Goal: Task Accomplishment & Management: Manage account settings

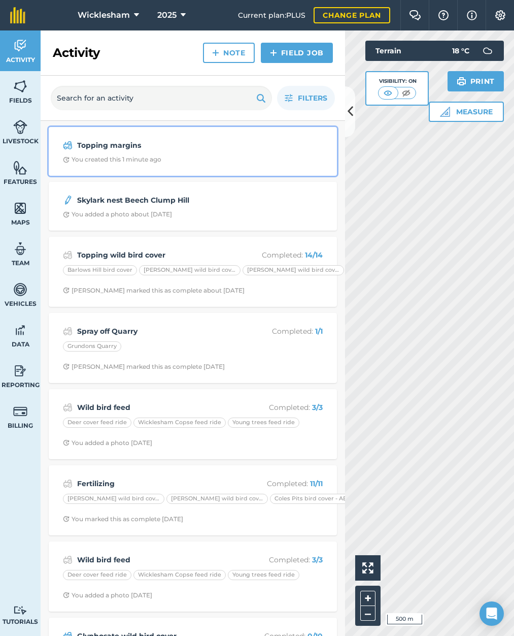
click at [193, 149] on strong "Topping margins" at bounding box center [157, 145] width 161 height 11
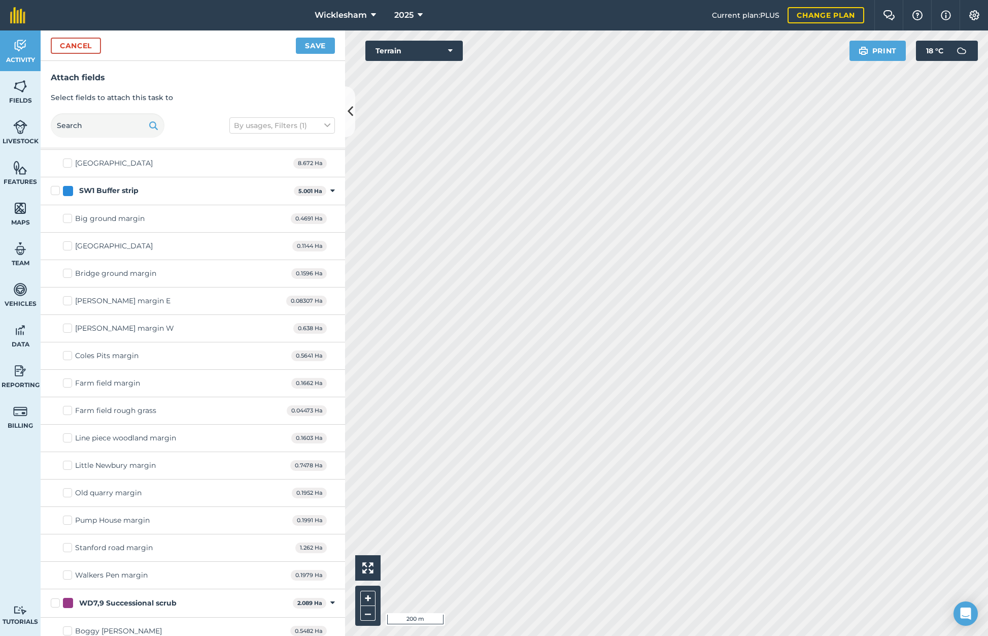
scroll to position [2843, 0]
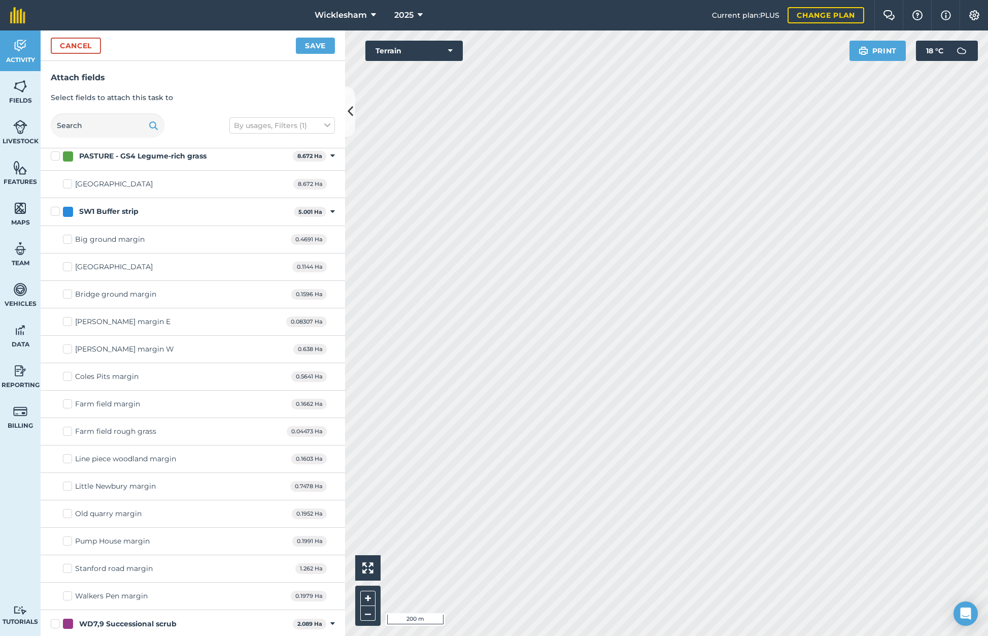
click at [69, 240] on label "Big ground margin" at bounding box center [104, 239] width 82 height 11
click at [69, 240] on input "Big ground margin" at bounding box center [66, 237] width 7 height 7
checkbox input "true"
click at [67, 266] on label "[GEOGRAPHIC_DATA]" at bounding box center [108, 266] width 90 height 11
click at [67, 266] on input "[GEOGRAPHIC_DATA]" at bounding box center [66, 264] width 7 height 7
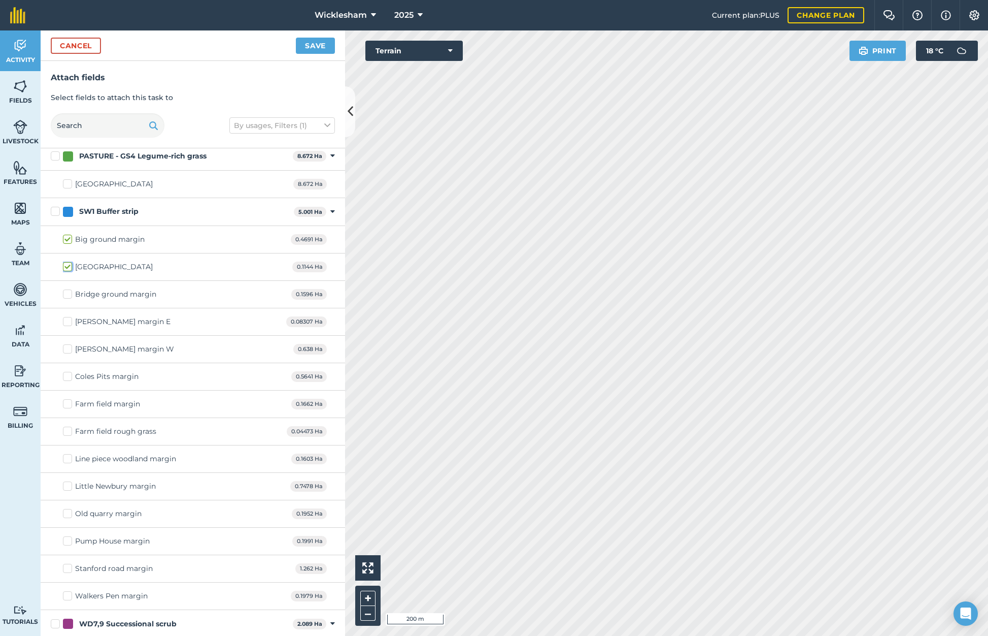
checkbox input "true"
click at [68, 293] on label "Bridge ground margin" at bounding box center [109, 294] width 93 height 11
click at [68, 293] on input "Bridge ground margin" at bounding box center [66, 292] width 7 height 7
click at [68, 293] on label "Bridge ground margin" at bounding box center [109, 294] width 93 height 11
click at [68, 293] on input "Bridge ground margin" at bounding box center [66, 292] width 7 height 7
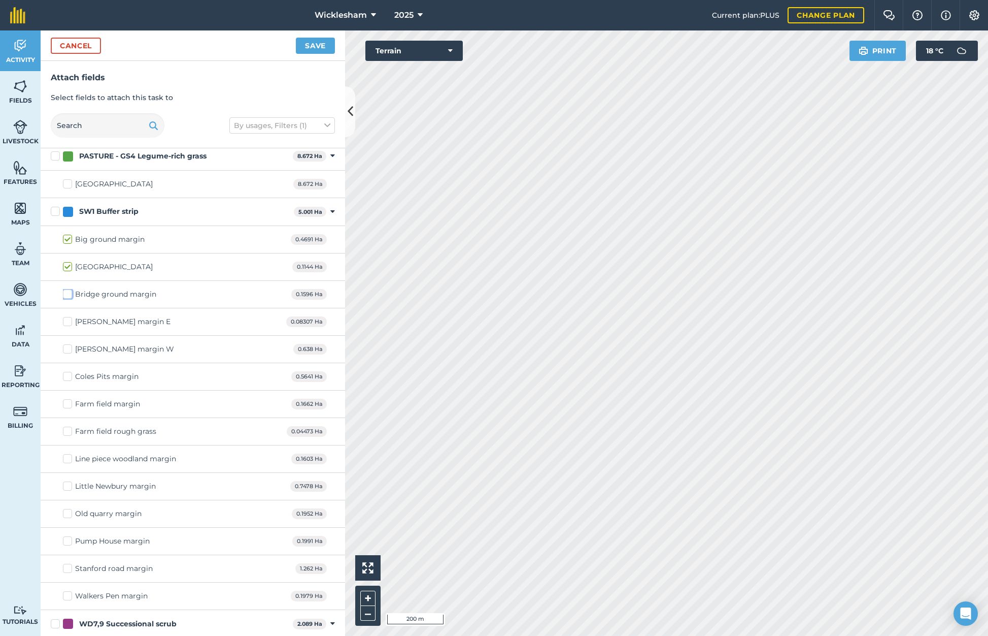
checkbox input "false"
click at [68, 321] on label "[PERSON_NAME] margin E" at bounding box center [117, 321] width 108 height 11
click at [68, 321] on input "[PERSON_NAME] margin E" at bounding box center [66, 319] width 7 height 7
checkbox input "true"
click at [66, 350] on label "[PERSON_NAME] margin W" at bounding box center [118, 349] width 111 height 11
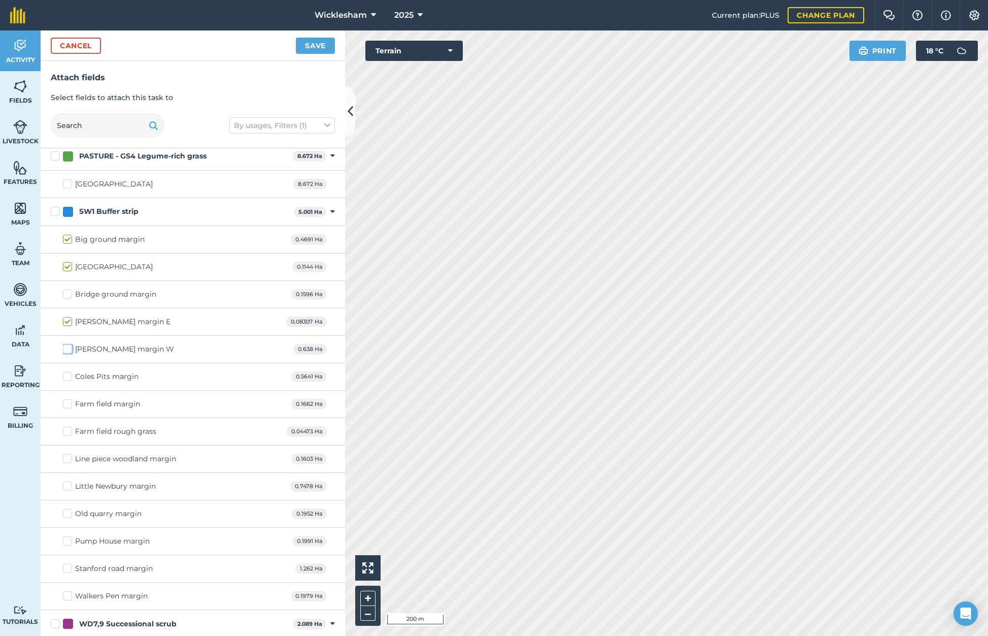
click at [66, 350] on input "[PERSON_NAME] margin W" at bounding box center [66, 347] width 7 height 7
checkbox input "true"
click at [67, 374] on label "Coles Pits margin" at bounding box center [101, 376] width 76 height 11
click at [67, 374] on input "Coles Pits margin" at bounding box center [66, 374] width 7 height 7
checkbox input "true"
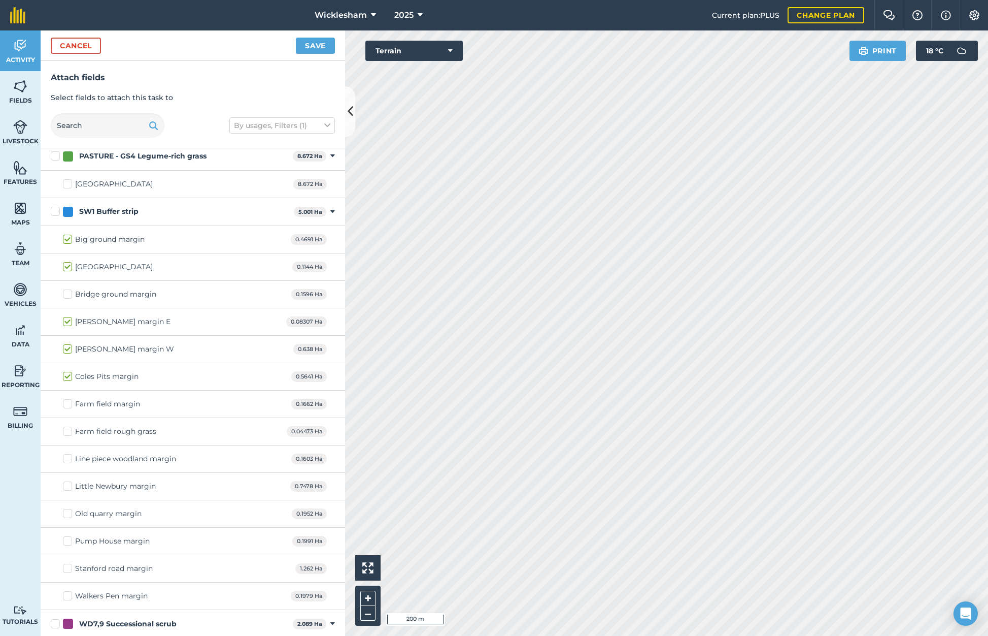
click at [65, 402] on label "Farm field margin" at bounding box center [101, 403] width 77 height 11
click at [65, 402] on input "Farm field margin" at bounding box center [66, 401] width 7 height 7
checkbox input "true"
click at [68, 430] on label "Farm field rough grass" at bounding box center [109, 431] width 93 height 11
click at [68, 430] on input "Farm field rough grass" at bounding box center [66, 429] width 7 height 7
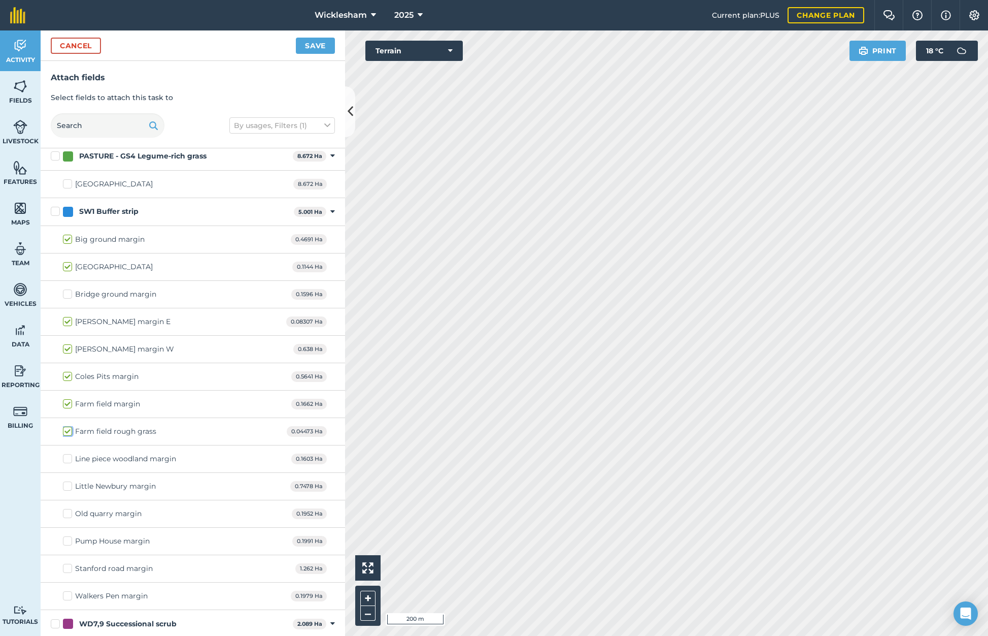
checkbox input "true"
click at [67, 457] on label "Line piece woodland margin" at bounding box center [119, 458] width 113 height 11
click at [67, 457] on input "Line piece woodland margin" at bounding box center [66, 456] width 7 height 7
checkbox input "true"
click at [67, 484] on label "Little Newbury margin" at bounding box center [109, 486] width 93 height 11
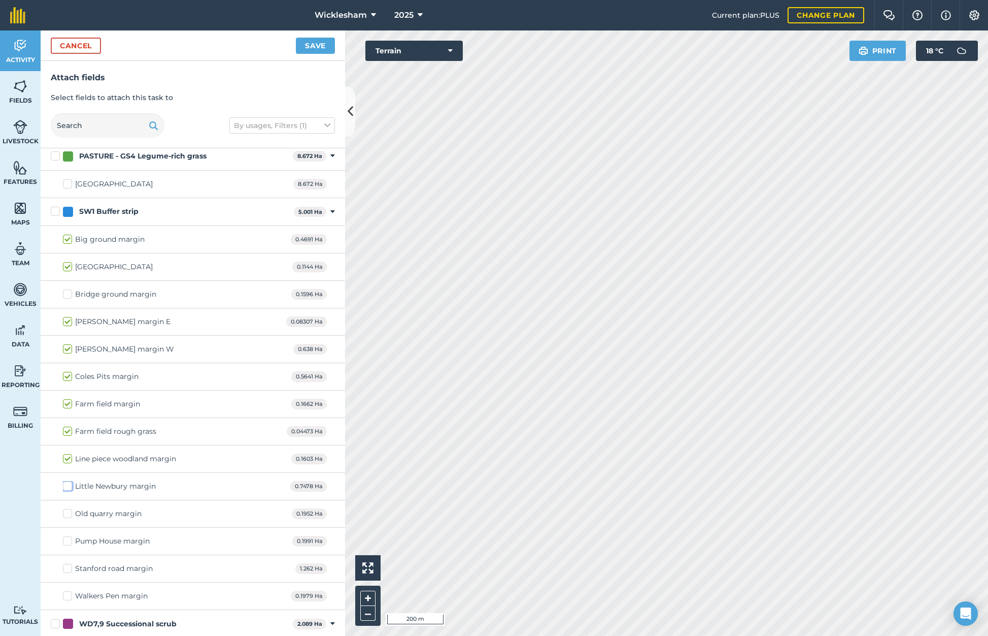
click at [67, 484] on input "Little Newbury margin" at bounding box center [66, 484] width 7 height 7
checkbox input "true"
click at [67, 514] on label "Old quarry margin" at bounding box center [102, 513] width 79 height 11
click at [67, 514] on input "Old quarry margin" at bounding box center [66, 511] width 7 height 7
checkbox input "true"
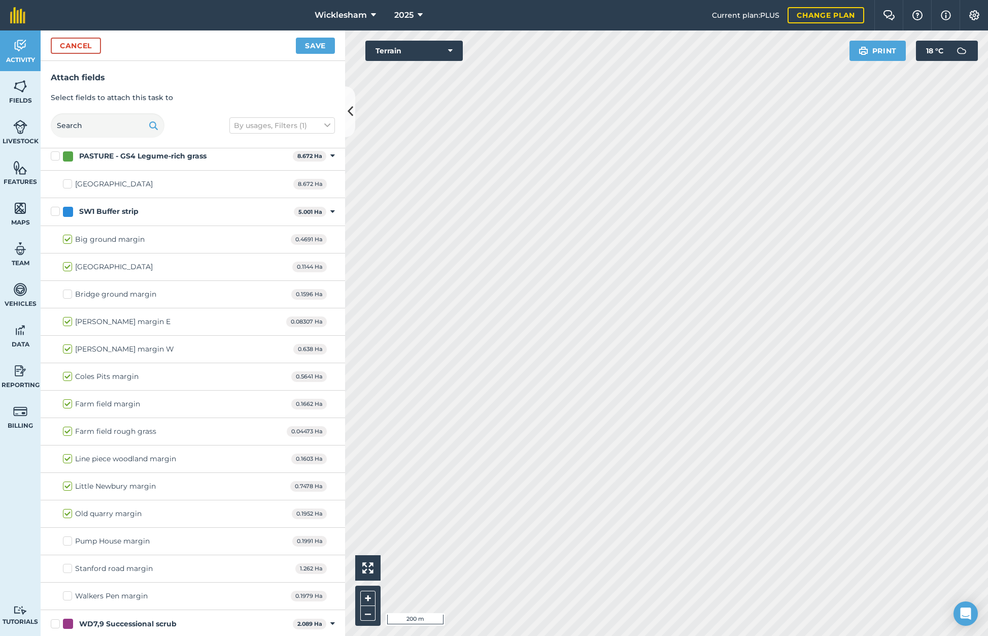
click at [69, 539] on label "Pump House margin" at bounding box center [106, 541] width 87 height 11
click at [69, 539] on input "Pump House margin" at bounding box center [66, 539] width 7 height 7
checkbox input "true"
click at [68, 567] on label "Stanford road margin" at bounding box center [108, 568] width 90 height 11
click at [68, 567] on input "Stanford road margin" at bounding box center [66, 566] width 7 height 7
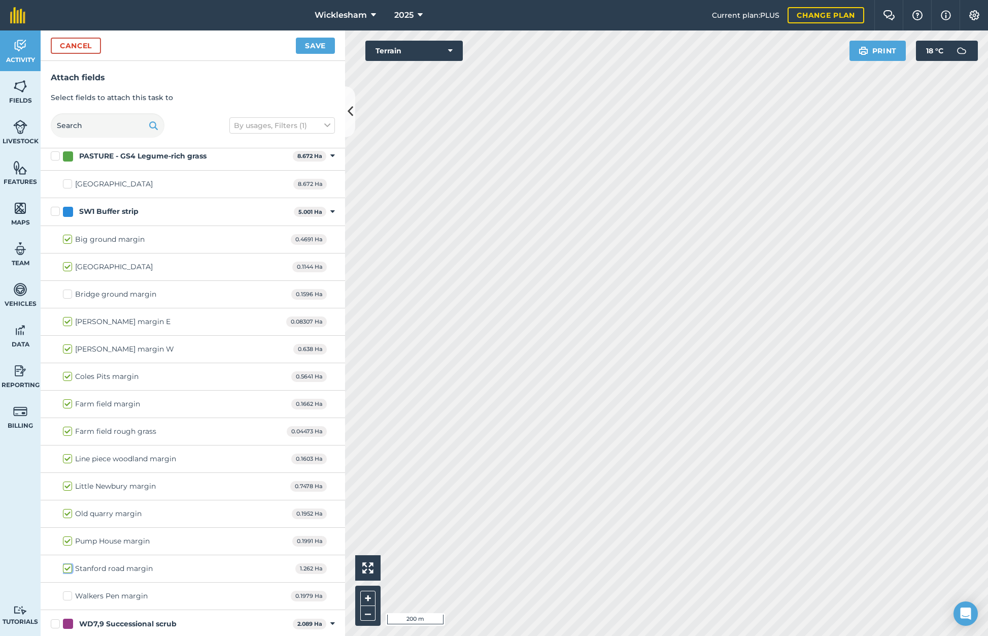
checkbox input "true"
click at [67, 596] on label "Walkers Pen margin" at bounding box center [105, 595] width 85 height 11
click at [67, 596] on input "Walkers Pen margin" at bounding box center [66, 593] width 7 height 7
checkbox input "true"
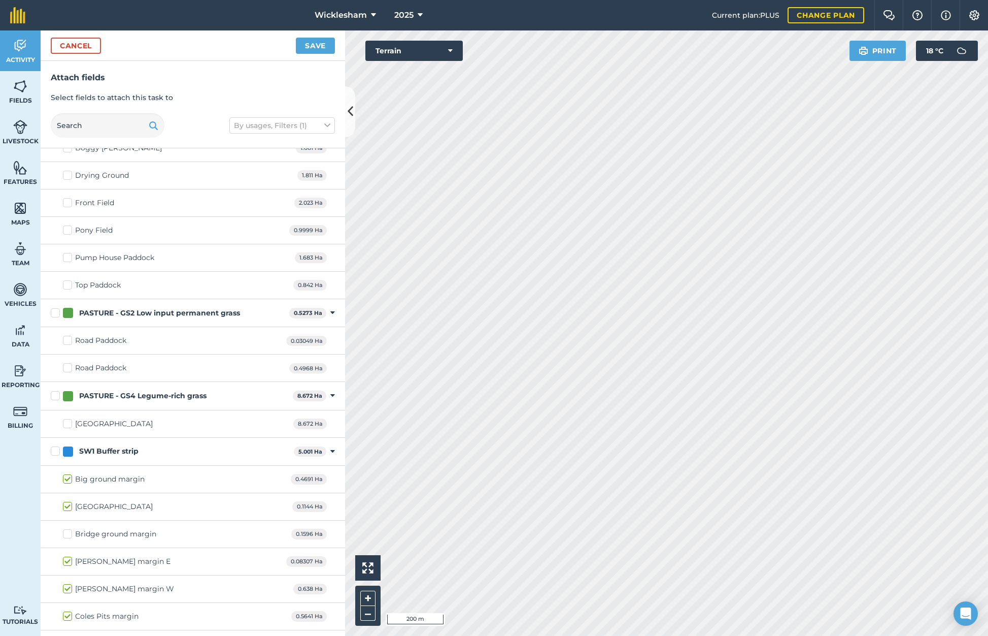
scroll to position [2589, 0]
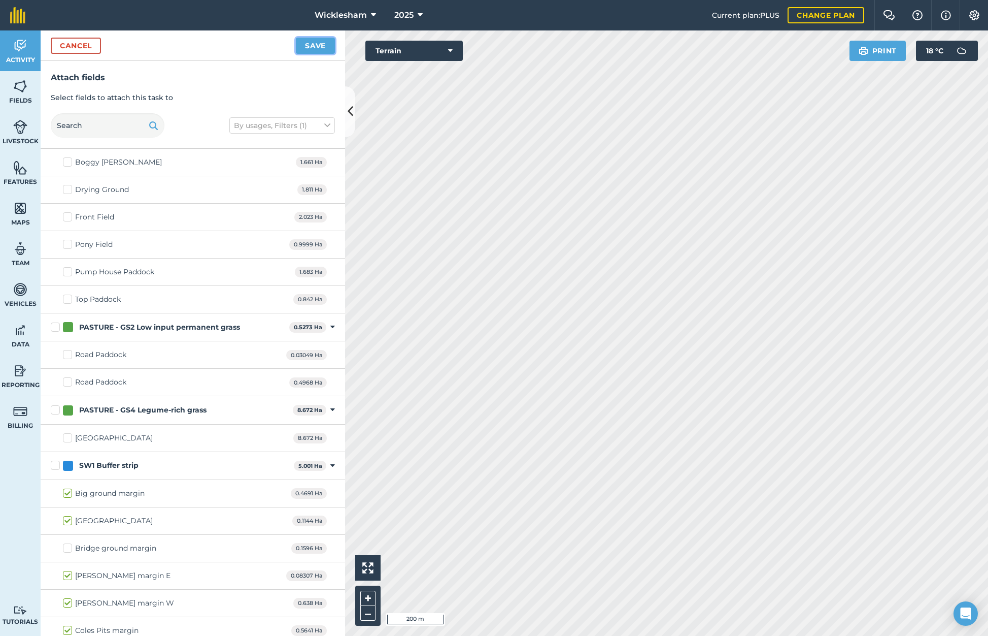
click at [325, 45] on button "Save" at bounding box center [315, 46] width 39 height 16
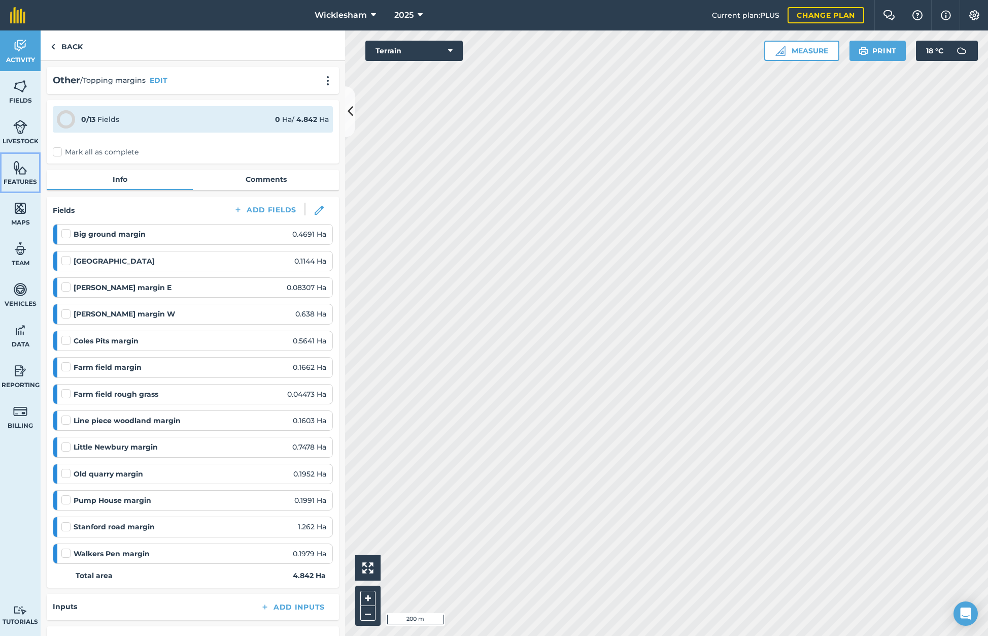
click at [27, 175] on img at bounding box center [20, 167] width 14 height 15
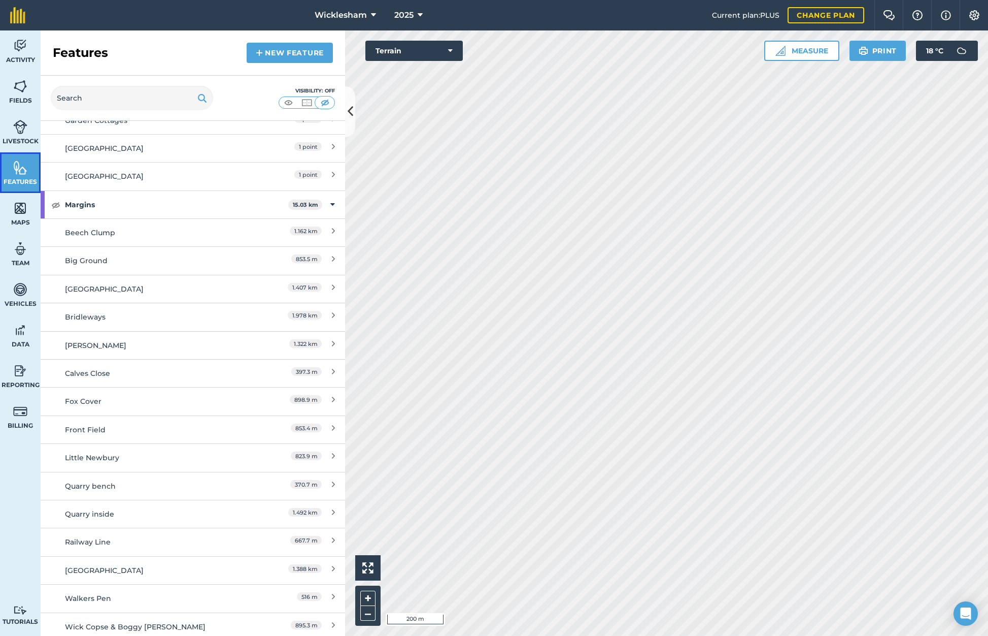
scroll to position [296, 0]
click at [55, 209] on img at bounding box center [55, 207] width 9 height 12
click at [53, 207] on img at bounding box center [55, 207] width 9 height 12
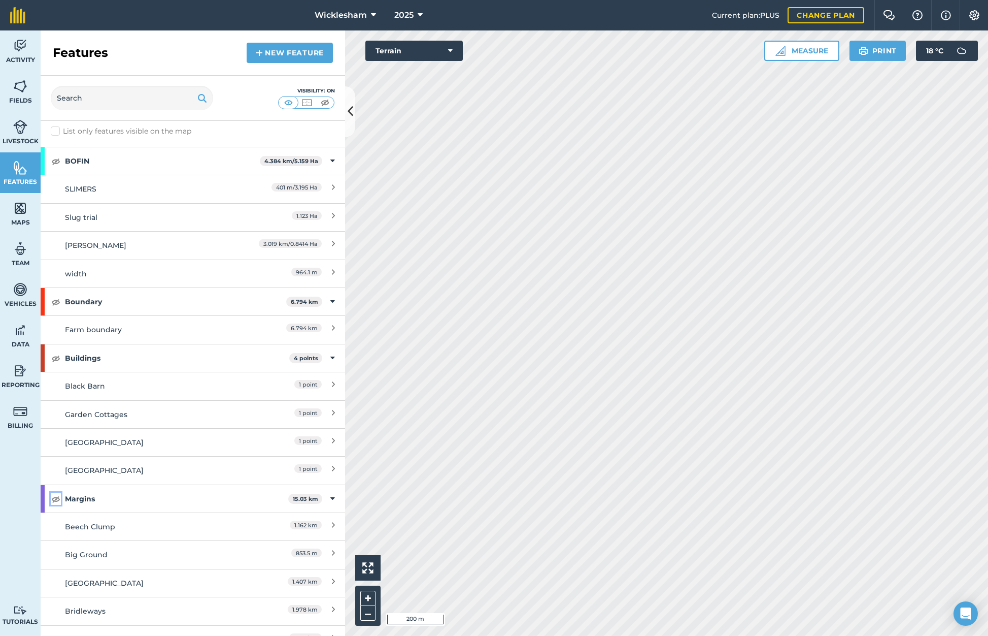
scroll to position [0, 0]
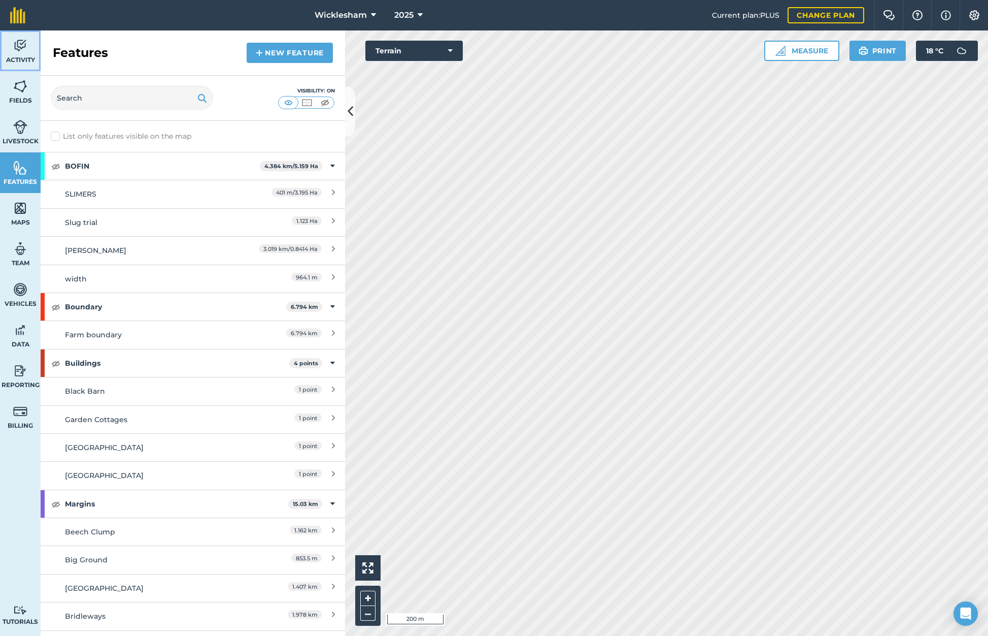
click at [21, 49] on img at bounding box center [20, 45] width 14 height 15
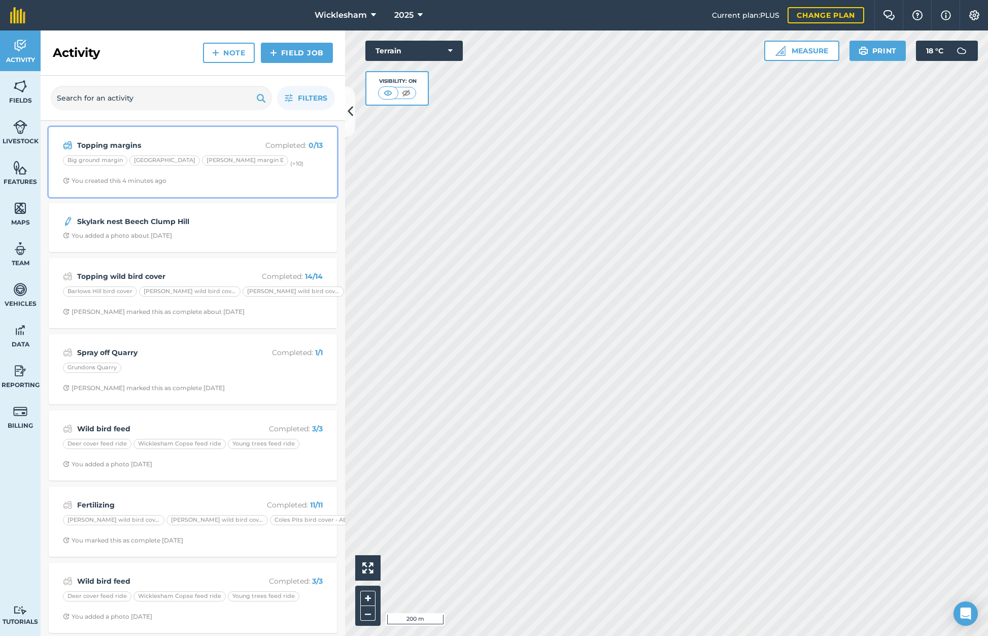
click at [219, 174] on div "Topping margins Completed : 0 / 13 Big ground margin Bridge Ground corner [PERS…" at bounding box center [193, 162] width 276 height 58
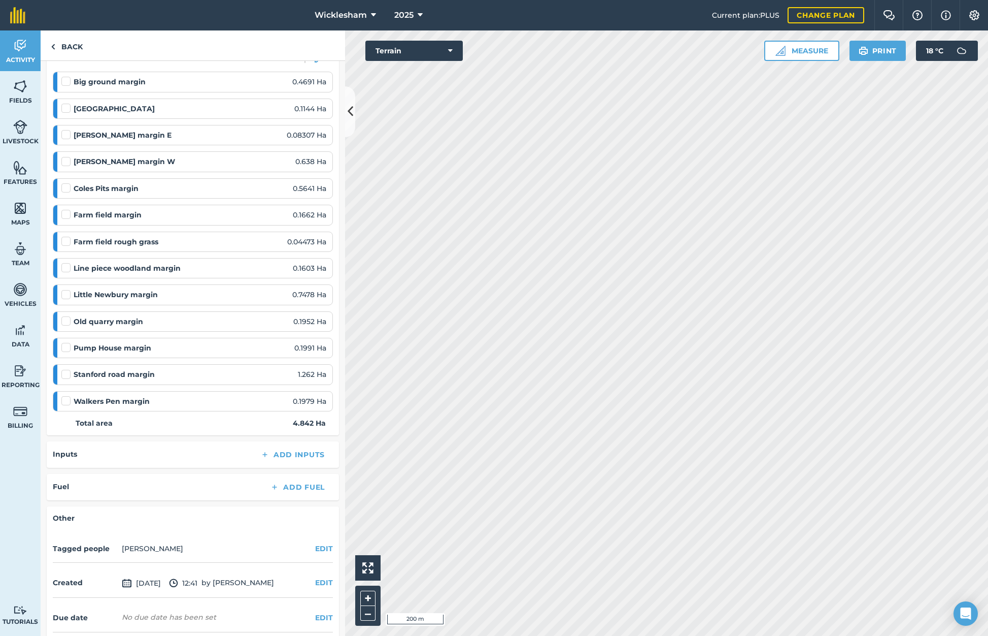
scroll to position [194, 0]
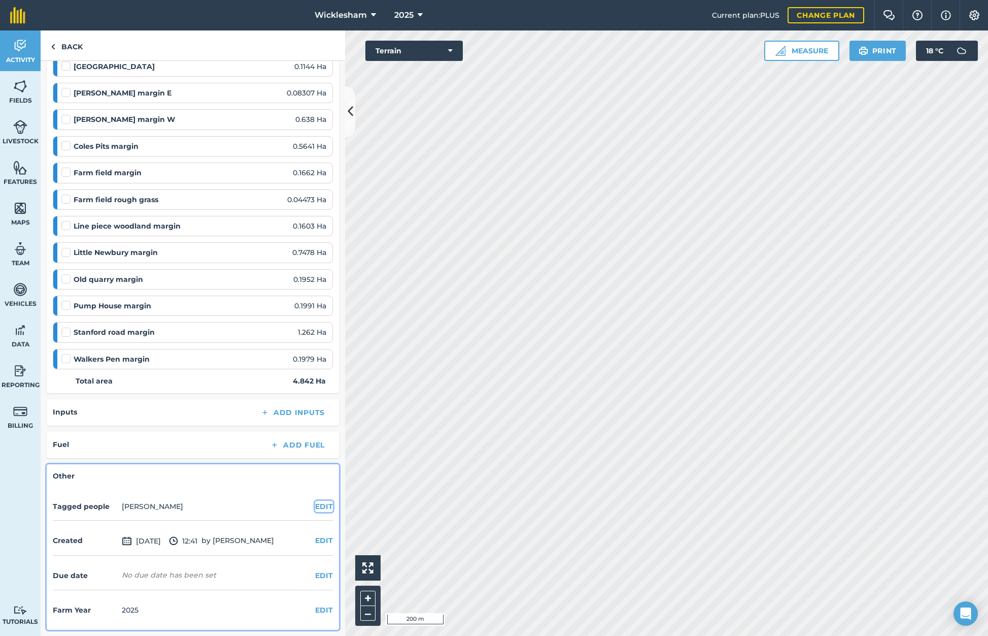
click at [318, 504] on button "EDIT" at bounding box center [324, 506] width 18 height 11
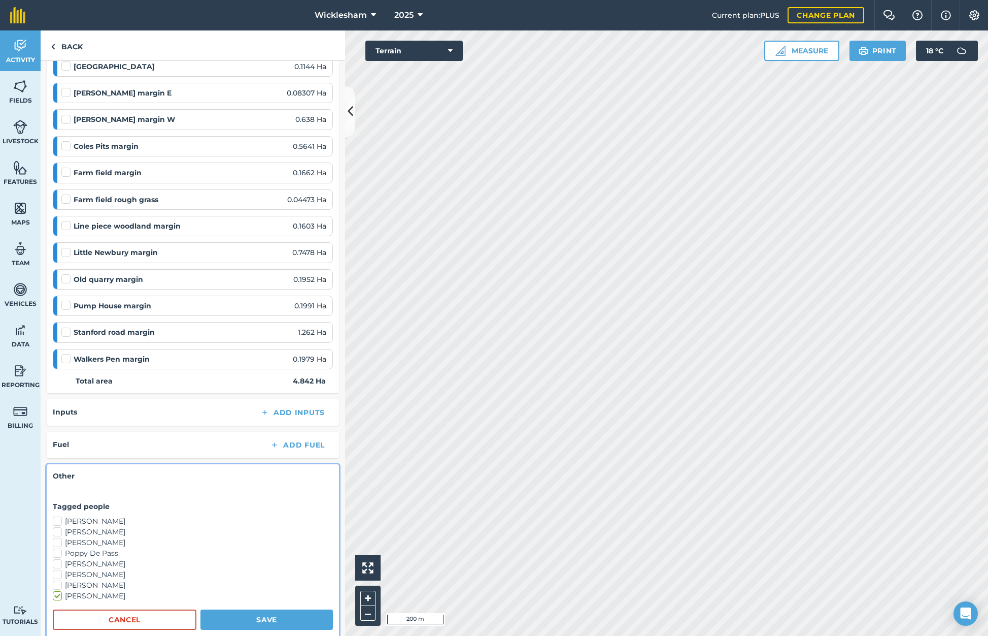
click at [59, 530] on label "[PERSON_NAME]" at bounding box center [193, 531] width 280 height 11
click at [59, 530] on input "[PERSON_NAME]" at bounding box center [56, 529] width 7 height 7
checkbox input "true"
click at [260, 617] on button "Save" at bounding box center [267, 619] width 132 height 20
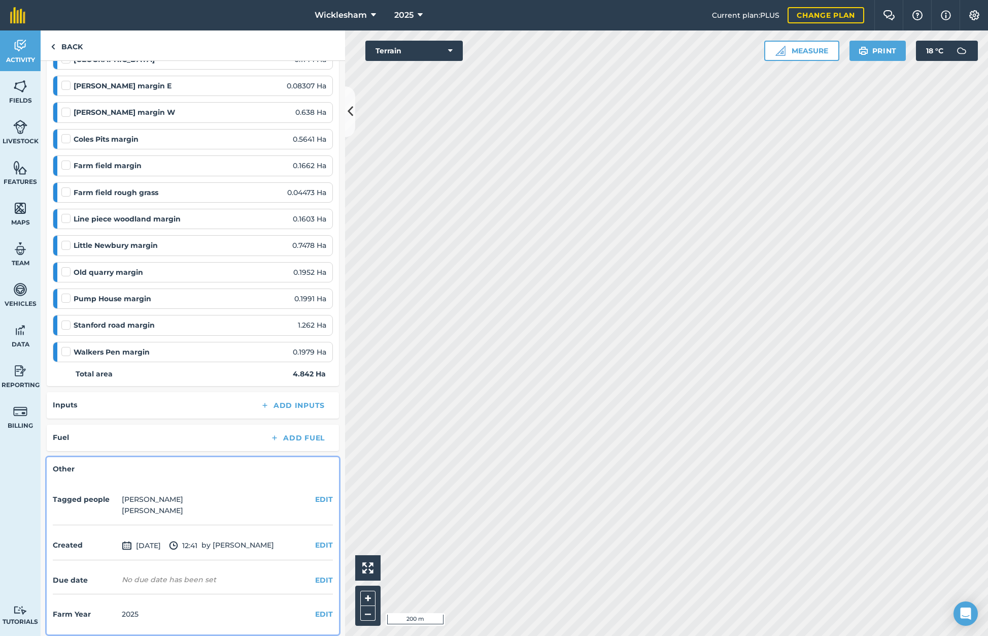
scroll to position [206, 0]
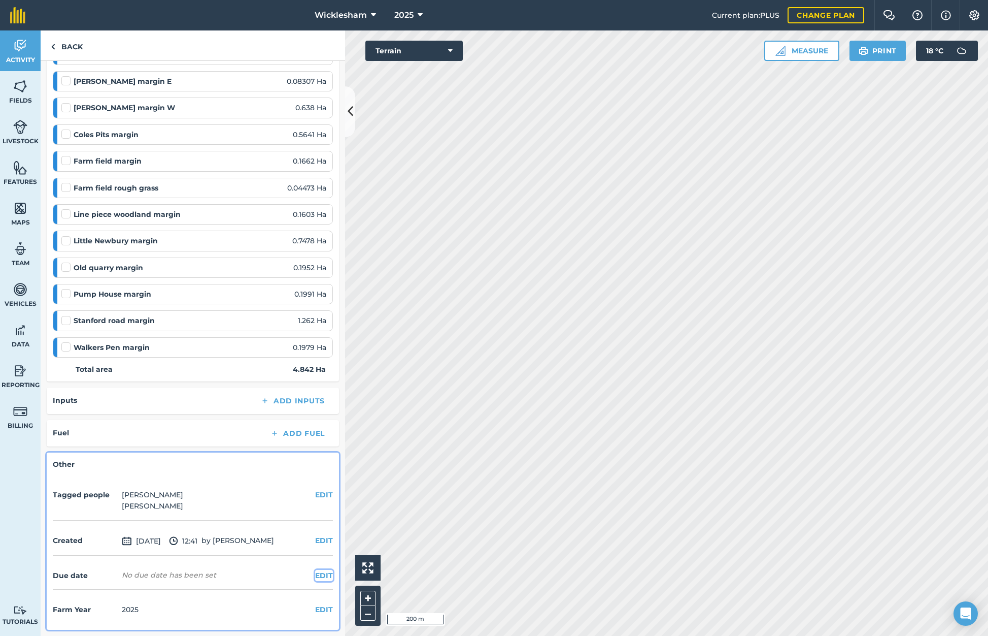
click at [318, 574] on button "EDIT" at bounding box center [324, 575] width 18 height 11
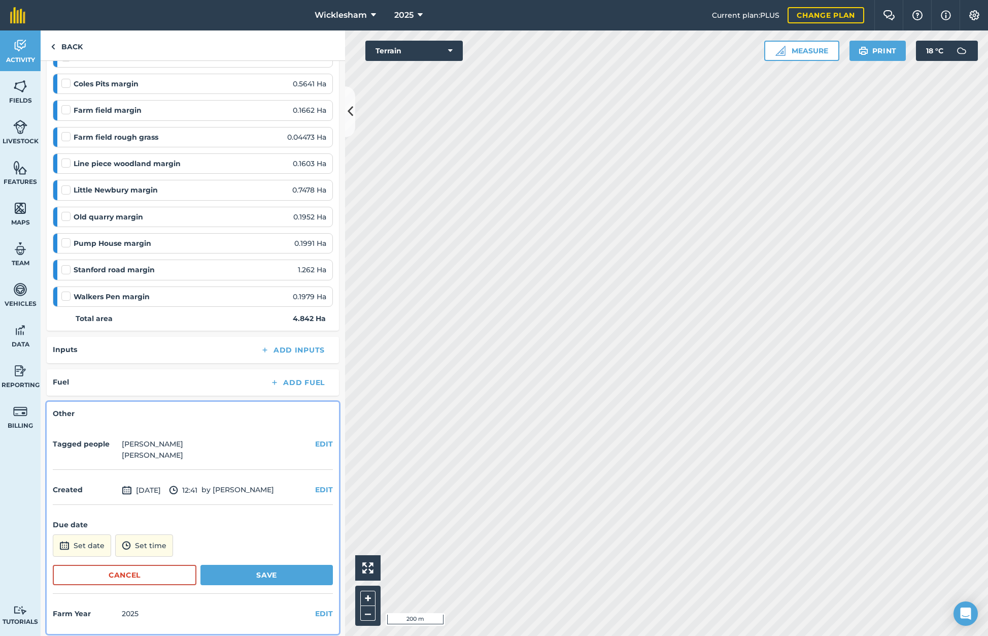
scroll to position [261, 0]
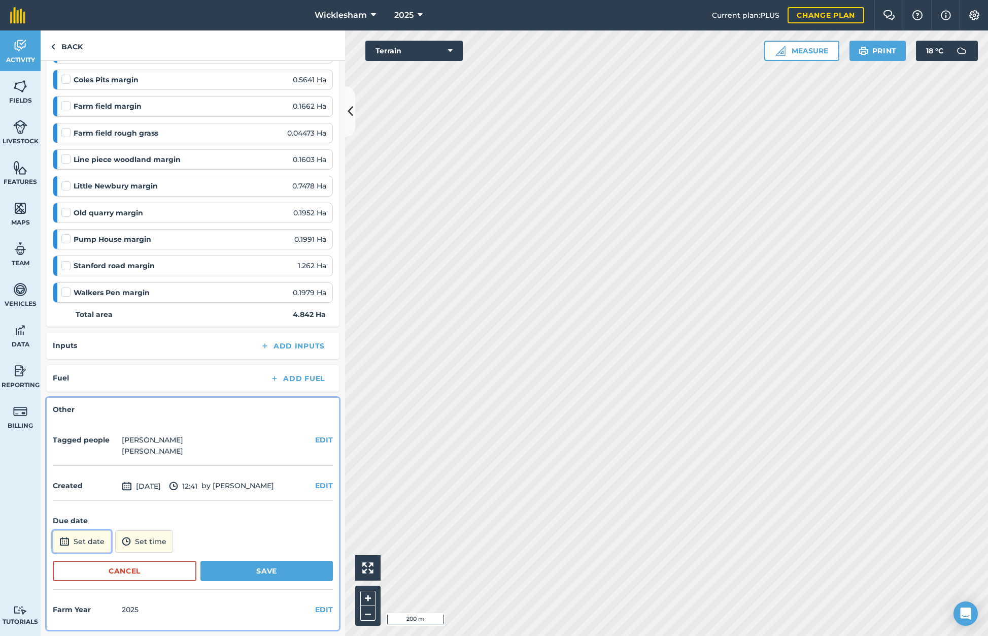
click at [75, 539] on button "Set date" at bounding box center [82, 541] width 58 height 22
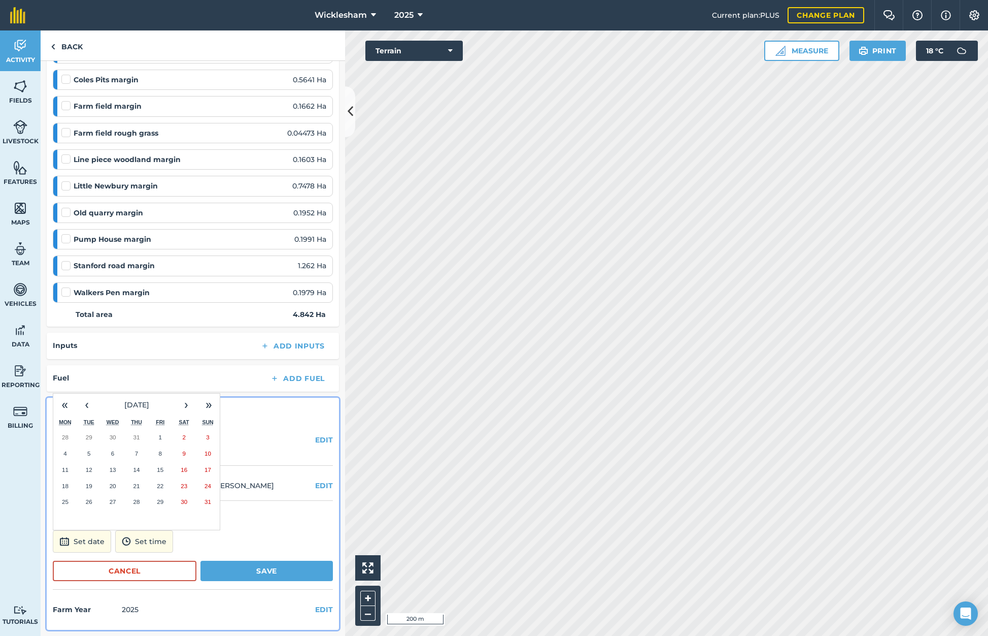
click at [112, 484] on abbr "20" at bounding box center [113, 485] width 7 height 7
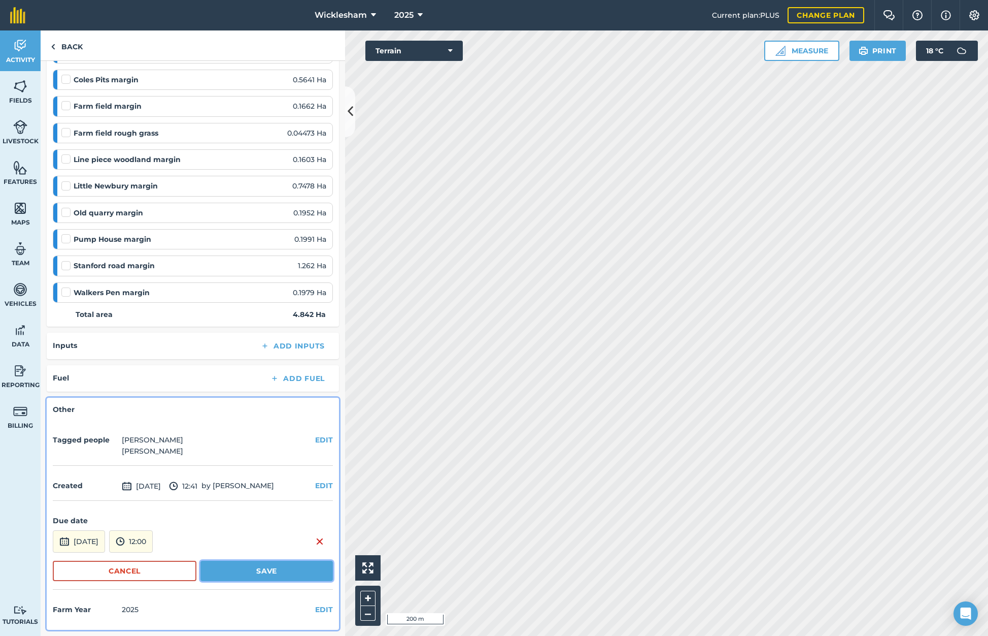
click at [265, 572] on button "Save" at bounding box center [267, 570] width 132 height 20
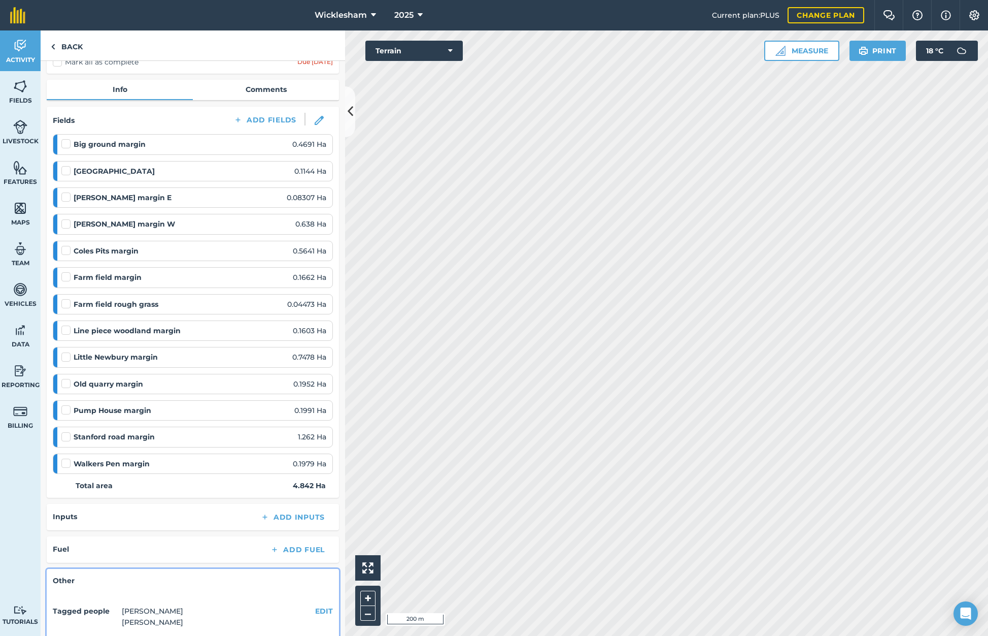
scroll to position [102, 0]
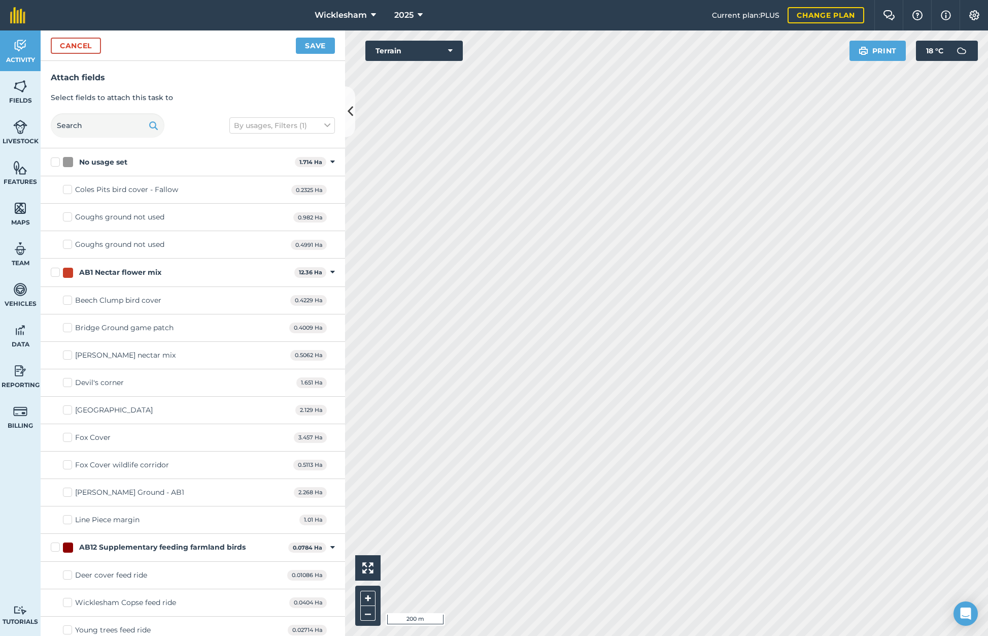
checkbox input "true"
click at [312, 43] on button "Save" at bounding box center [315, 46] width 39 height 16
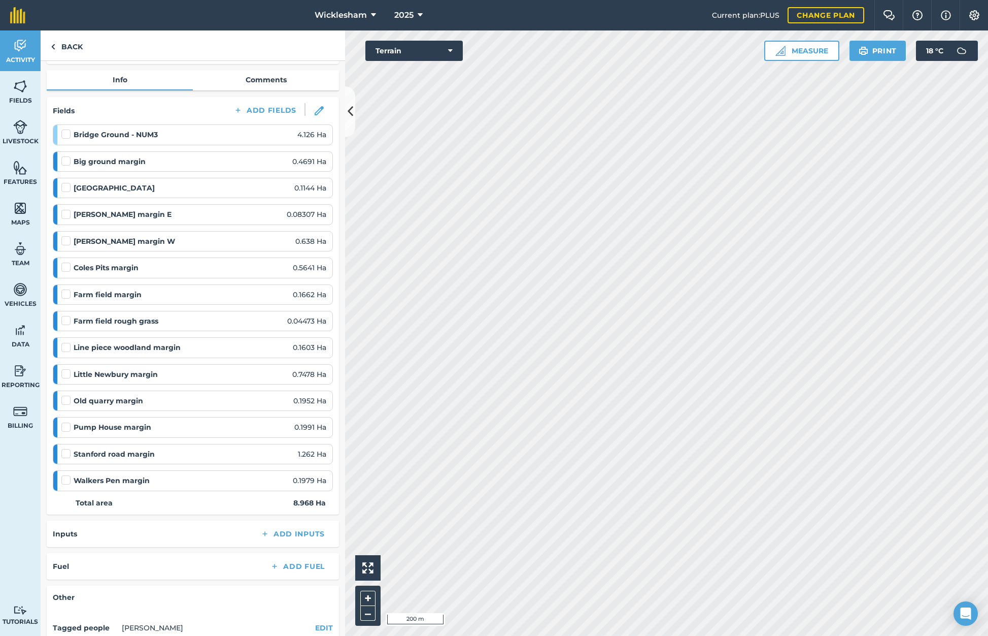
scroll to position [102, 0]
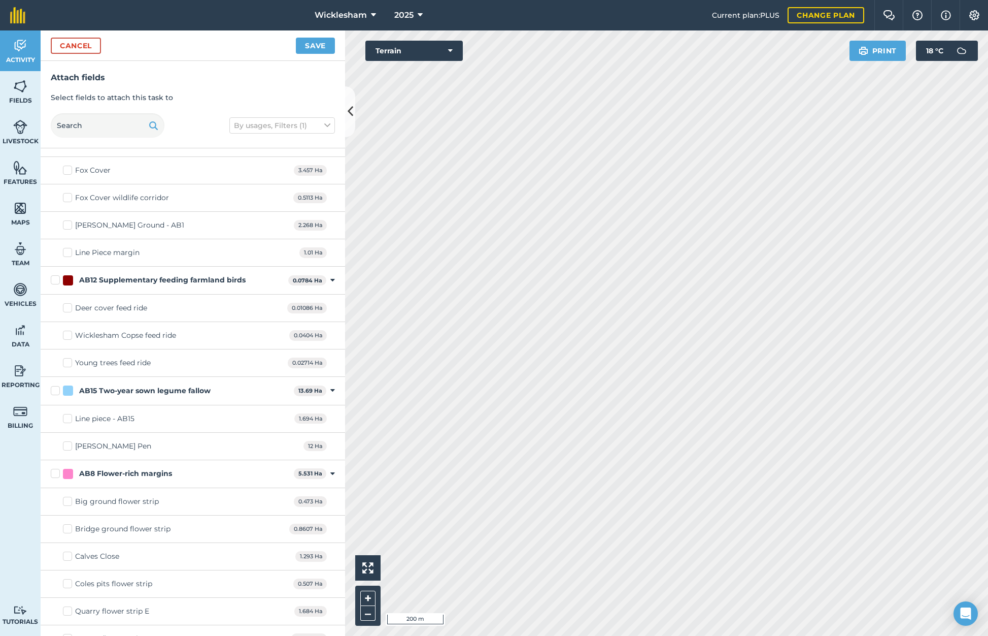
scroll to position [406, 0]
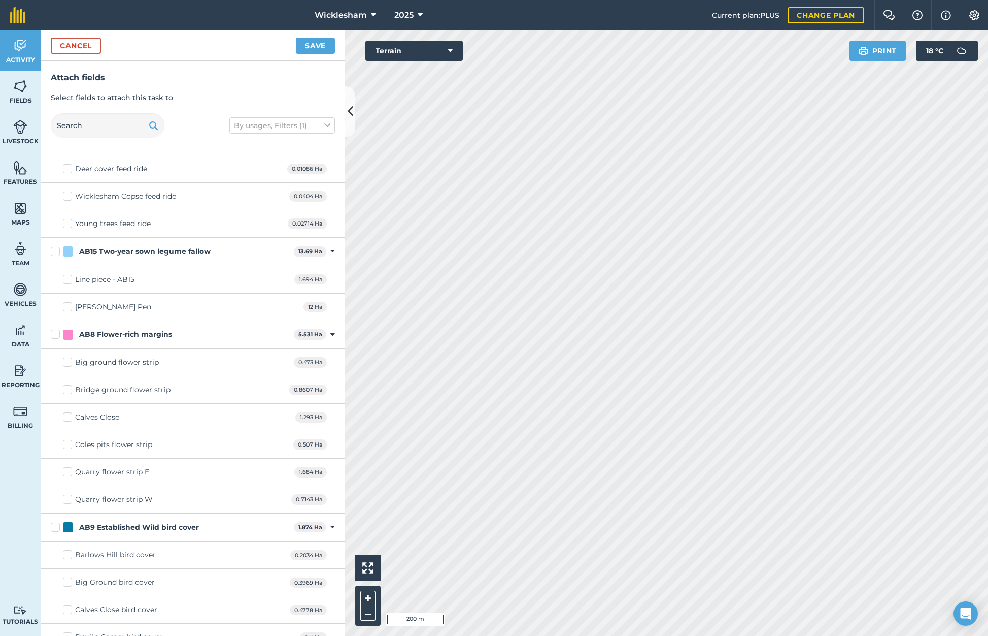
click at [70, 363] on label "Big ground flower strip" at bounding box center [111, 362] width 96 height 11
click at [70, 363] on input "Big ground flower strip" at bounding box center [66, 360] width 7 height 7
checkbox input "true"
click at [69, 389] on label "Bridge ground flower strip" at bounding box center [117, 389] width 108 height 11
click at [69, 389] on input "Bridge ground flower strip" at bounding box center [66, 387] width 7 height 7
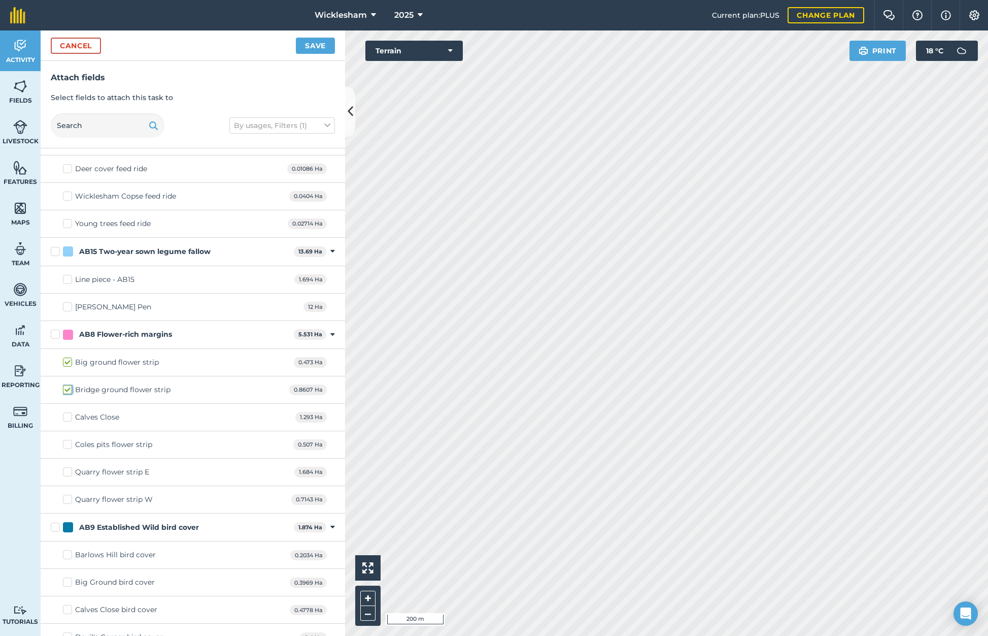
checkbox input "true"
click at [67, 417] on label "Calves Close" at bounding box center [91, 417] width 56 height 11
click at [67, 417] on input "Calves Close" at bounding box center [66, 415] width 7 height 7
checkbox input "true"
click at [68, 445] on label "Coles pits flower strip" at bounding box center [107, 444] width 89 height 11
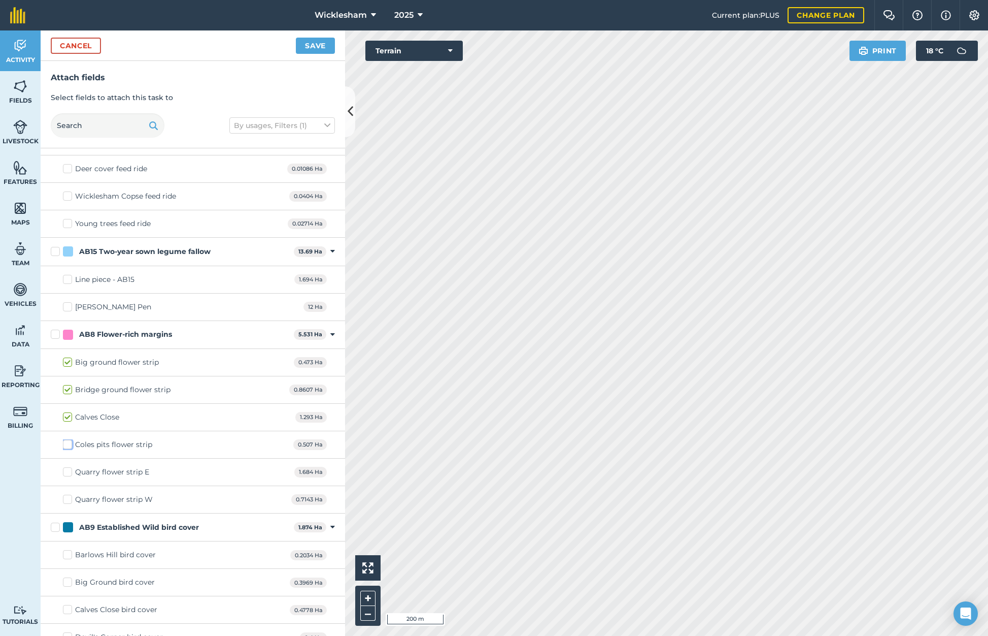
click at [68, 445] on input "Coles pits flower strip" at bounding box center [66, 442] width 7 height 7
checkbox input "true"
click at [69, 472] on label "Quarry flower strip E" at bounding box center [106, 472] width 86 height 11
click at [69, 472] on input "Quarry flower strip E" at bounding box center [66, 470] width 7 height 7
checkbox input "true"
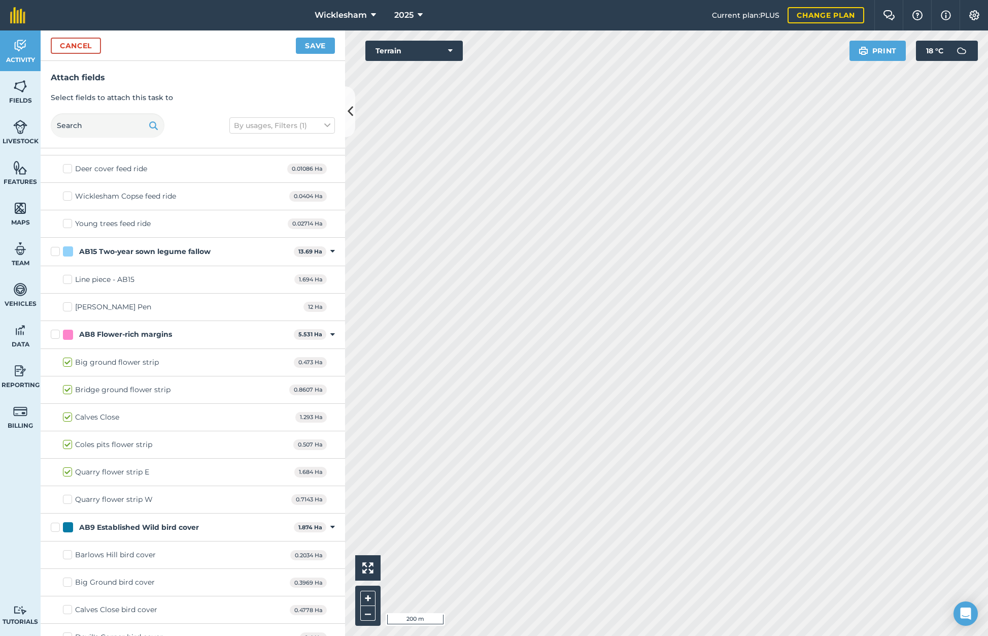
click at [68, 497] on label "Quarry flower strip W" at bounding box center [108, 499] width 90 height 11
click at [68, 497] on input "Quarry flower strip W" at bounding box center [66, 497] width 7 height 7
checkbox input "true"
click at [53, 333] on label "AB8 Flower-rich margins" at bounding box center [170, 334] width 239 height 11
click at [53, 333] on input "AB8 Flower-rich margins" at bounding box center [54, 332] width 7 height 7
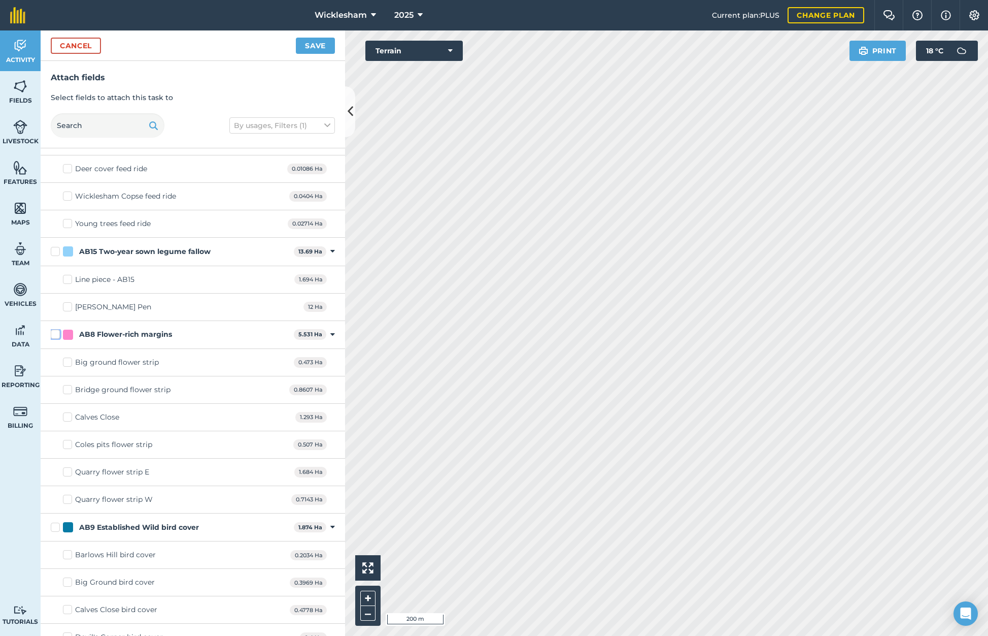
checkbox input "false"
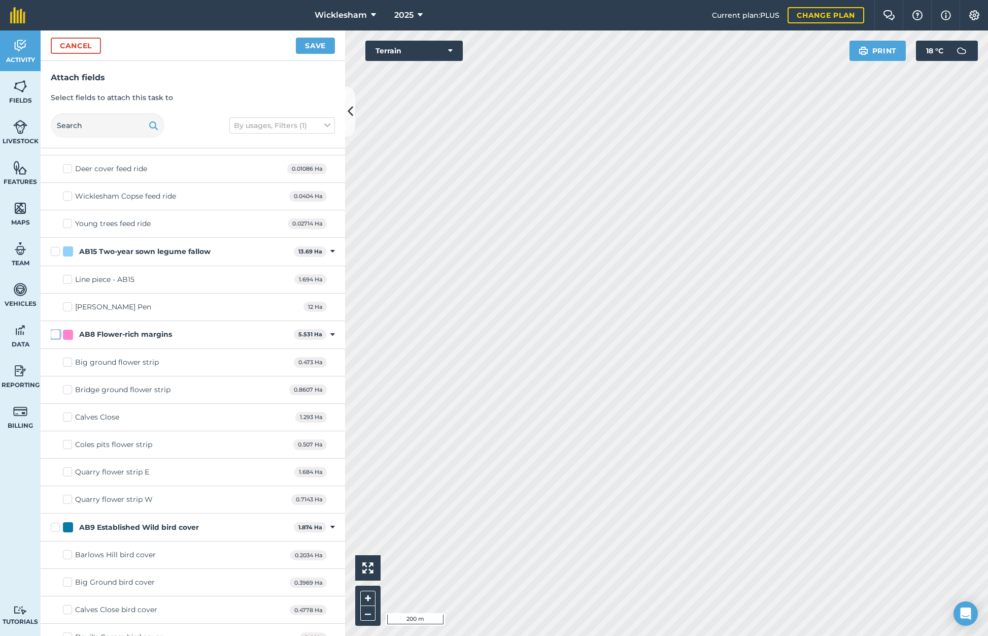
checkbox input "false"
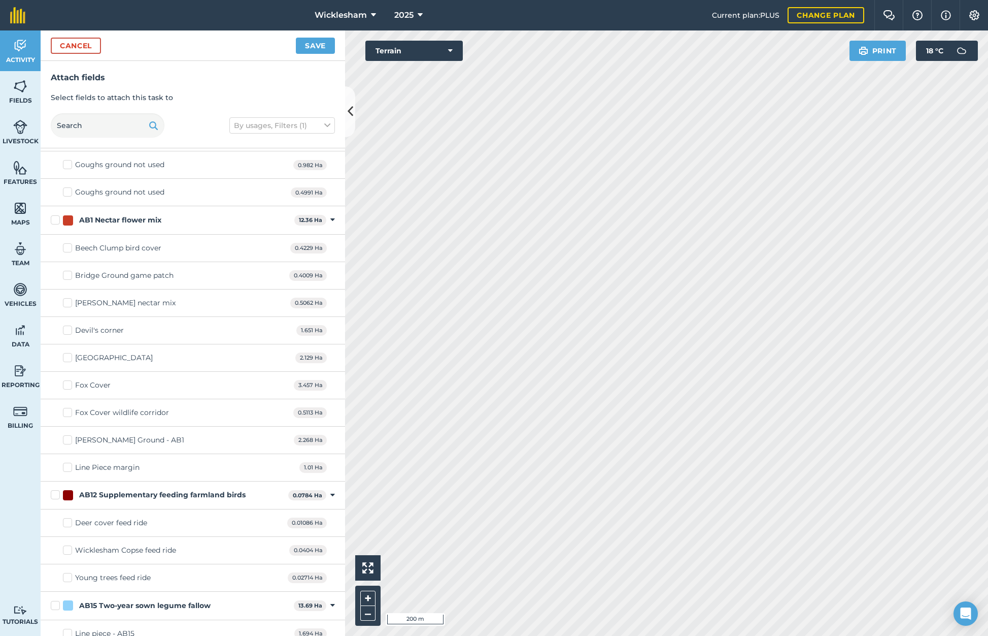
scroll to position [0, 0]
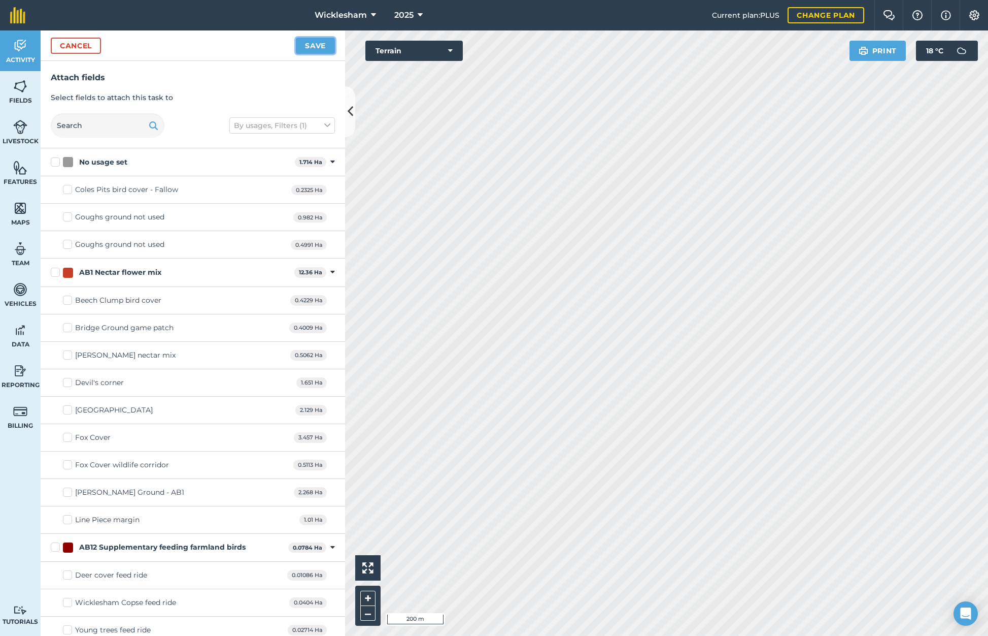
click at [314, 44] on button "Save" at bounding box center [315, 46] width 39 height 16
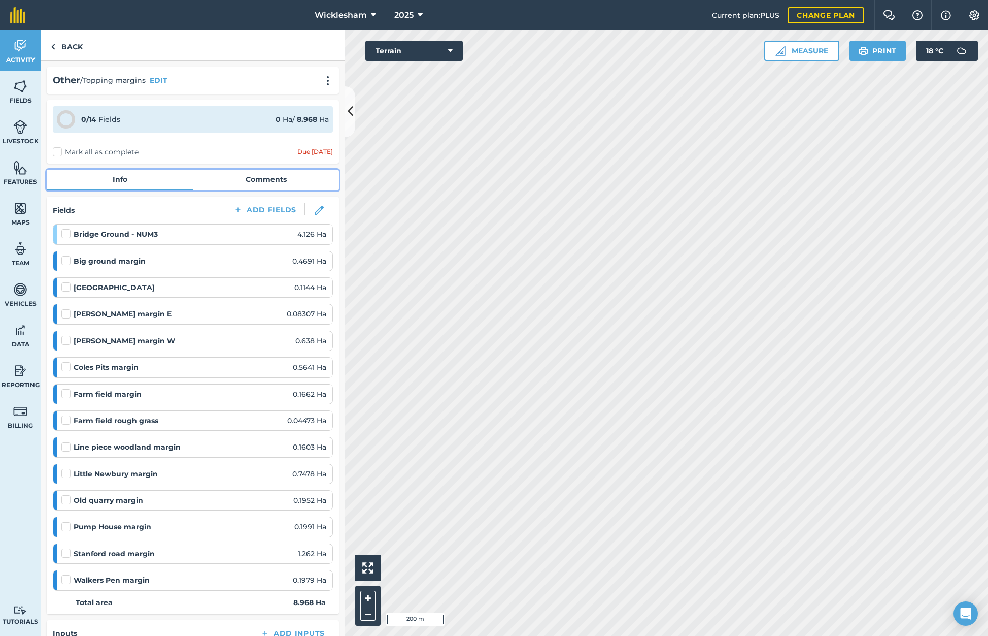
click at [257, 177] on link "Comments" at bounding box center [266, 179] width 146 height 19
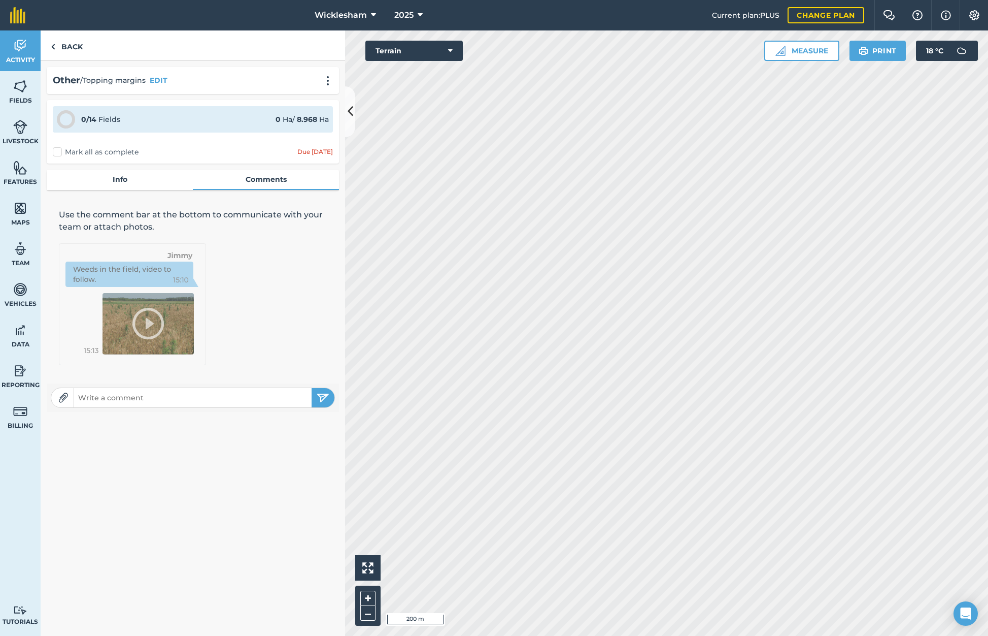
click at [130, 397] on input "text" at bounding box center [193, 397] width 238 height 14
type input "[PERSON_NAME] all these areas want to be topped completely ASAP"
click at [294, 398] on input "[PERSON_NAME] all these areas want to be topped completely ASAP" at bounding box center [193, 397] width 238 height 14
click at [323, 396] on img "submit" at bounding box center [323, 397] width 13 height 12
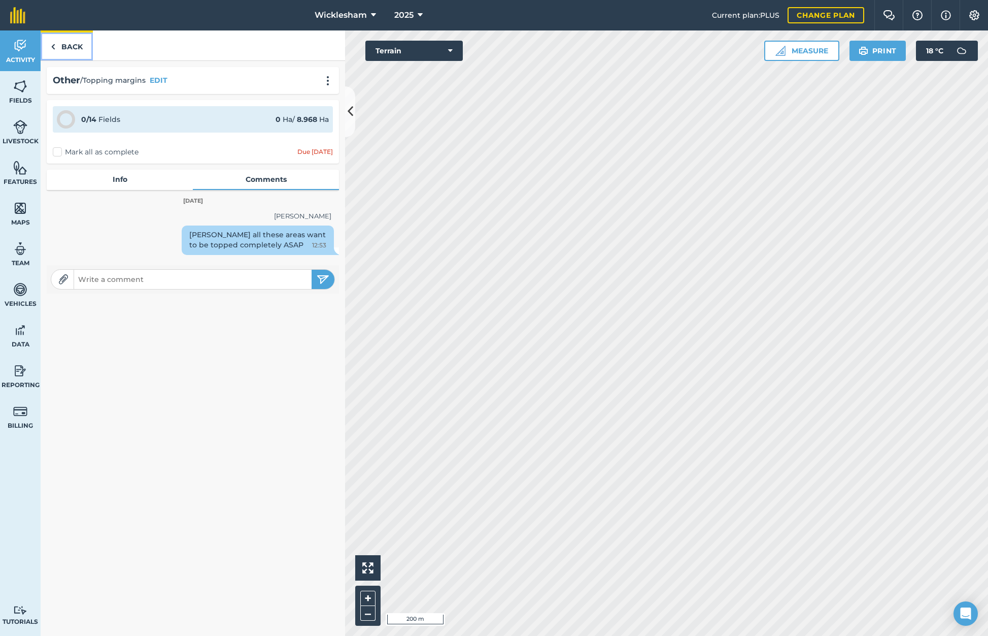
click at [76, 46] on link "Back" at bounding box center [67, 45] width 52 height 30
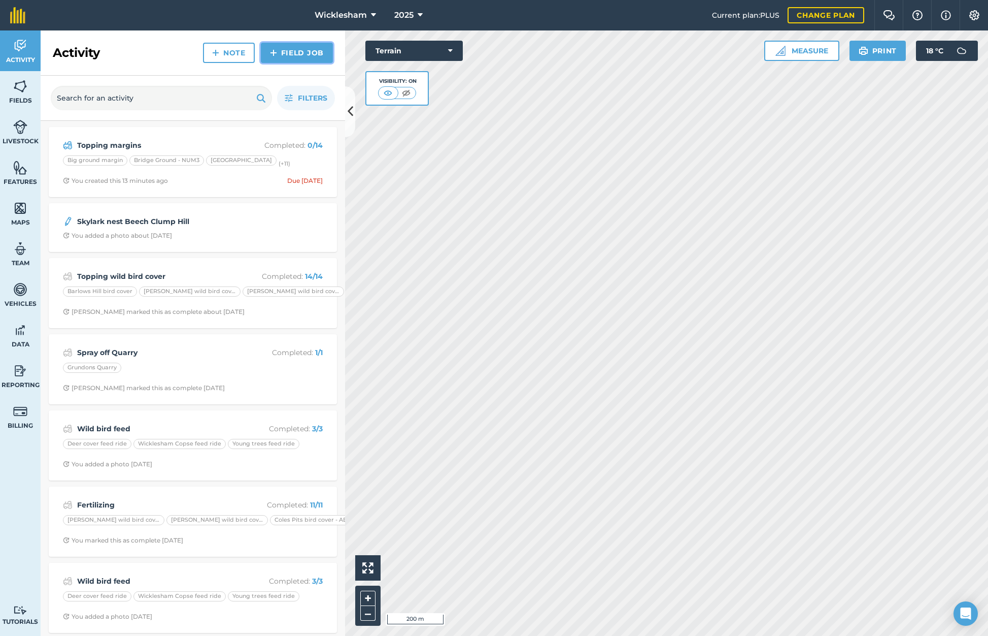
click at [302, 52] on link "Field Job" at bounding box center [297, 53] width 72 height 20
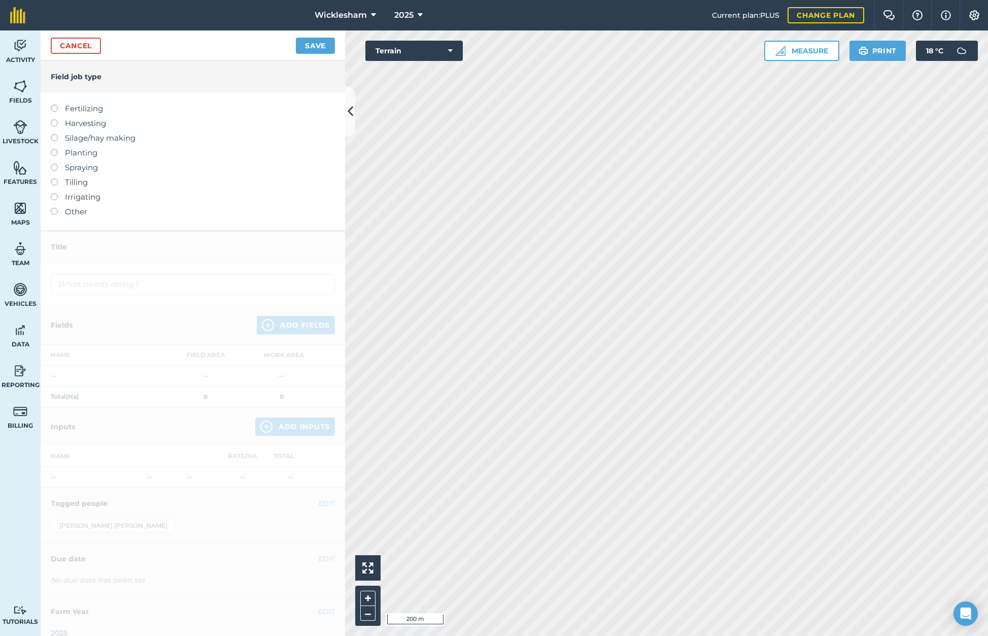
click at [54, 208] on label at bounding box center [58, 208] width 14 height 0
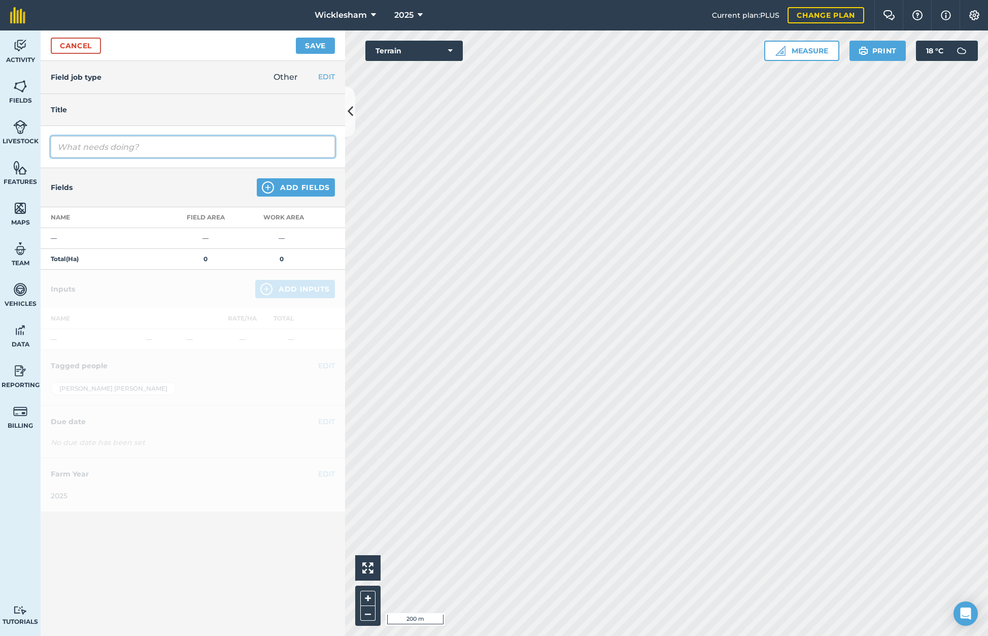
click at [150, 148] on input "text" at bounding box center [193, 146] width 284 height 21
type input "Topping pollen & nectar strips - leave 10%"
click at [287, 184] on button "Add Fields" at bounding box center [296, 187] width 78 height 18
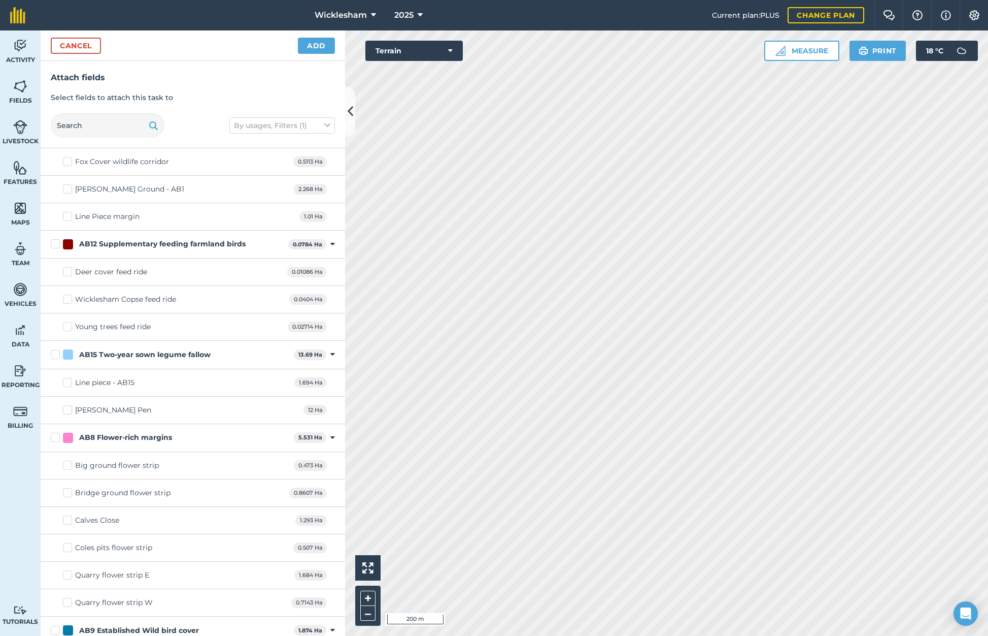
scroll to position [305, 0]
click at [54, 438] on label "AB8 Flower-rich margins" at bounding box center [170, 435] width 239 height 11
click at [54, 437] on input "AB8 Flower-rich margins" at bounding box center [54, 433] width 7 height 7
checkbox input "true"
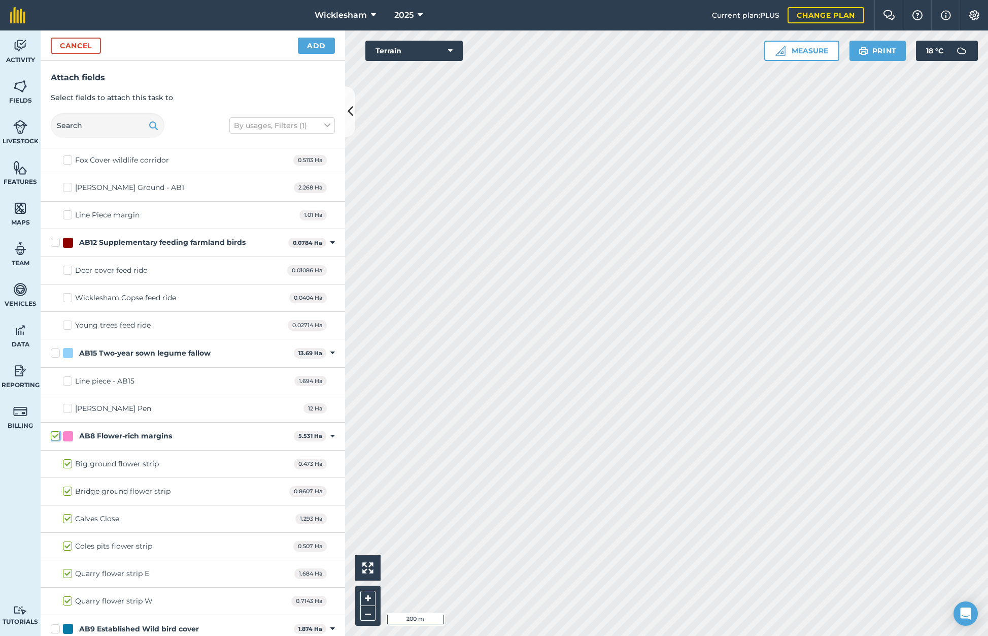
checkbox input "true"
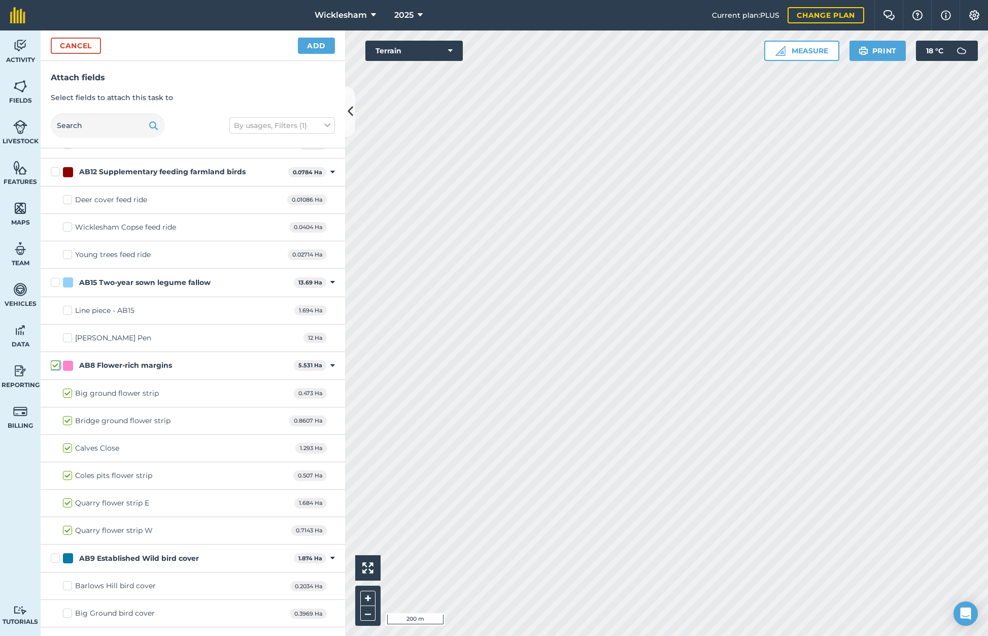
scroll to position [558, 0]
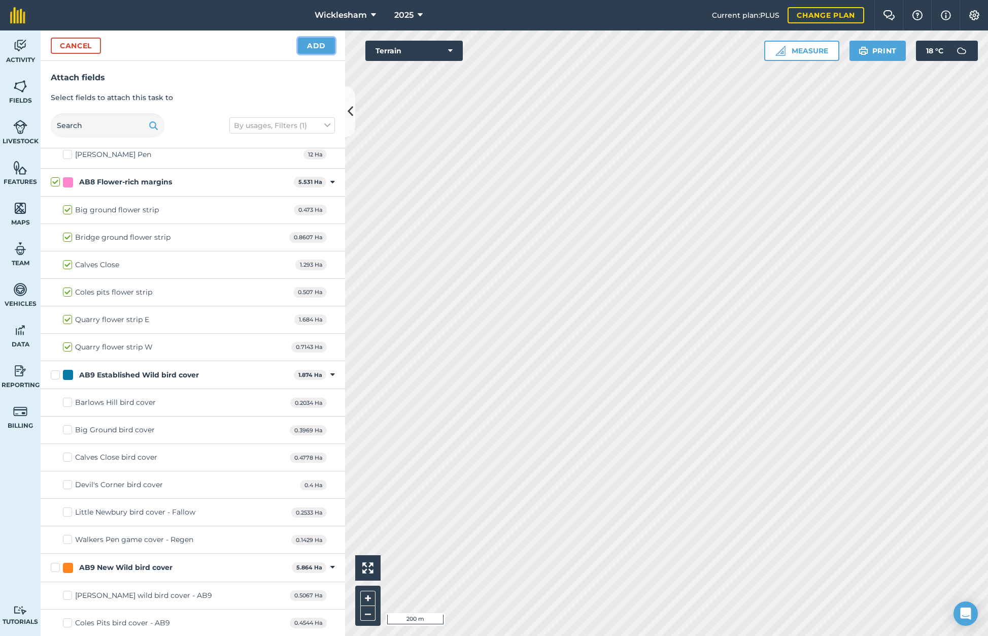
click at [315, 42] on button "Add" at bounding box center [316, 46] width 37 height 16
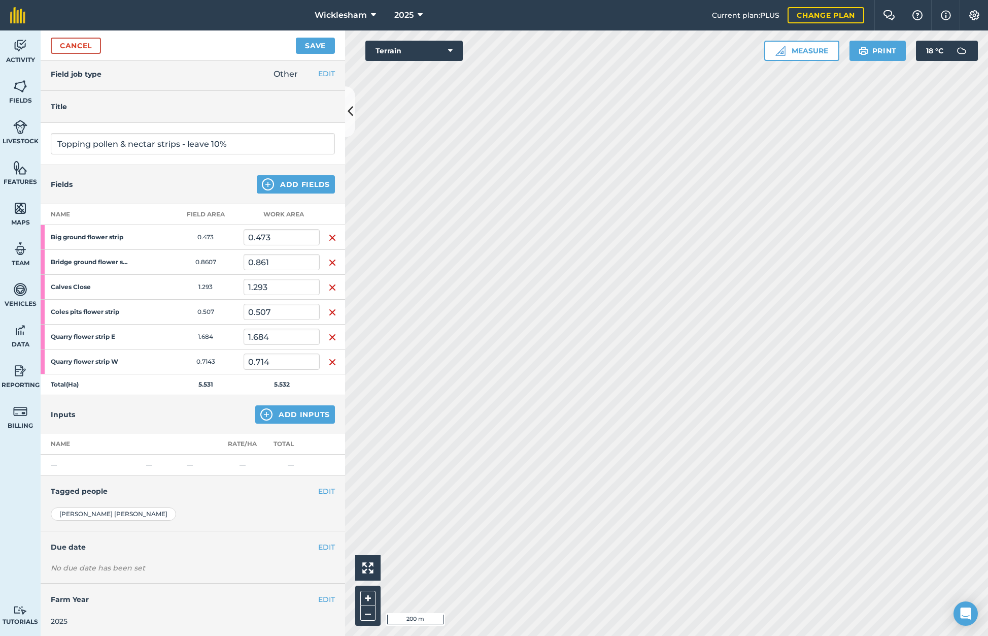
scroll to position [5, 0]
click at [321, 488] on button "EDIT" at bounding box center [326, 489] width 17 height 11
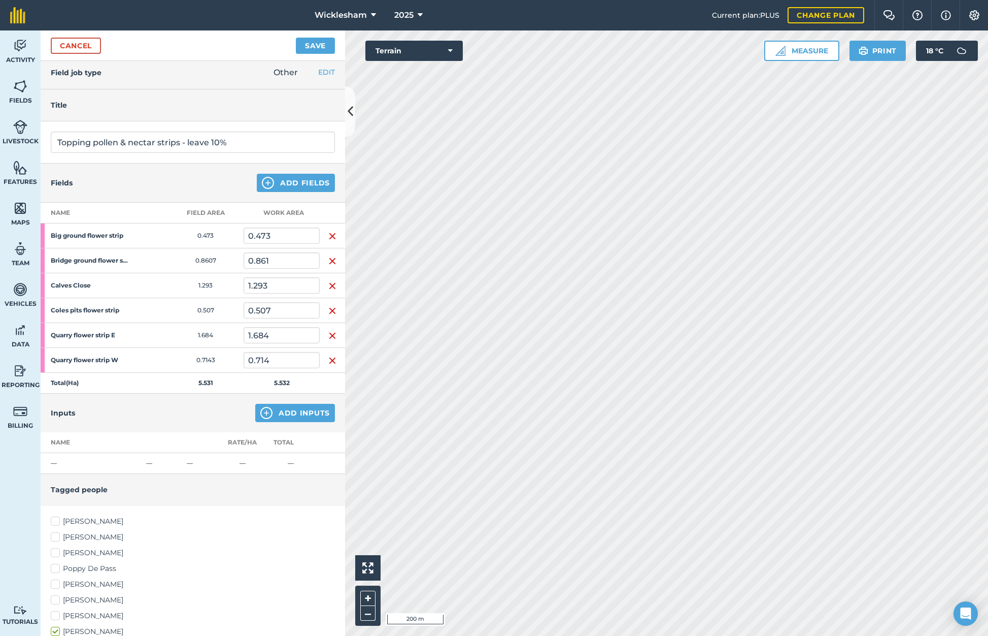
click at [56, 537] on label "[PERSON_NAME]" at bounding box center [193, 536] width 284 height 11
click at [56, 537] on input "[PERSON_NAME]" at bounding box center [54, 534] width 7 height 7
checkbox input "true"
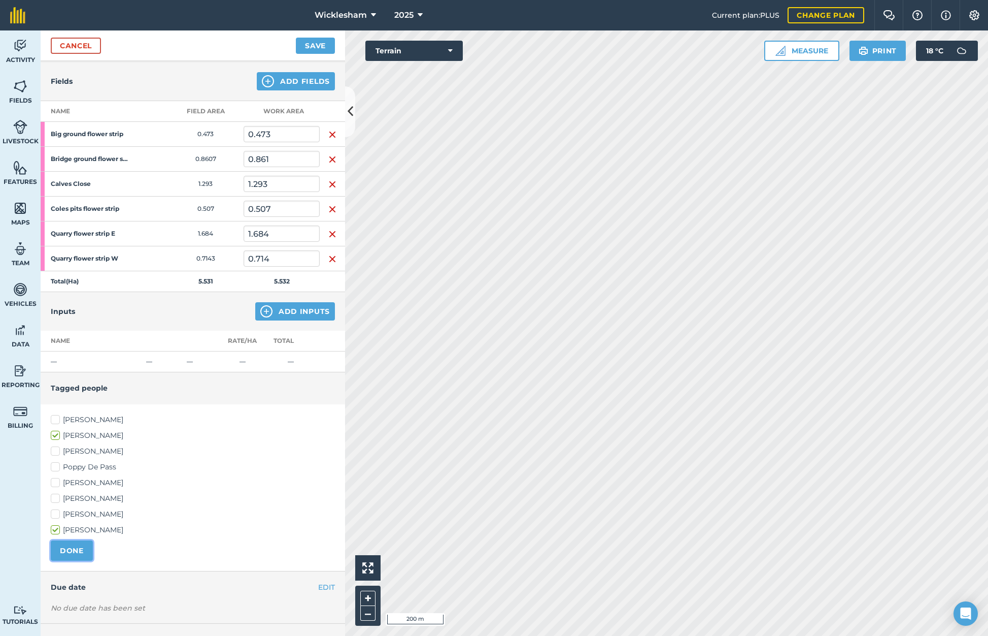
click at [52, 550] on button "DONE" at bounding box center [72, 550] width 42 height 20
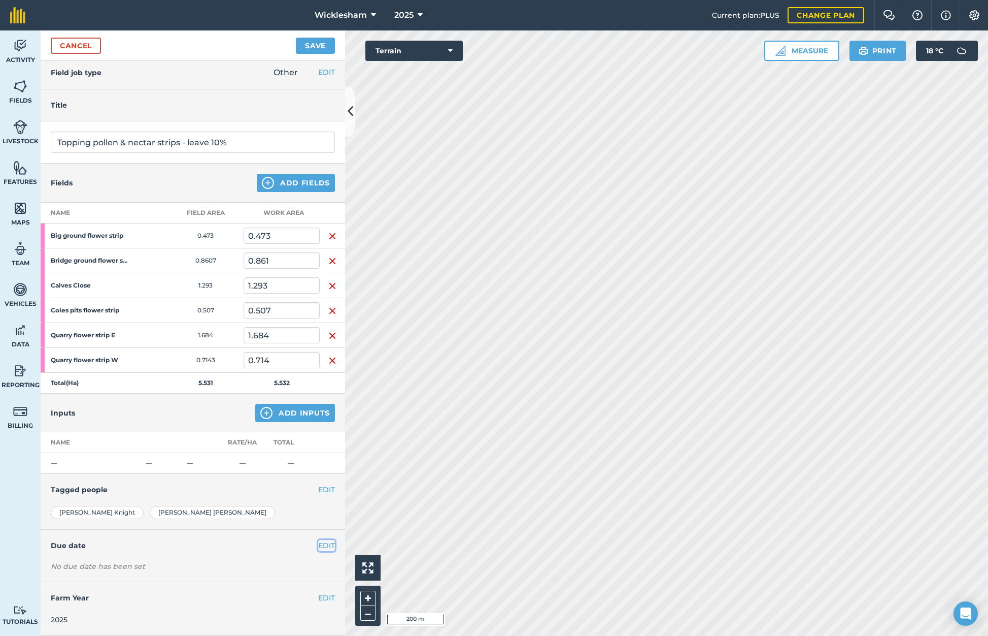
click at [322, 548] on button "EDIT" at bounding box center [326, 545] width 17 height 11
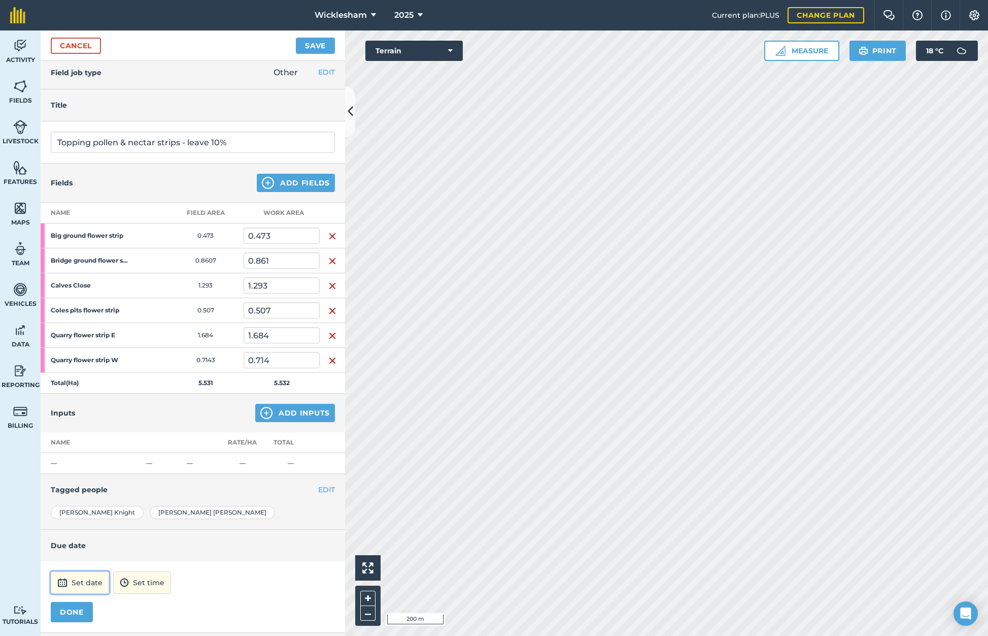
click at [83, 586] on button "Set date" at bounding box center [80, 582] width 58 height 22
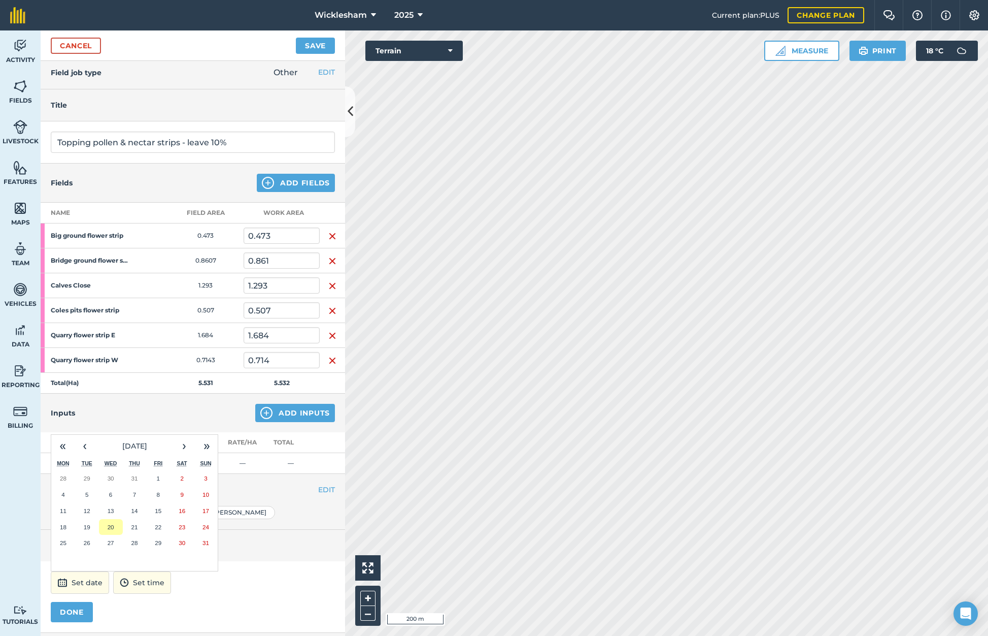
click at [111, 526] on abbr "20" at bounding box center [111, 526] width 7 height 7
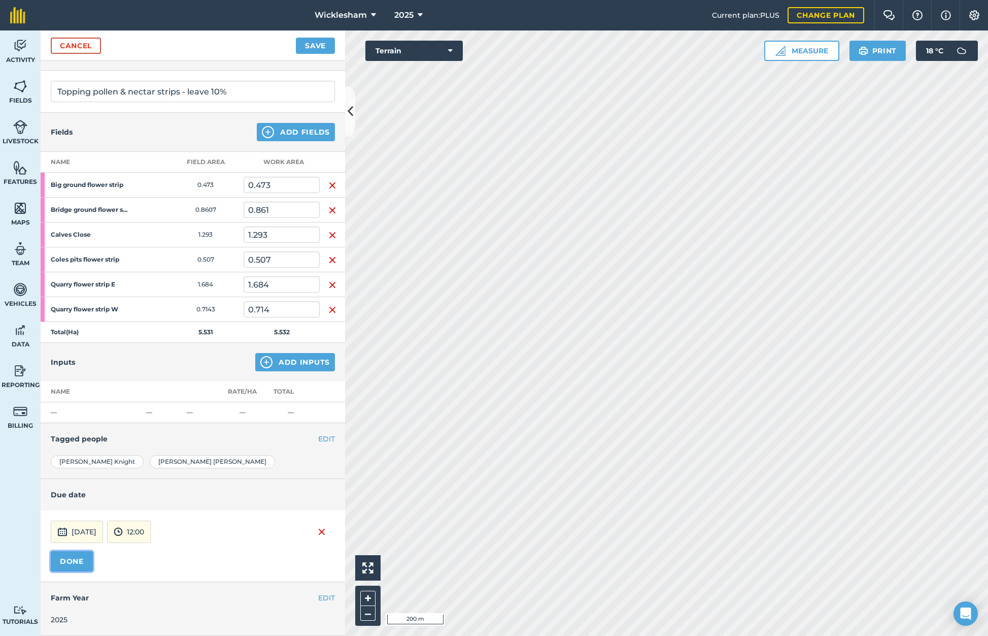
click at [76, 563] on button "DONE" at bounding box center [72, 561] width 42 height 20
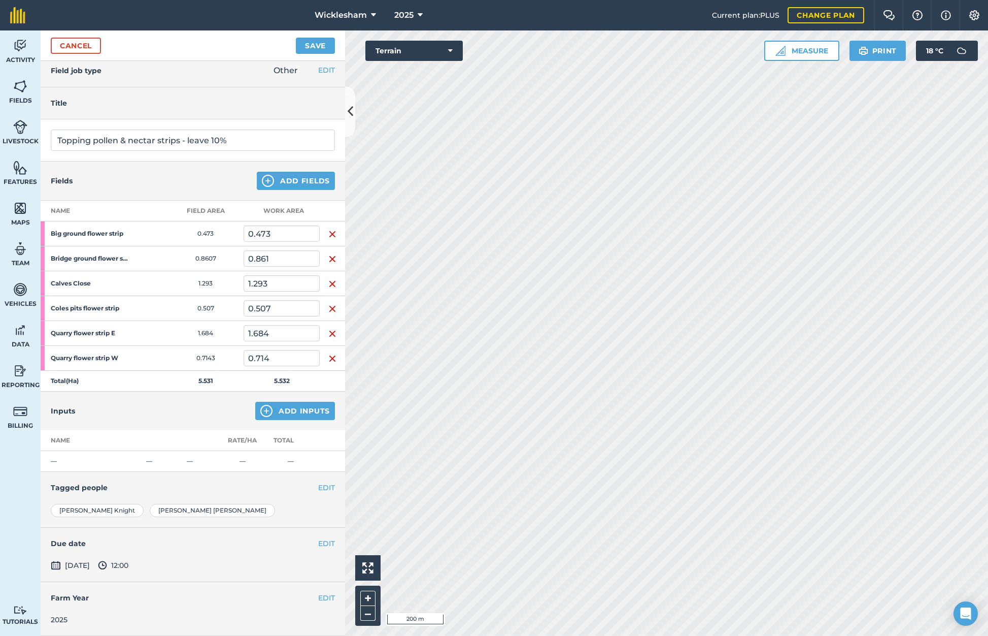
scroll to position [0, 0]
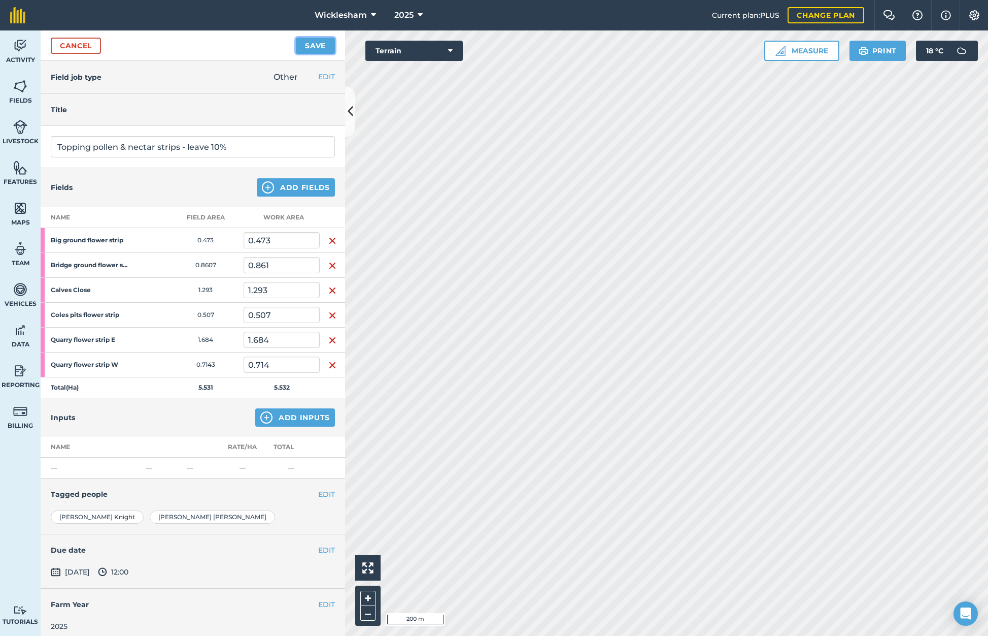
click at [319, 48] on button "Save" at bounding box center [315, 46] width 39 height 16
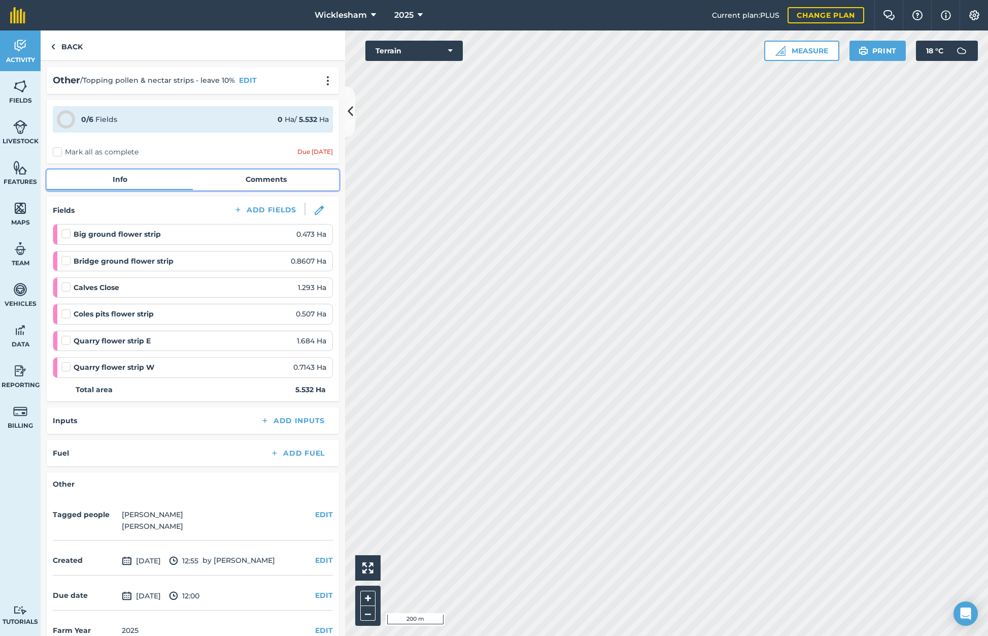
click at [269, 181] on link "Comments" at bounding box center [266, 179] width 146 height 19
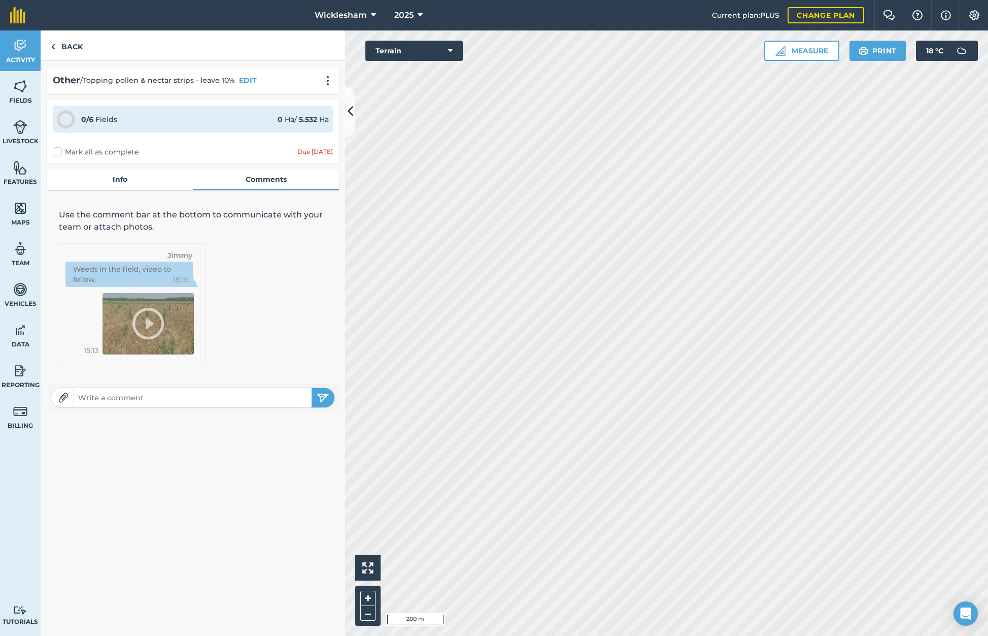
click at [125, 398] on input "text" at bounding box center [193, 397] width 238 height 14
click at [216, 398] on input "[PERSON_NAME] - these can be done ASAP, but please leave ~10% of each strip. Ma…" at bounding box center [193, 397] width 238 height 14
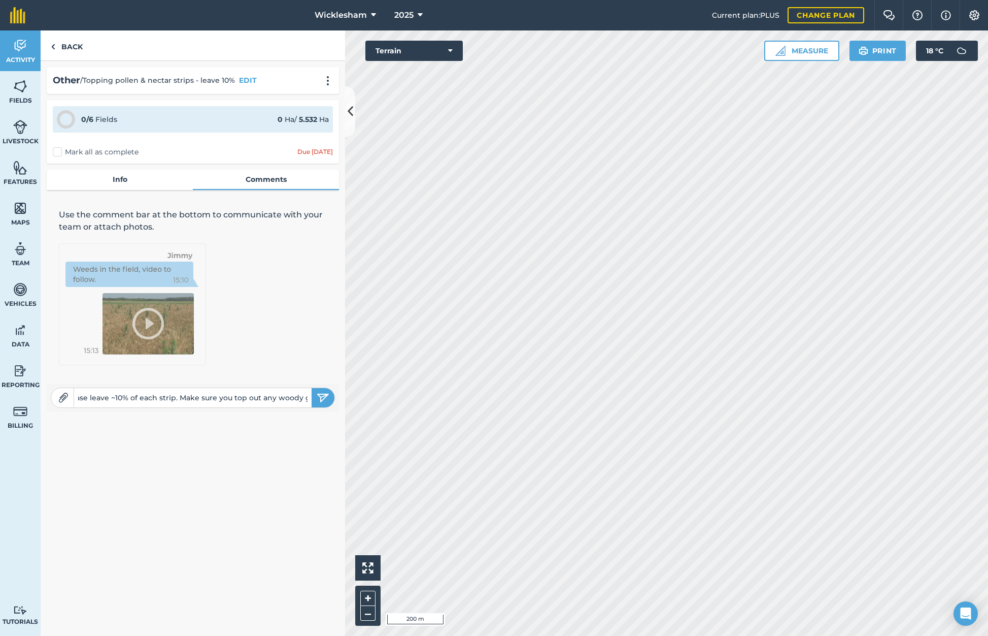
drag, startPoint x: 298, startPoint y: 398, endPoint x: 308, endPoint y: 396, distance: 9.9
click at [308, 396] on input "[PERSON_NAME] - these can be done ASAP, but please leave ~10% of each strip. Ma…" at bounding box center [193, 397] width 238 height 14
click at [308, 397] on input "[PERSON_NAME] - these can be done ASAP, but please leave ~10% of each strip. Ma…" at bounding box center [193, 397] width 238 height 14
click at [224, 400] on input "[PERSON_NAME] - these can be done ASAP, but please leave ~10% of each strip. Ma…" at bounding box center [193, 397] width 238 height 14
type input "[PERSON_NAME] - these can be done ASAP, but please leave ~10% of each strip. Ma…"
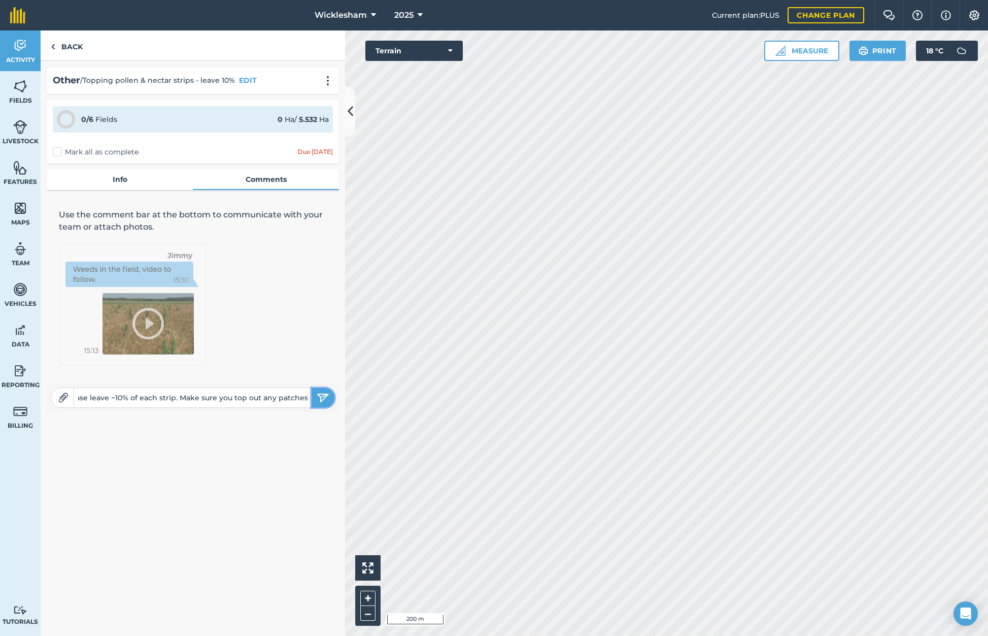
scroll to position [0, 0]
click at [322, 392] on img "submit" at bounding box center [323, 397] width 13 height 12
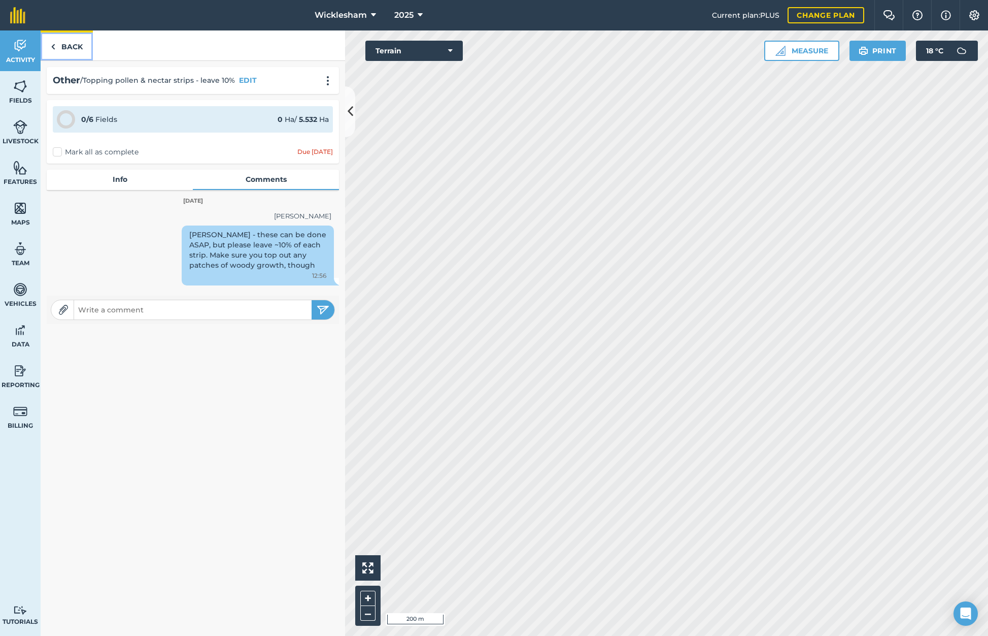
click at [68, 41] on link "Back" at bounding box center [67, 45] width 52 height 30
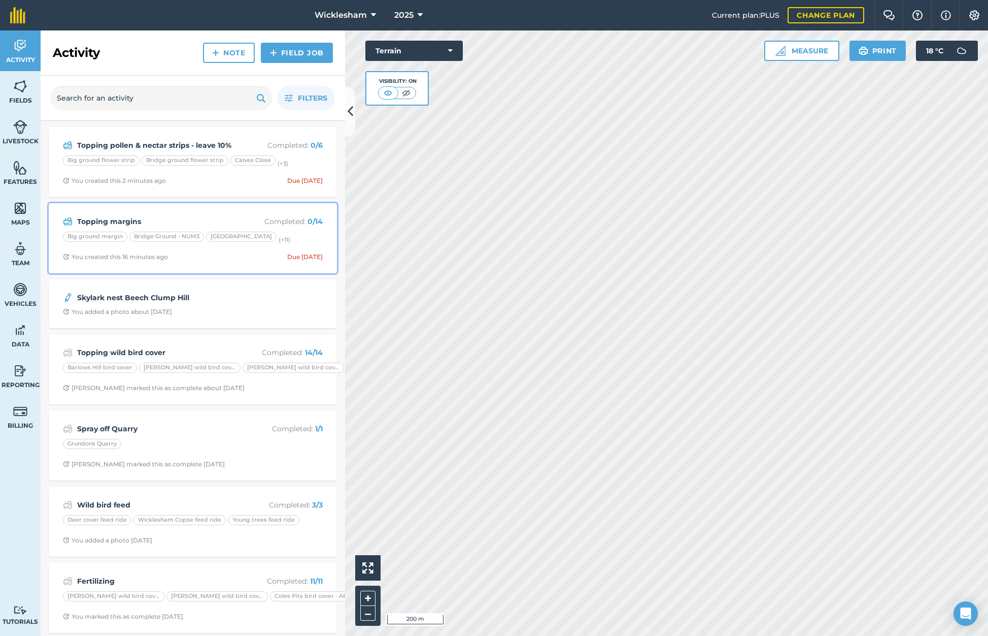
click at [163, 220] on strong "Topping margins" at bounding box center [157, 221] width 161 height 11
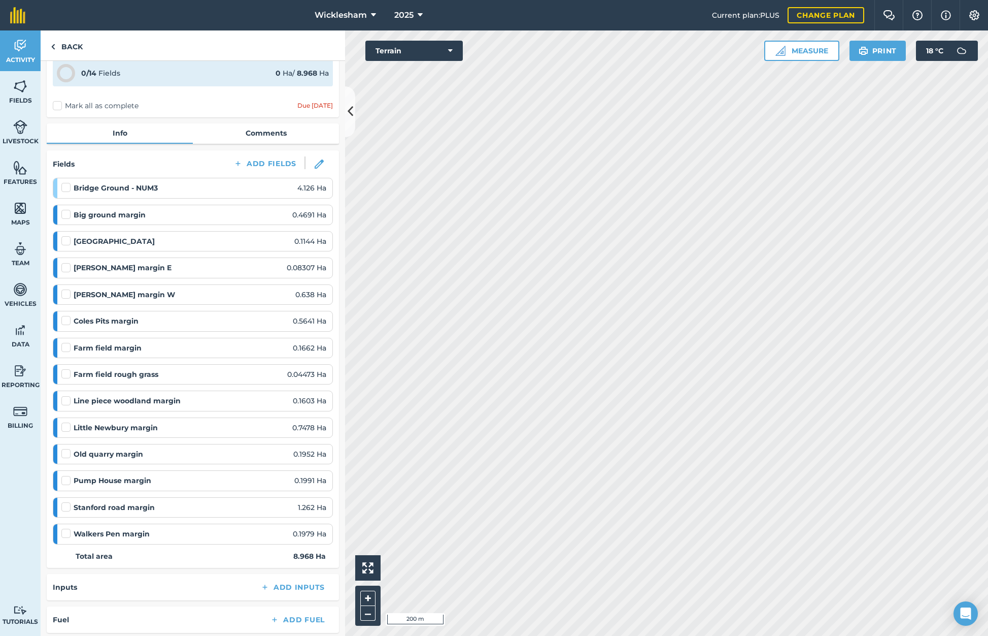
scroll to position [102, 0]
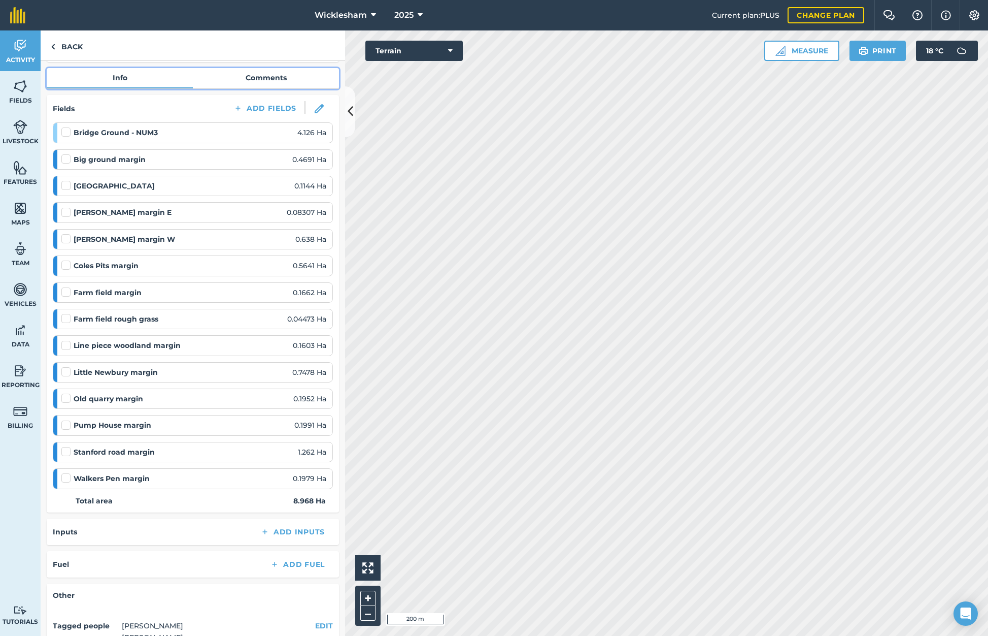
click at [264, 76] on link "Comments" at bounding box center [266, 77] width 146 height 19
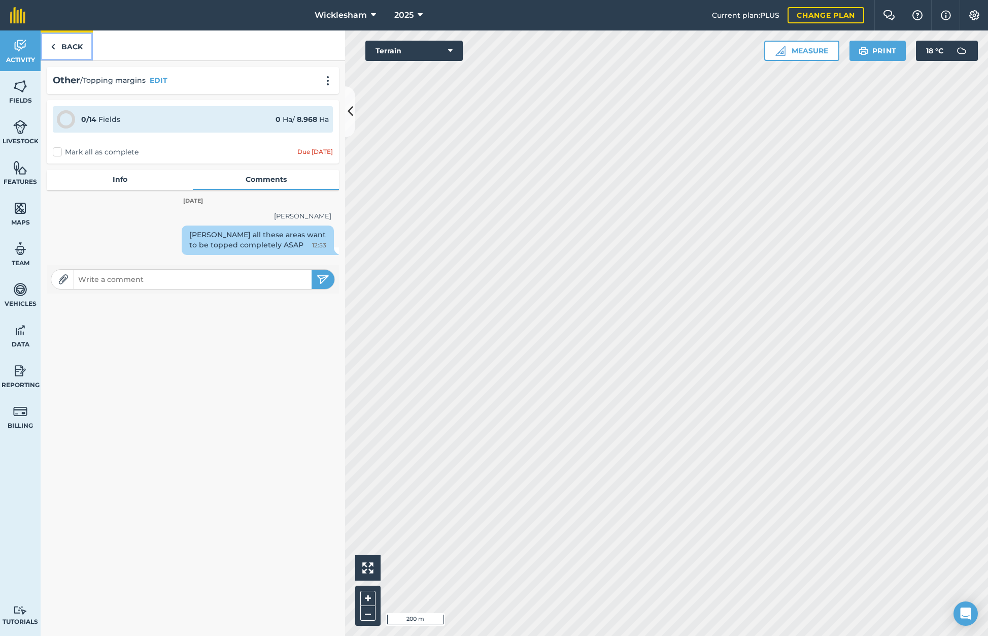
click at [69, 46] on link "Back" at bounding box center [67, 45] width 52 height 30
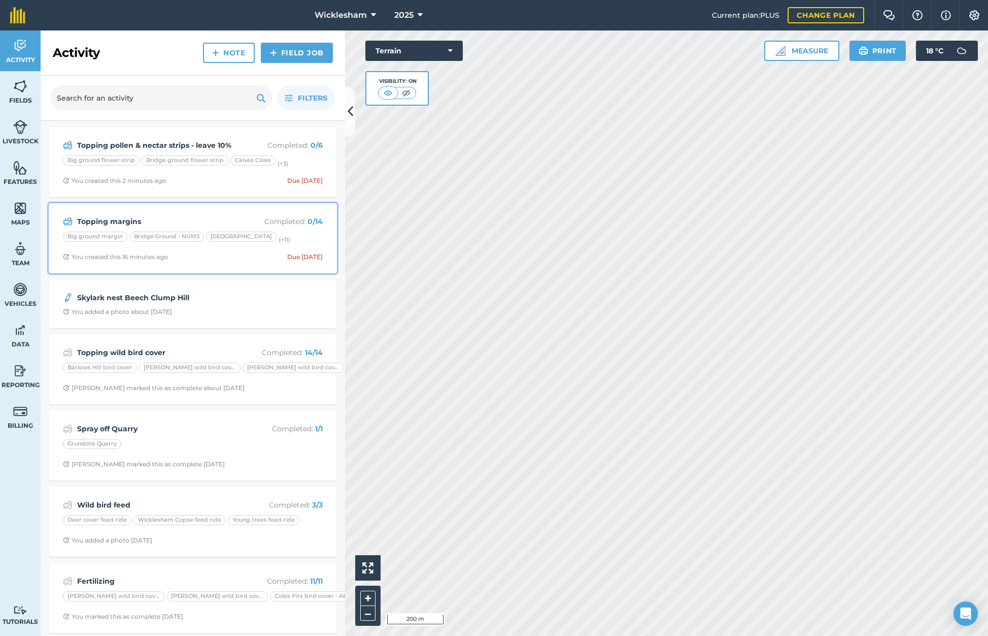
click at [190, 214] on div "Topping margins Completed : 0 / 14 Big ground margin Bridge Ground - NUM3 Bridg…" at bounding box center [193, 238] width 276 height 58
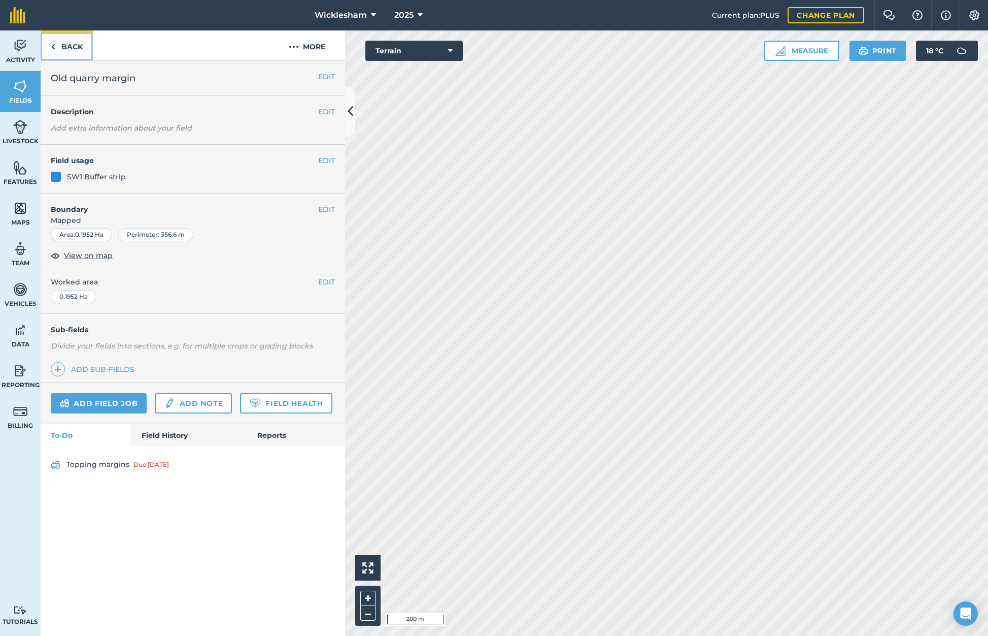
click at [57, 43] on link "Back" at bounding box center [67, 45] width 52 height 30
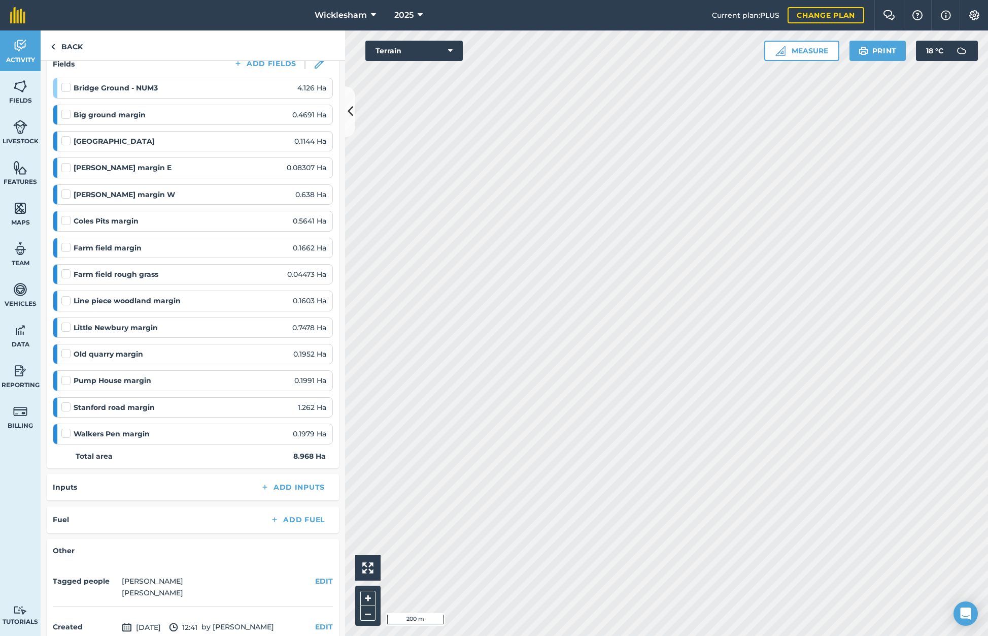
scroll to position [152, 0]
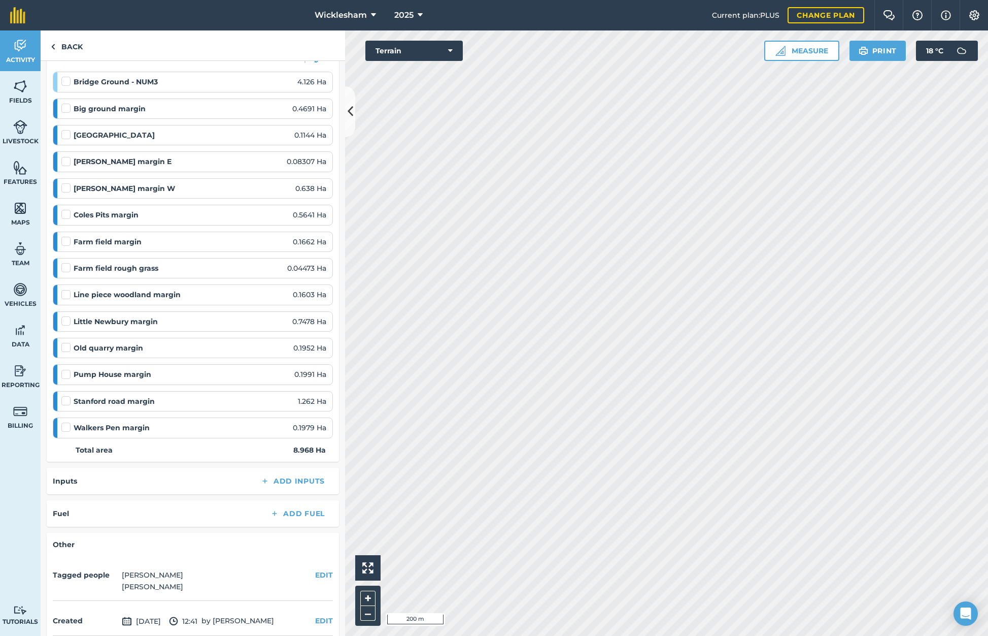
click at [174, 324] on div "Little Newbury margin 0.7478 Ha" at bounding box center [193, 321] width 265 height 11
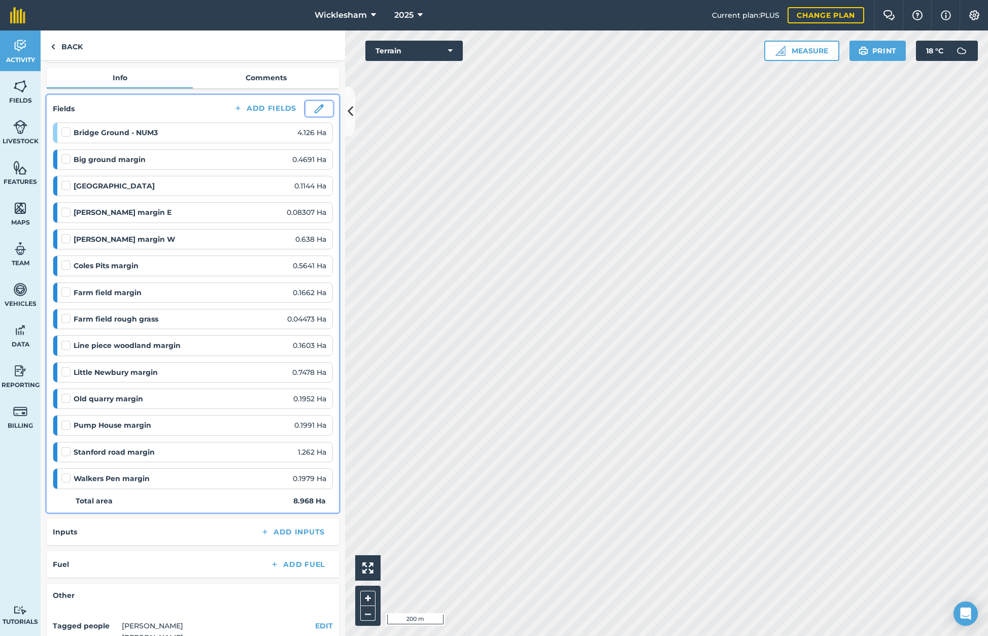
click at [315, 106] on img at bounding box center [319, 108] width 9 height 9
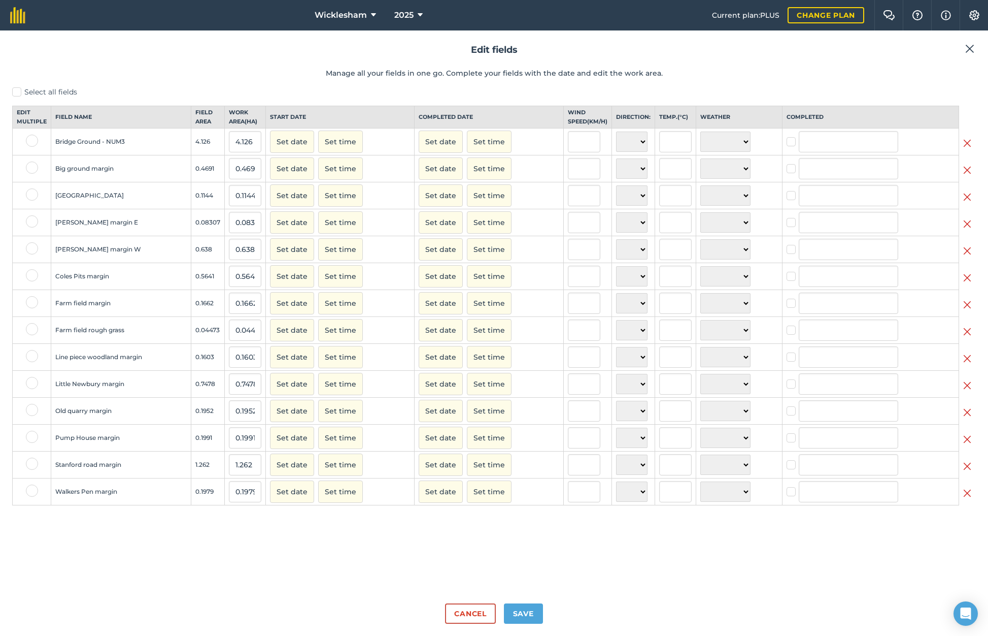
click at [514, 418] on img at bounding box center [967, 412] width 8 height 12
click at [514, 615] on button "Save" at bounding box center [523, 613] width 39 height 20
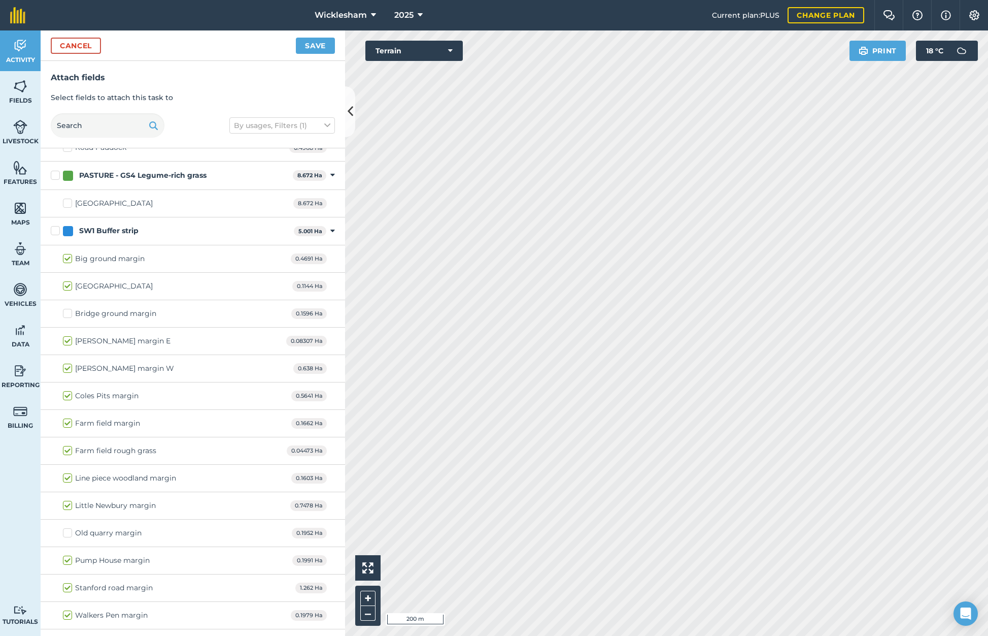
scroll to position [2944, 0]
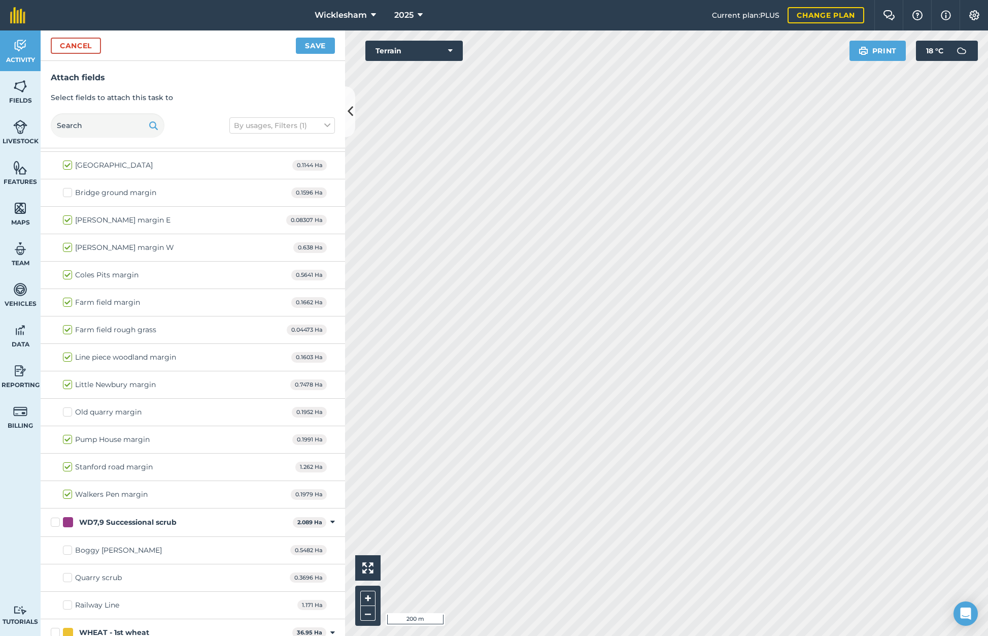
click at [69, 415] on label "Old quarry margin" at bounding box center [102, 412] width 79 height 11
click at [69, 413] on input "Old quarry margin" at bounding box center [66, 410] width 7 height 7
checkbox input "true"
click at [315, 47] on button "Save" at bounding box center [315, 46] width 39 height 16
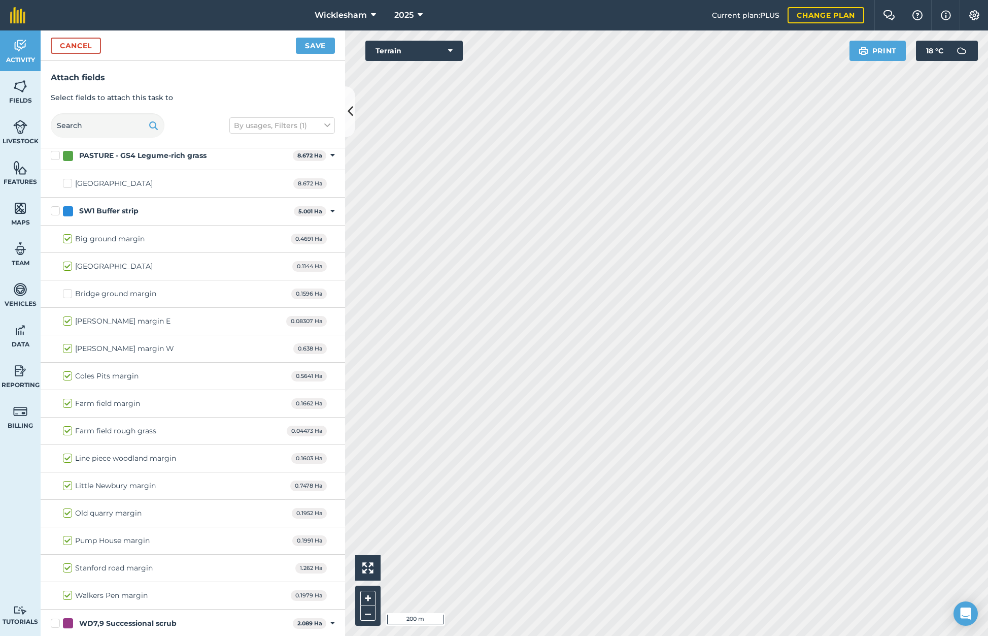
scroll to position [2843, 0]
click at [69, 293] on label "Bridge ground margin" at bounding box center [109, 294] width 93 height 11
click at [69, 293] on input "Bridge ground margin" at bounding box center [66, 292] width 7 height 7
checkbox input "true"
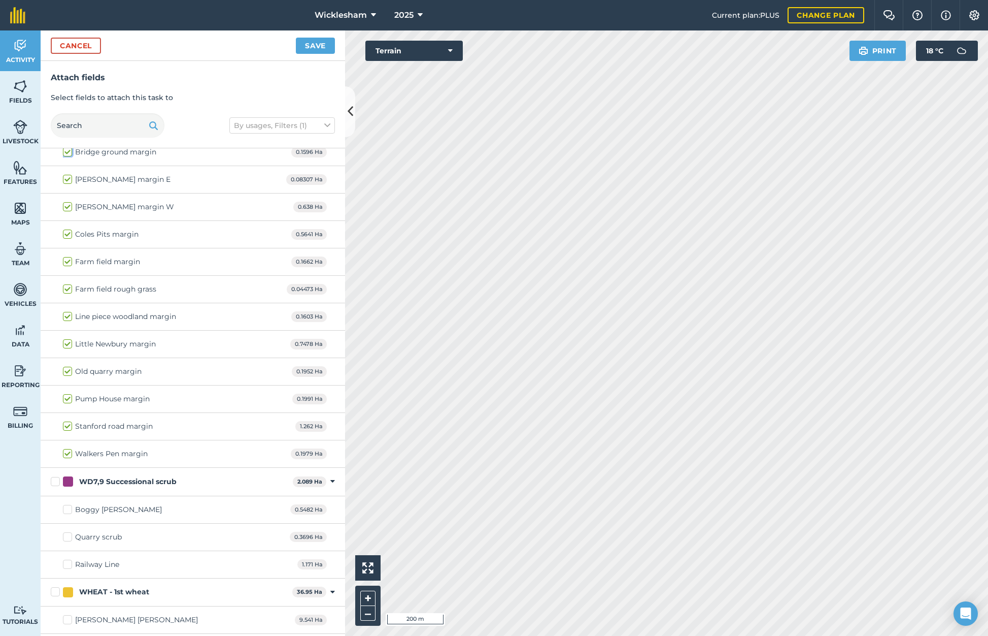
scroll to position [2995, 0]
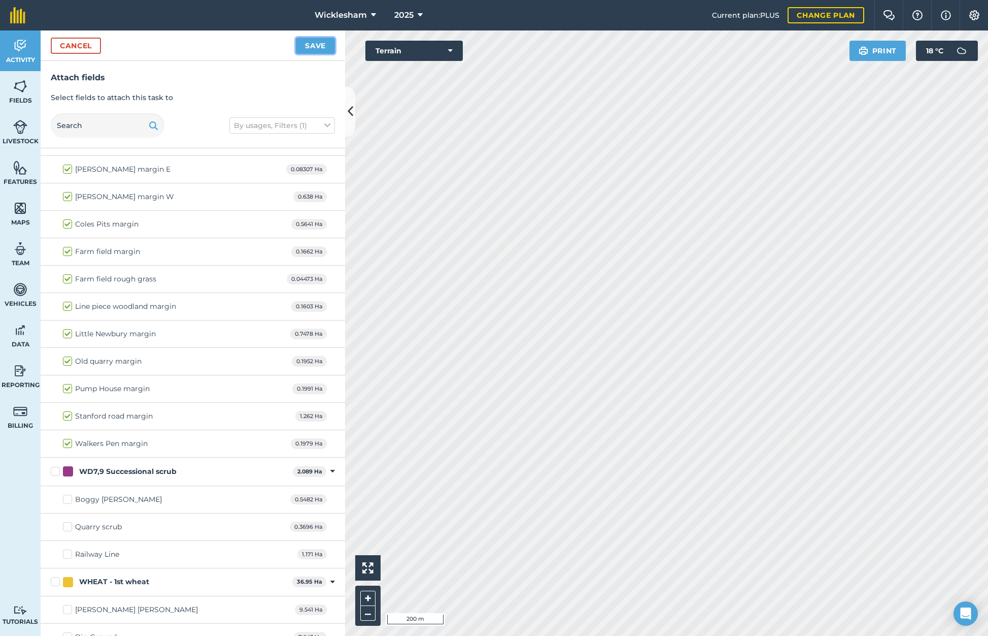
click at [317, 49] on button "Save" at bounding box center [315, 46] width 39 height 16
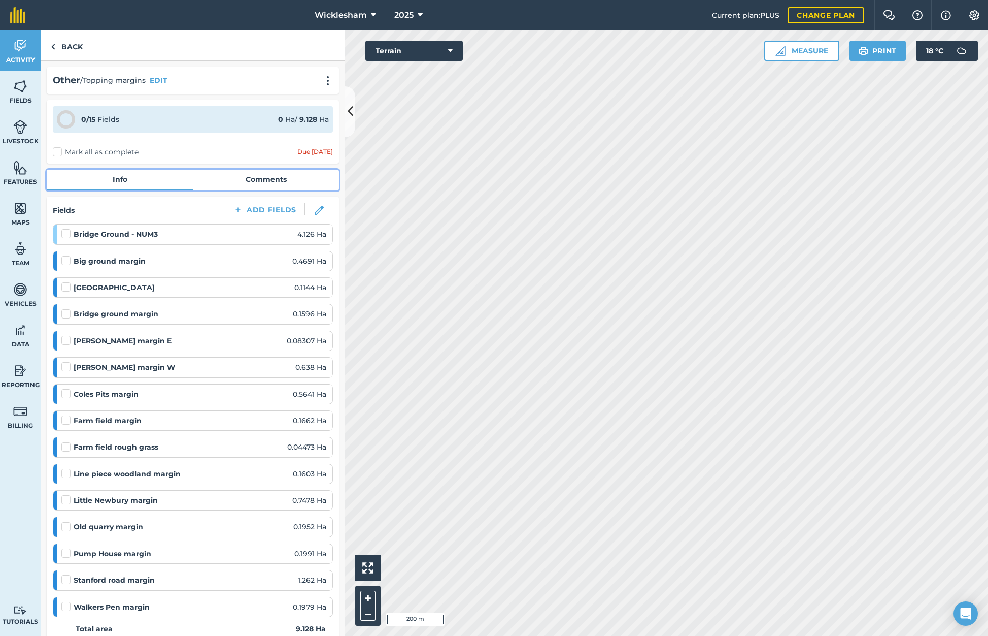
click at [270, 185] on link "Comments" at bounding box center [266, 179] width 146 height 19
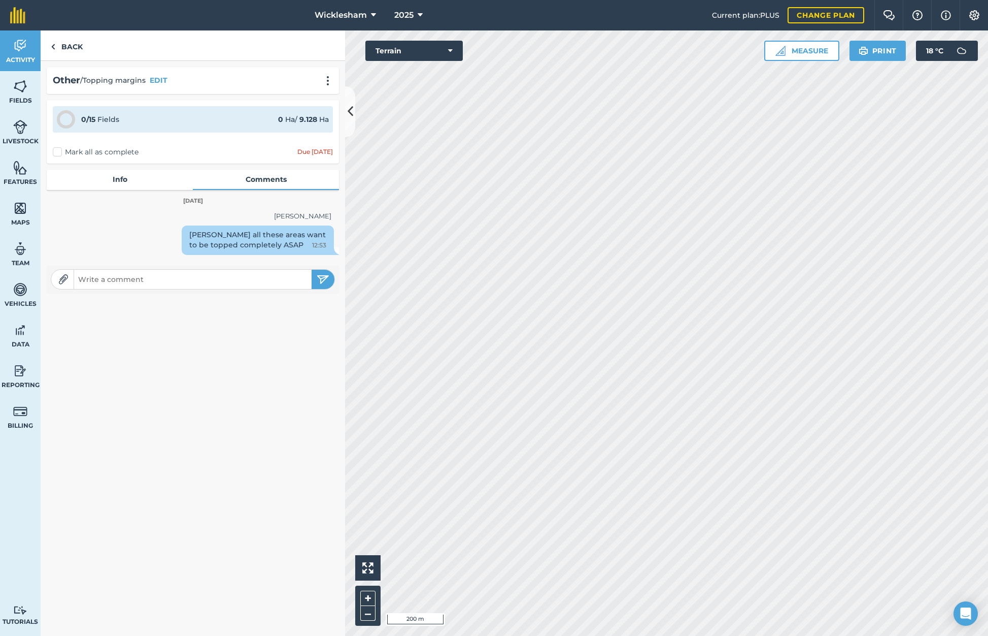
click at [167, 283] on input "text" at bounding box center [193, 279] width 238 height 14
type input "Just also to note that Old Quarry margin does NOT include"
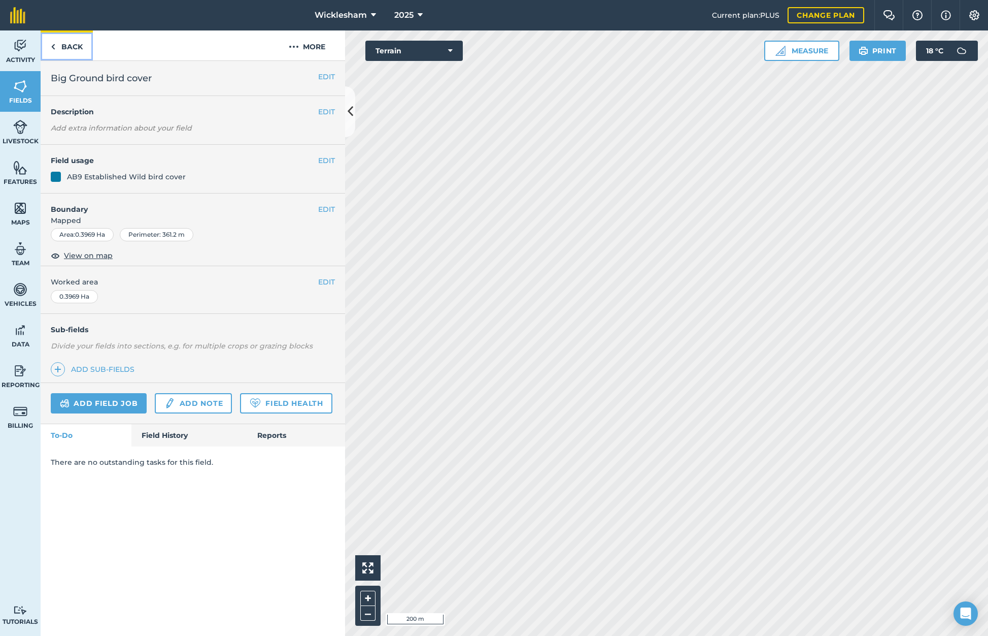
click at [70, 46] on link "Back" at bounding box center [67, 45] width 52 height 30
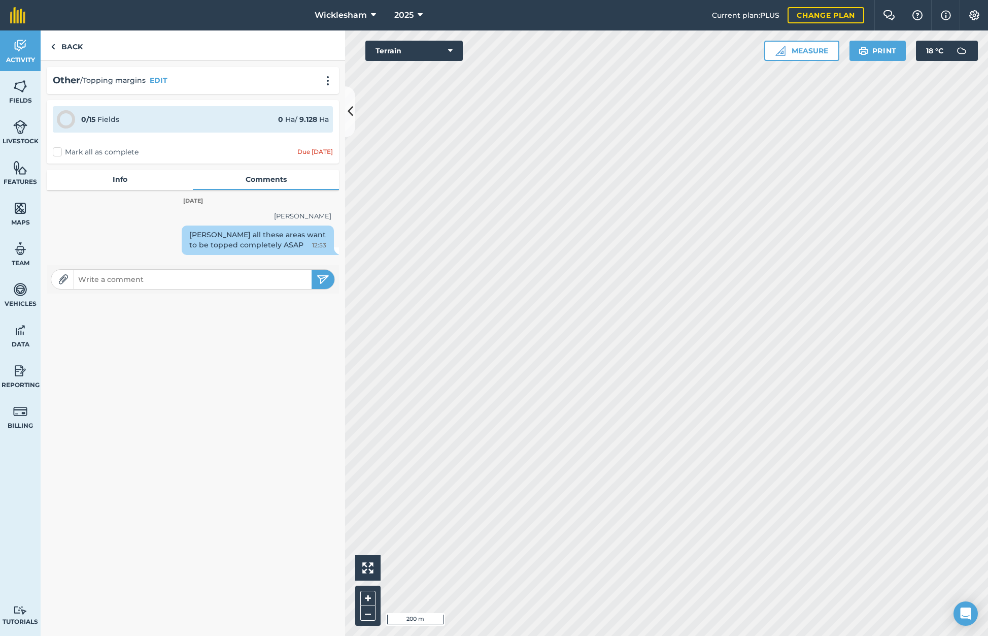
click at [170, 279] on input "text" at bounding box center [193, 279] width 238 height 14
click at [192, 278] on input "Just also to note that Old Quarry Margin does NOT include what used to be a gam…" at bounding box center [193, 279] width 238 height 14
click at [213, 278] on input "Just also to note that Old Quarry Margin does NOT include what used to be a gam…" at bounding box center [193, 279] width 238 height 14
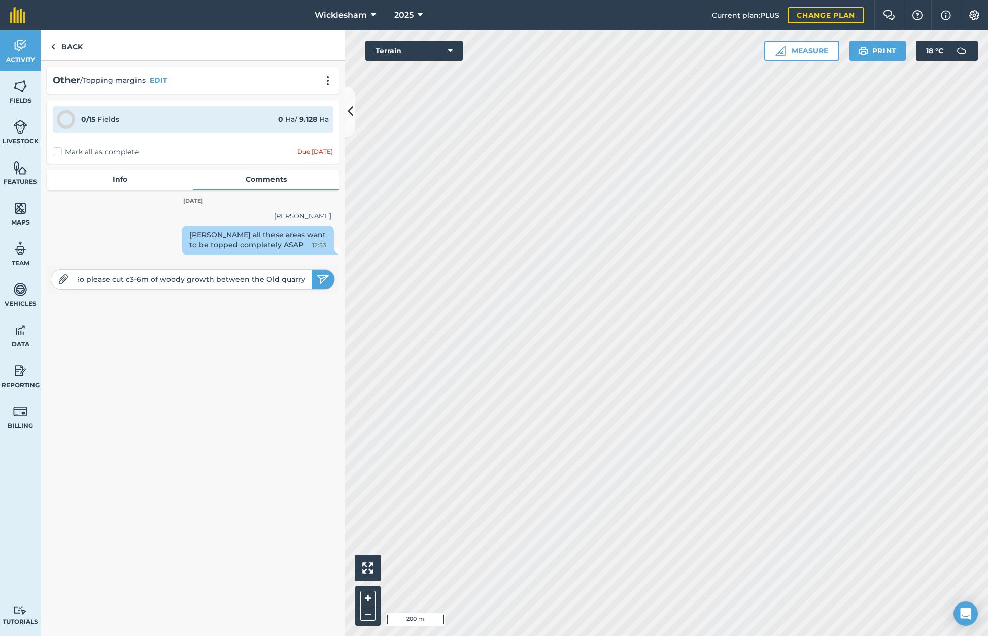
click at [214, 278] on input "Just also to note that Old Quarry Margin does NOT include what used to be a gam…" at bounding box center [193, 279] width 238 height 14
type input "Just also to note that Old Quarry Margin does NOT include what used to be a gam…"
click at [322, 278] on img "submit" at bounding box center [323, 279] width 13 height 12
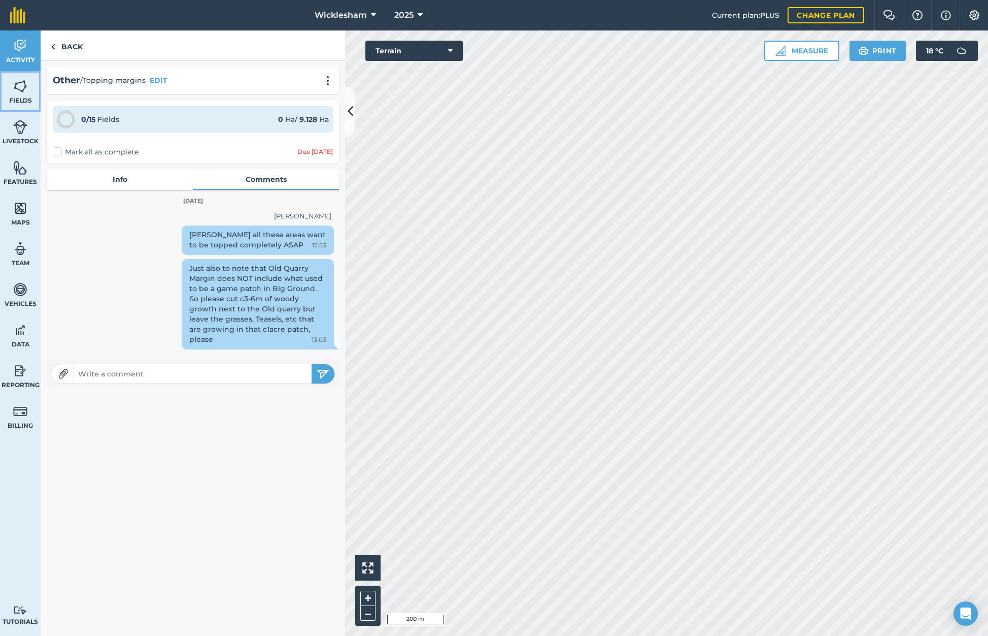
click at [19, 87] on img at bounding box center [20, 86] width 14 height 15
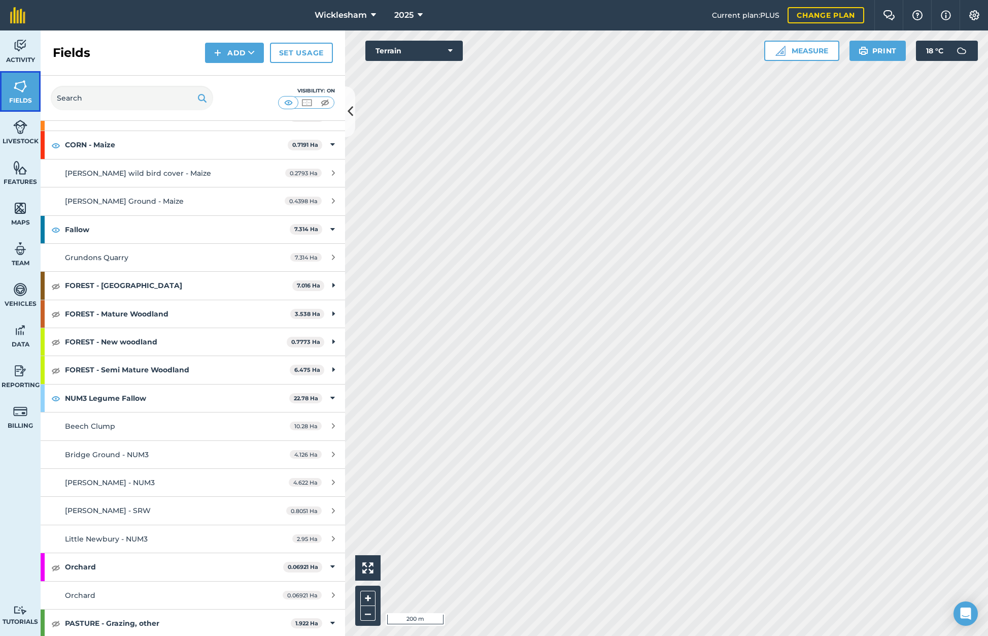
scroll to position [812, 0]
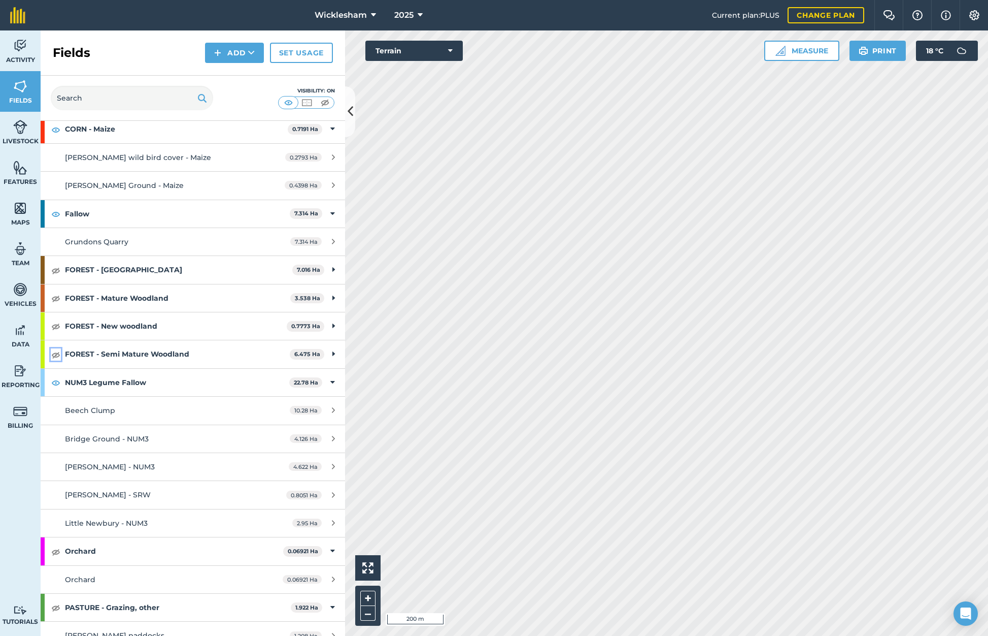
click at [52, 351] on img at bounding box center [55, 354] width 9 height 12
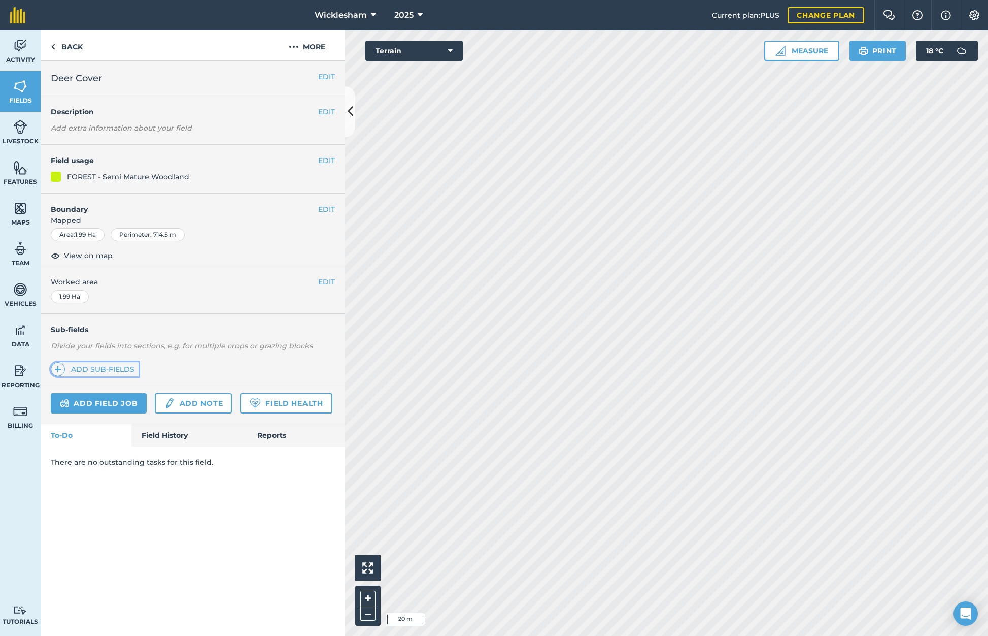
click at [97, 369] on link "Add sub-fields" at bounding box center [95, 369] width 88 height 14
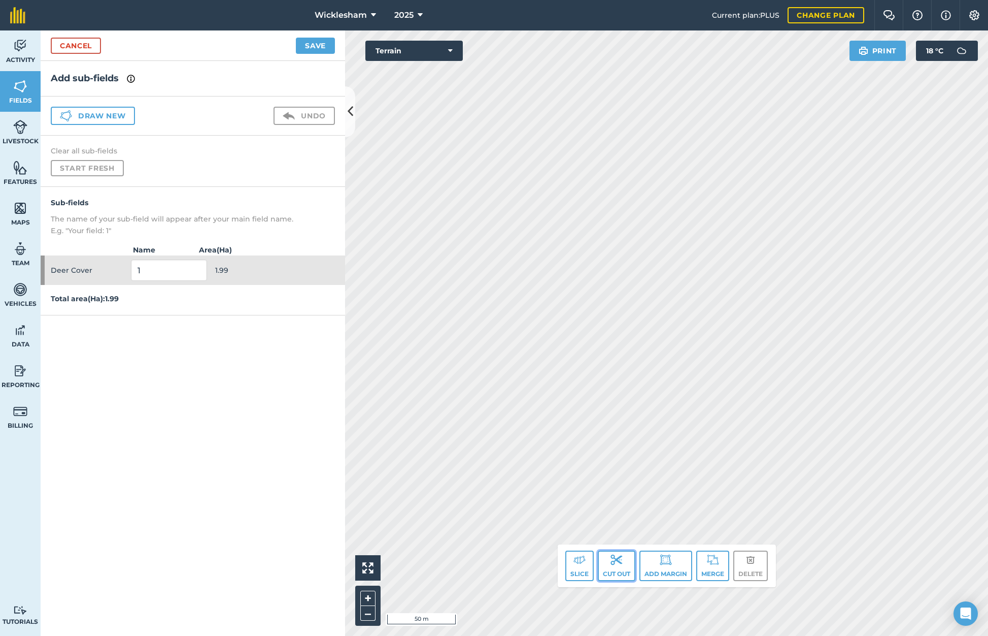
click at [514, 564] on img at bounding box center [617, 559] width 12 height 12
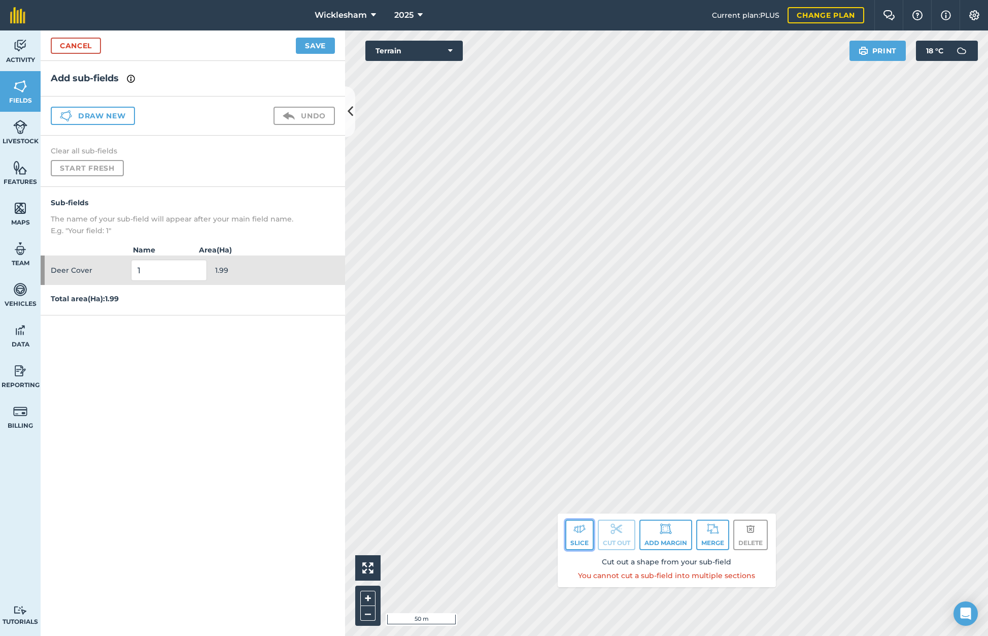
click at [514, 536] on button "Slice" at bounding box center [580, 534] width 28 height 30
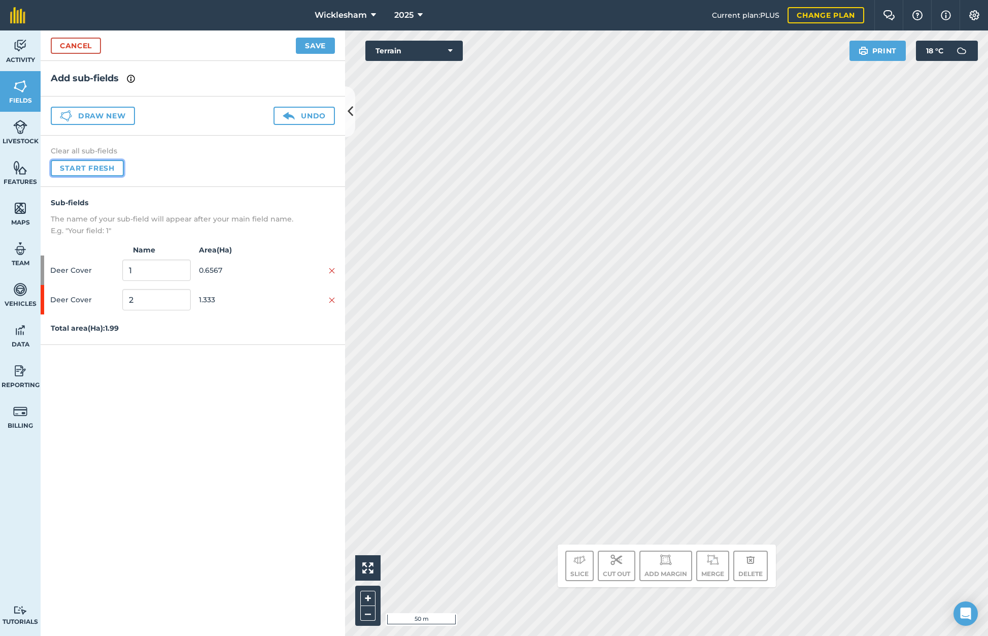
click at [78, 168] on button "Start fresh" at bounding box center [87, 168] width 73 height 16
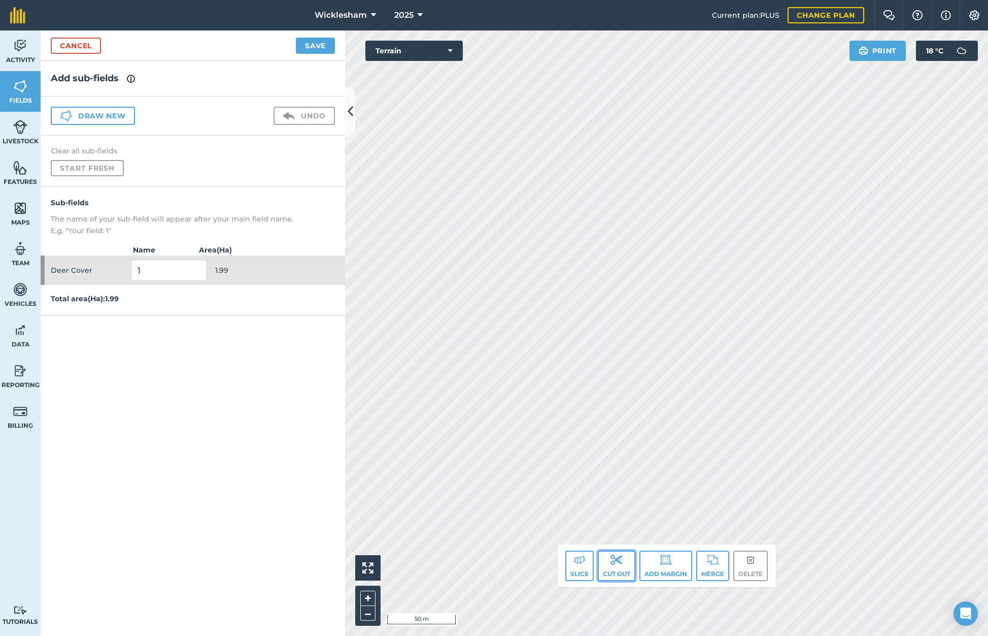
click at [514, 568] on button "Cut out" at bounding box center [617, 565] width 38 height 30
click at [514, 545] on img at bounding box center [617, 542] width 12 height 12
click at [514, 540] on button "Slice" at bounding box center [580, 548] width 28 height 30
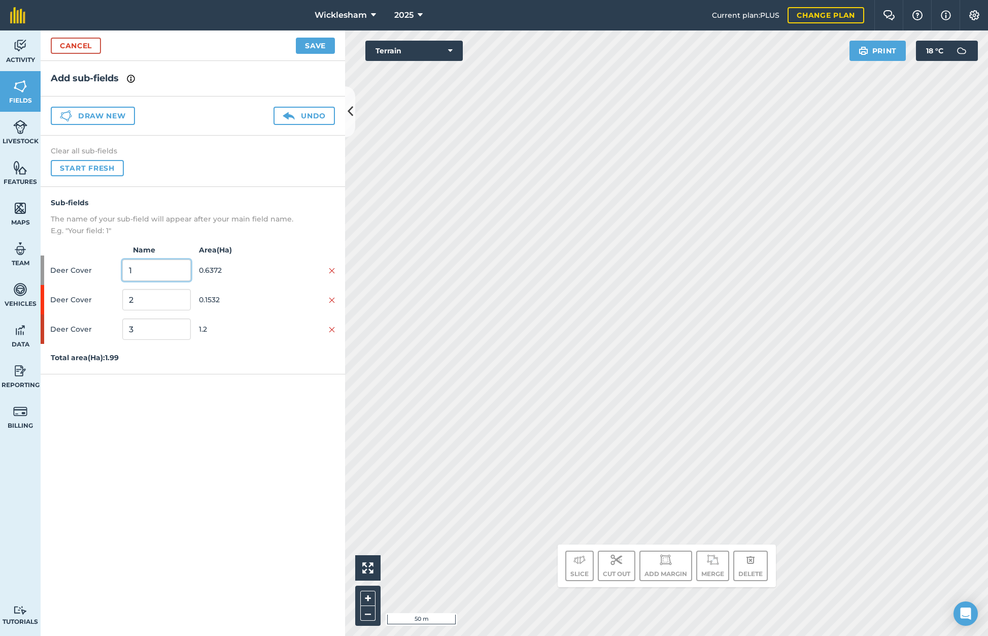
drag, startPoint x: 134, startPoint y: 270, endPoint x: 107, endPoint y: 268, distance: 26.5
click at [107, 268] on div "Deer Cover 1 0.6372" at bounding box center [193, 269] width 305 height 29
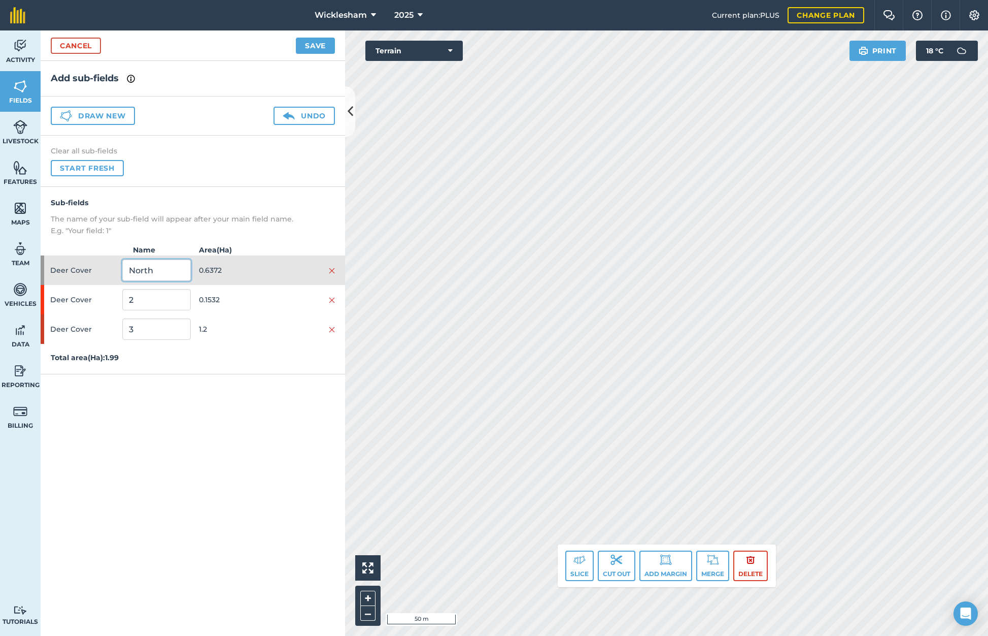
type input "North"
drag, startPoint x: 141, startPoint y: 329, endPoint x: 119, endPoint y: 328, distance: 22.4
click at [119, 328] on div "Deer Cover 3 1.2" at bounding box center [193, 328] width 305 height 29
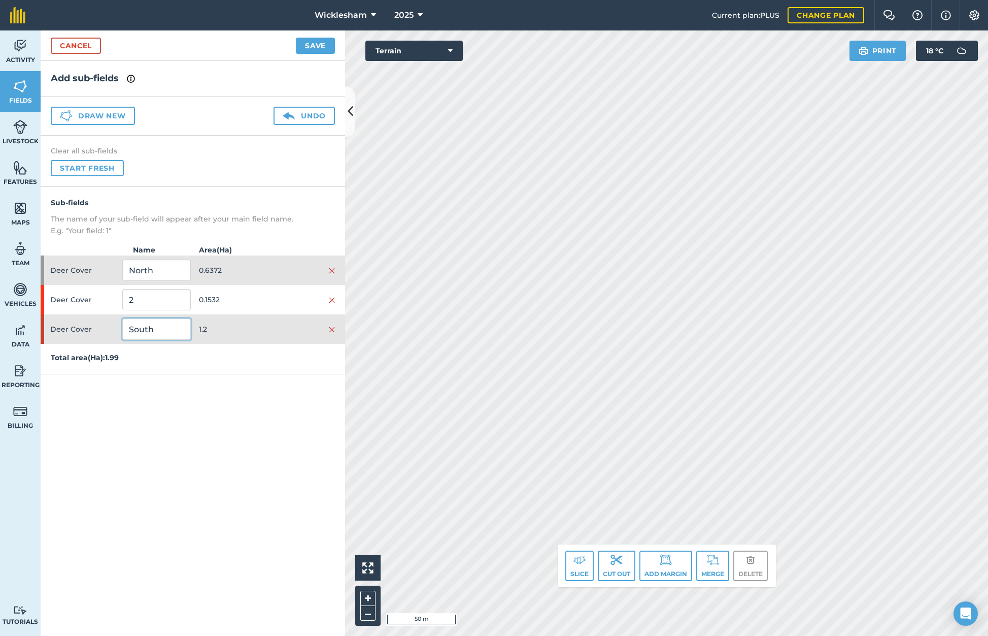
type input "South"
drag, startPoint x: 145, startPoint y: 301, endPoint x: 121, endPoint y: 305, distance: 23.7
click at [121, 305] on div "Deer Cover 2 0.1532" at bounding box center [193, 299] width 305 height 29
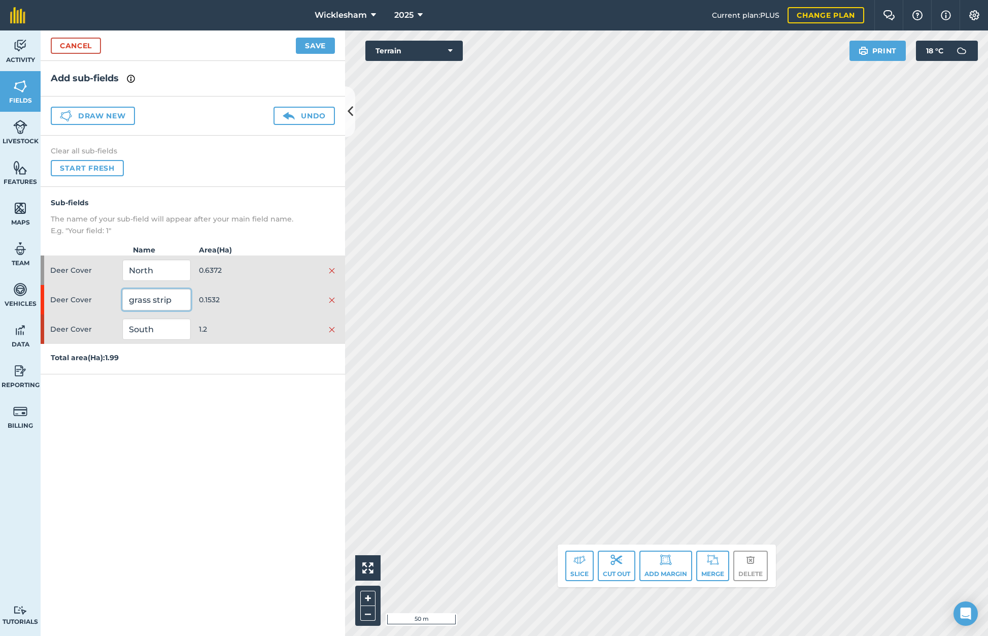
type input "grass strip"
click at [317, 42] on button "Save" at bounding box center [315, 46] width 39 height 16
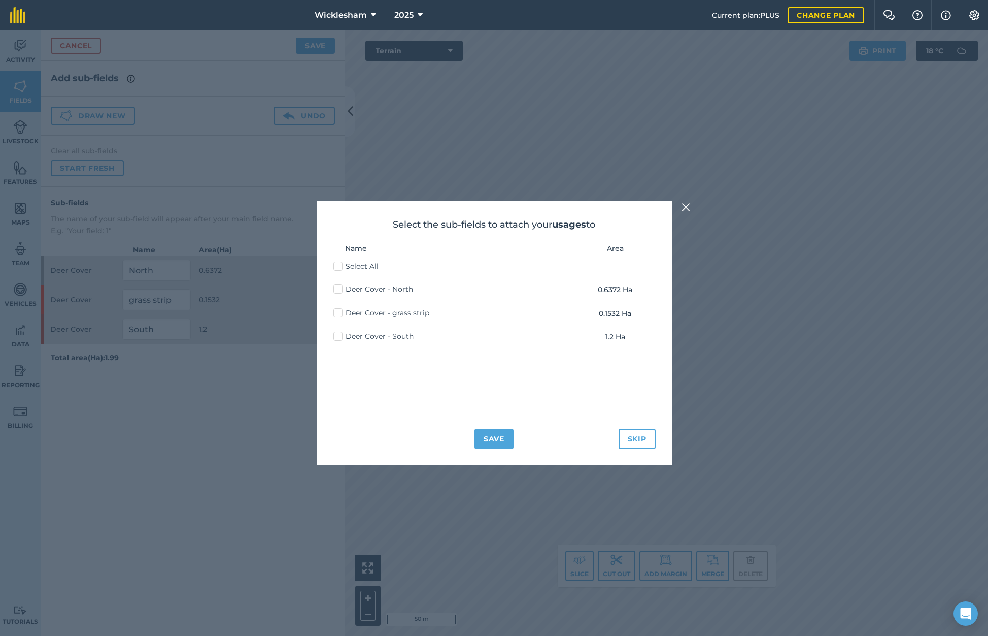
click at [339, 290] on label "Deer Cover - North" at bounding box center [374, 289] width 80 height 11
click at [339, 290] on input "Deer Cover - North" at bounding box center [337, 287] width 7 height 7
checkbox input "true"
click at [337, 335] on label "Deer Cover - South" at bounding box center [374, 336] width 80 height 11
click at [337, 335] on input "Deer Cover - South" at bounding box center [337, 334] width 7 height 7
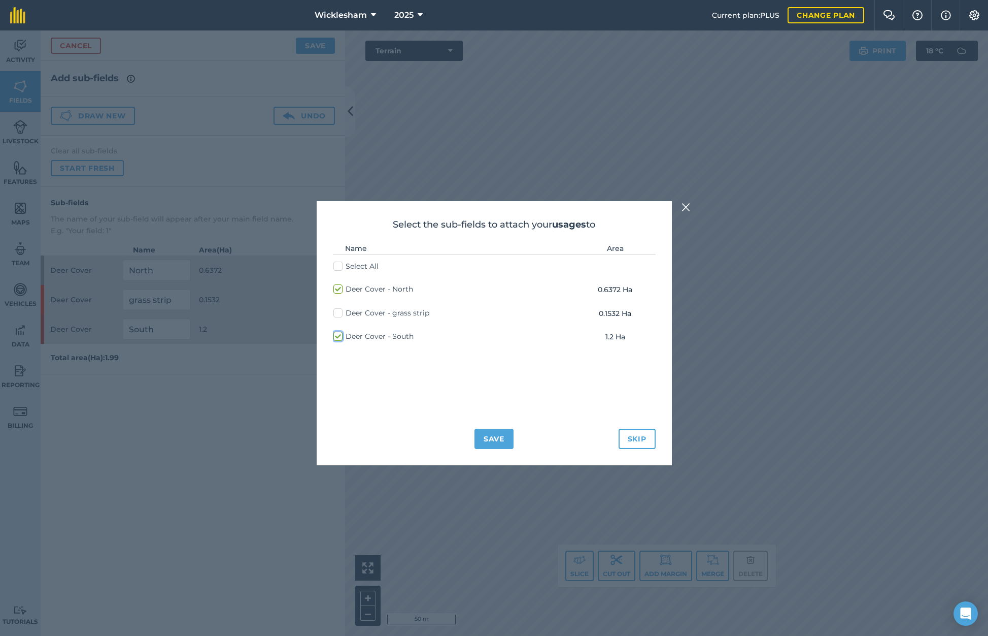
checkbox input "true"
click at [496, 438] on button "Save" at bounding box center [494, 438] width 39 height 20
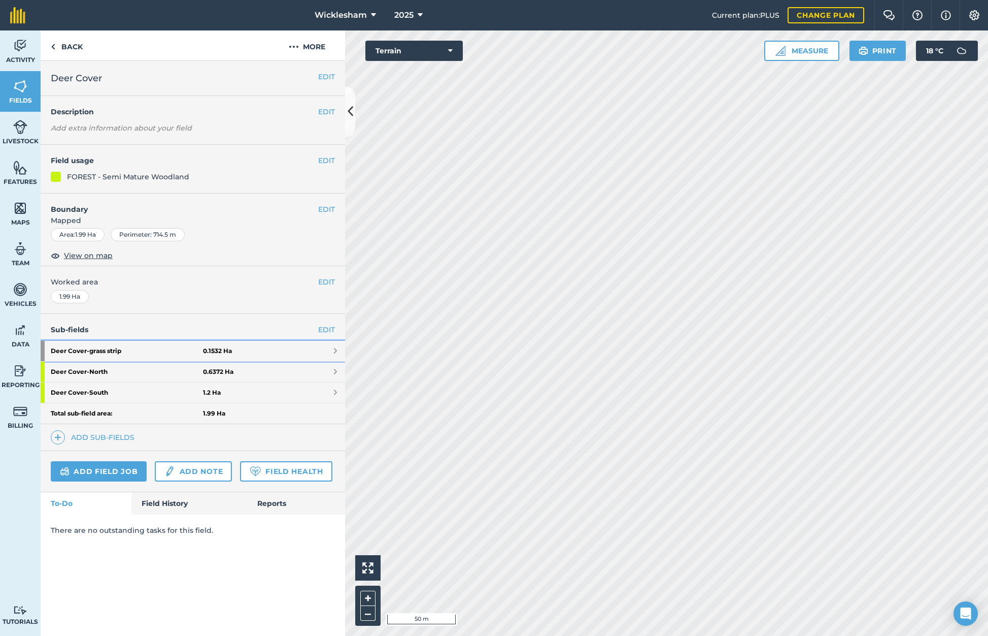
click at [141, 351] on strong "Deer Cover - grass strip" at bounding box center [127, 351] width 152 height 20
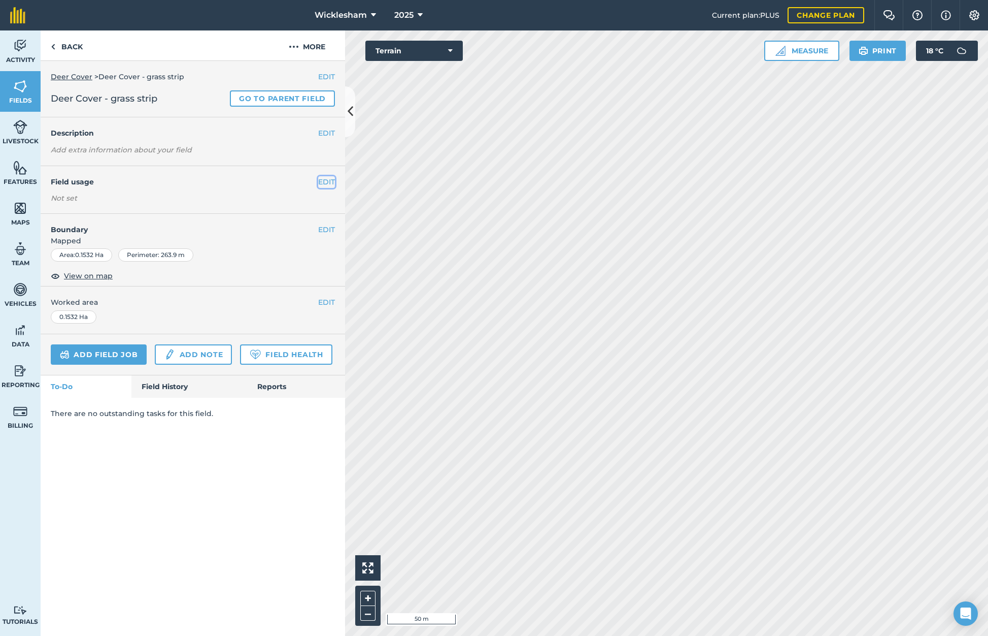
click at [328, 181] on button "EDIT" at bounding box center [326, 181] width 17 height 11
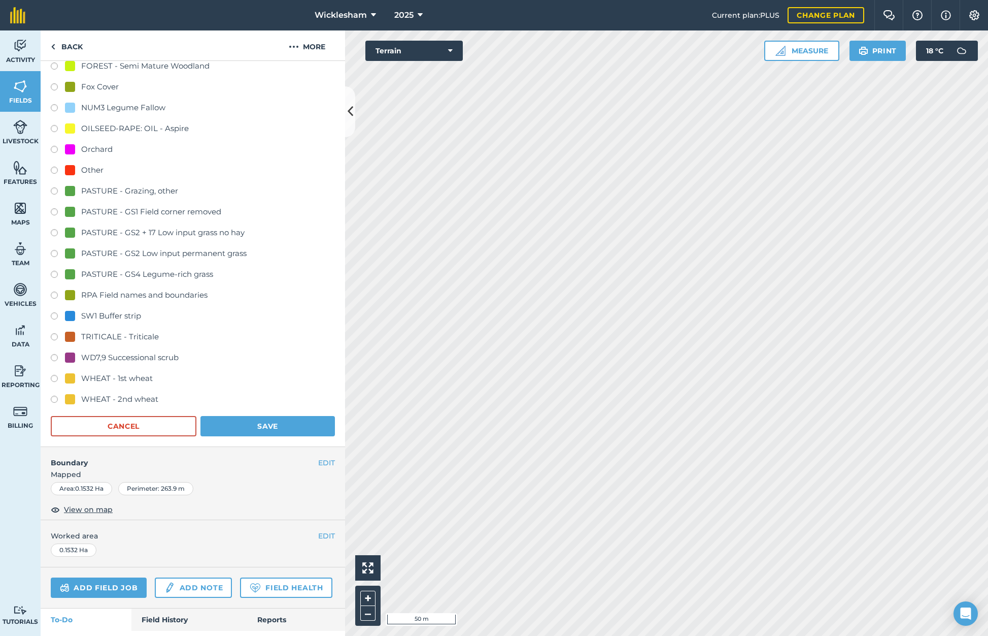
scroll to position [484, 0]
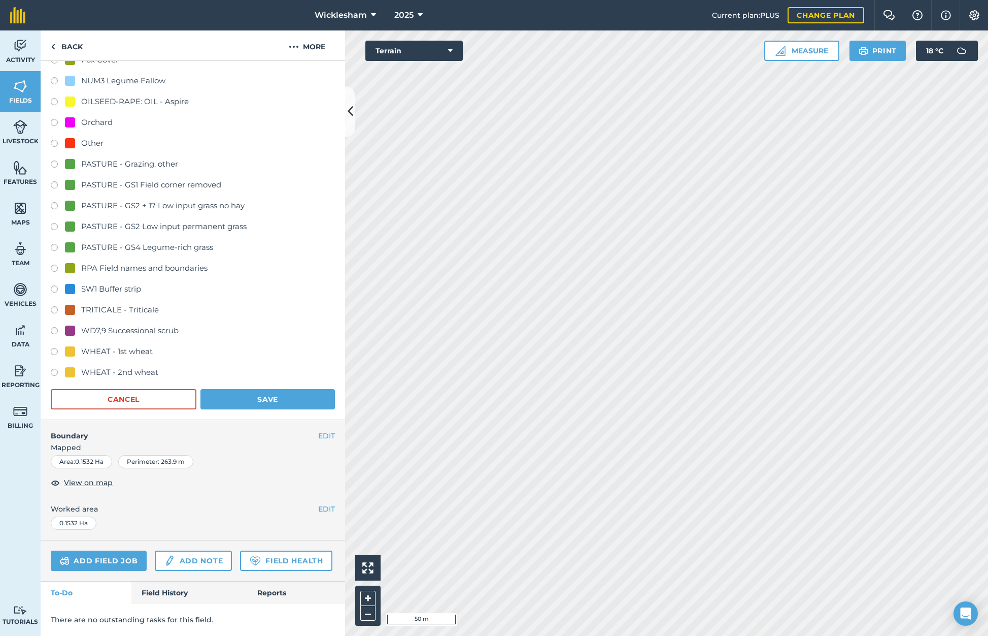
click at [55, 285] on label at bounding box center [58, 290] width 14 height 10
radio input "true"
radio input "false"
click at [276, 389] on button "Save" at bounding box center [268, 399] width 135 height 20
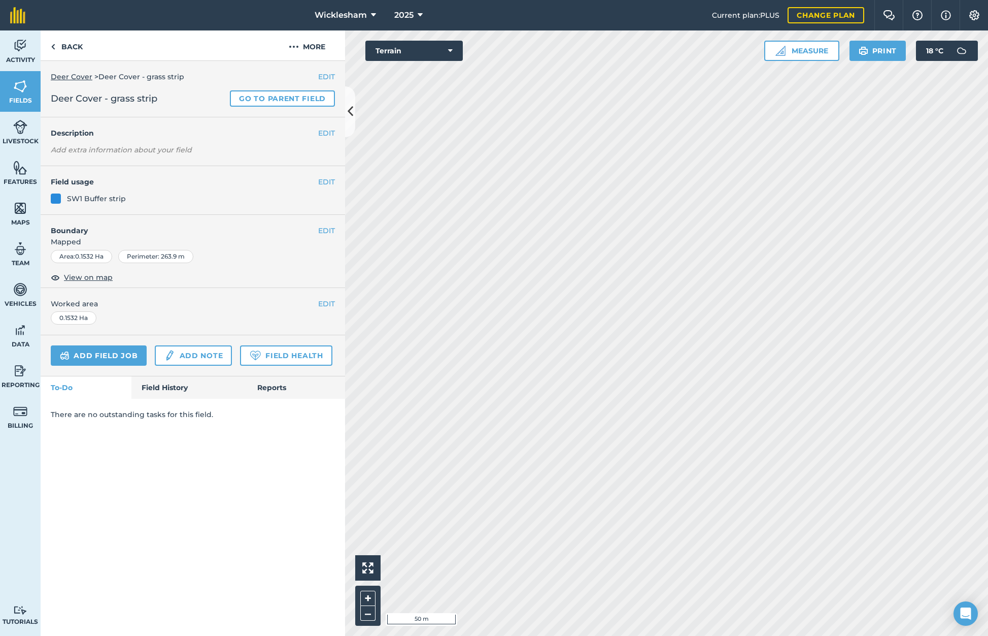
scroll to position [0, 0]
click at [26, 51] on img at bounding box center [20, 45] width 14 height 15
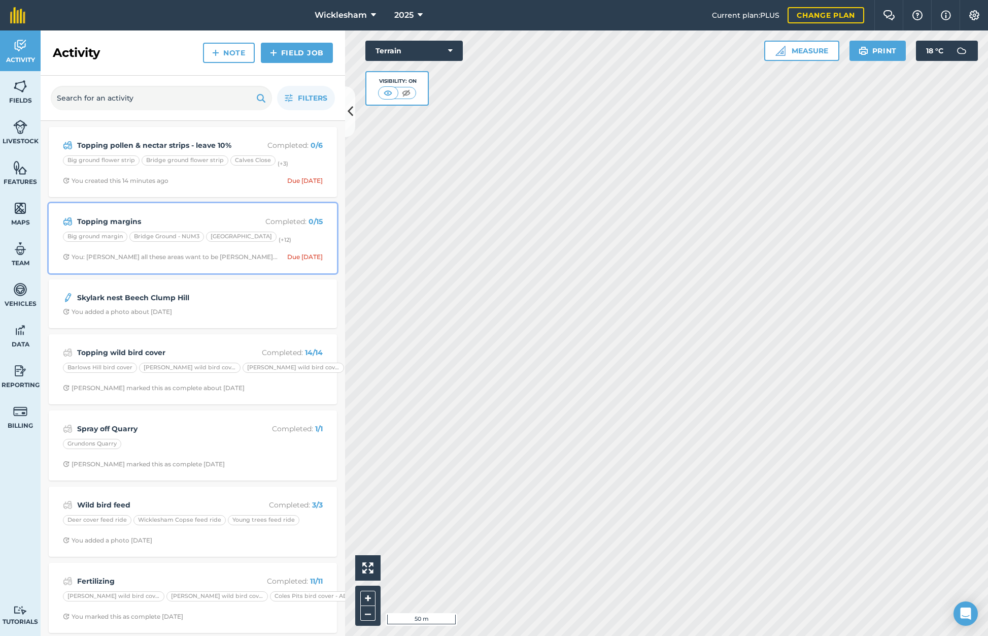
click at [173, 216] on strong "Topping margins" at bounding box center [157, 221] width 161 height 11
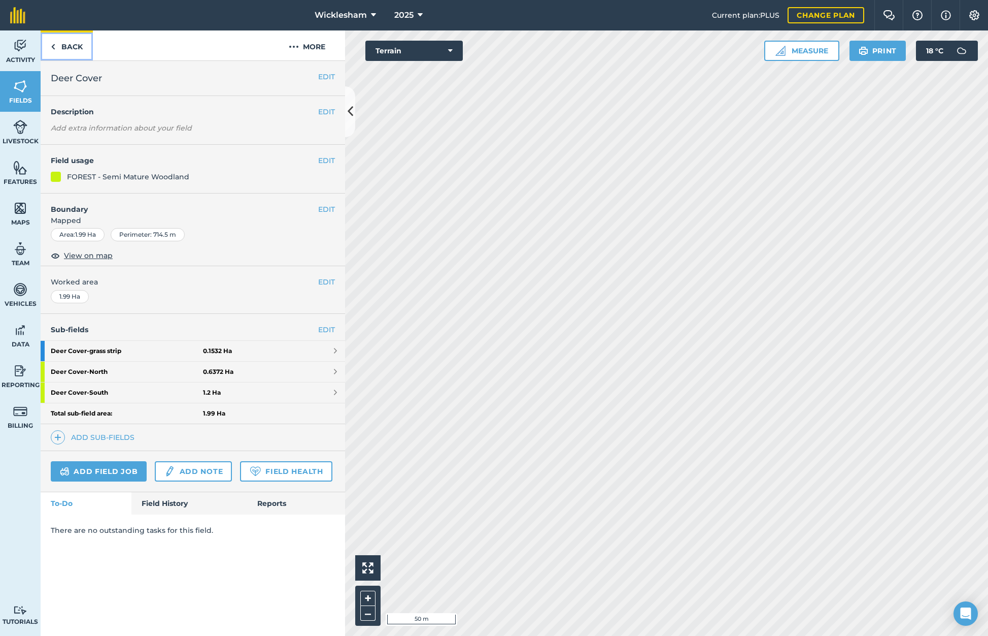
click at [68, 44] on link "Back" at bounding box center [67, 45] width 52 height 30
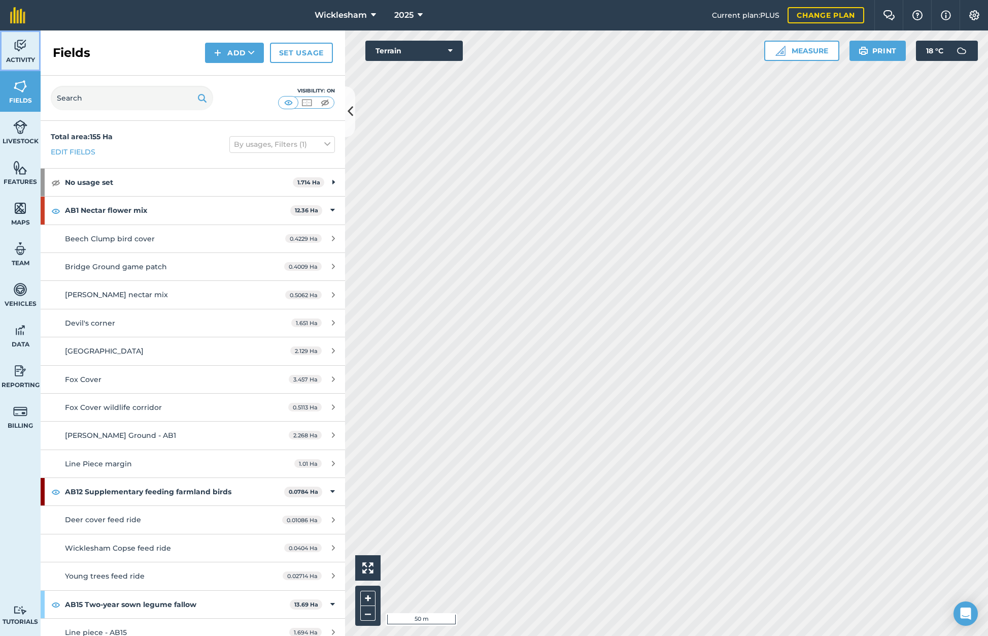
click at [16, 48] on img at bounding box center [20, 45] width 14 height 15
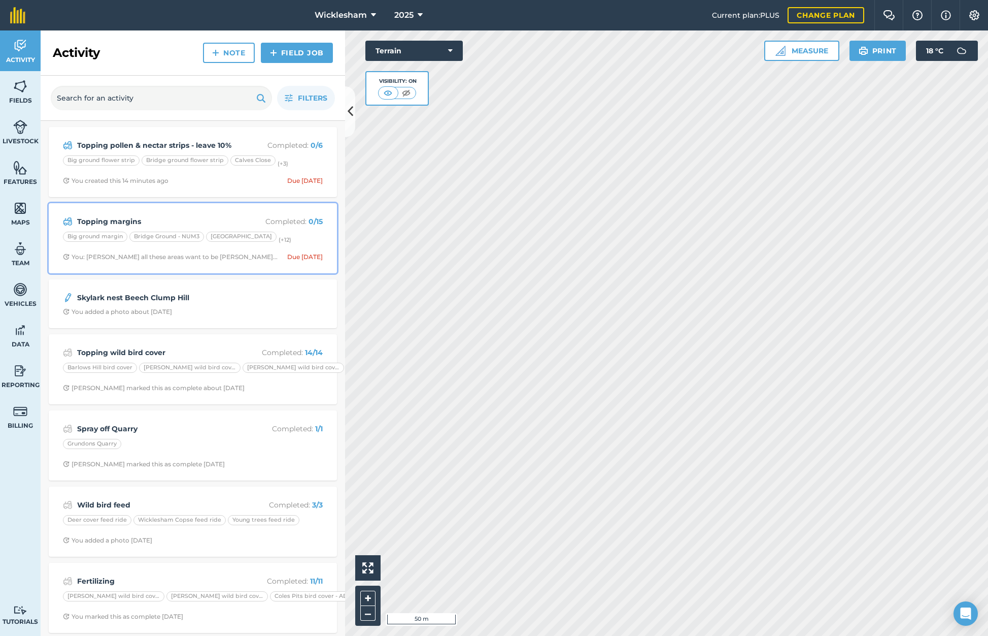
click at [187, 217] on strong "Topping margins" at bounding box center [157, 221] width 161 height 11
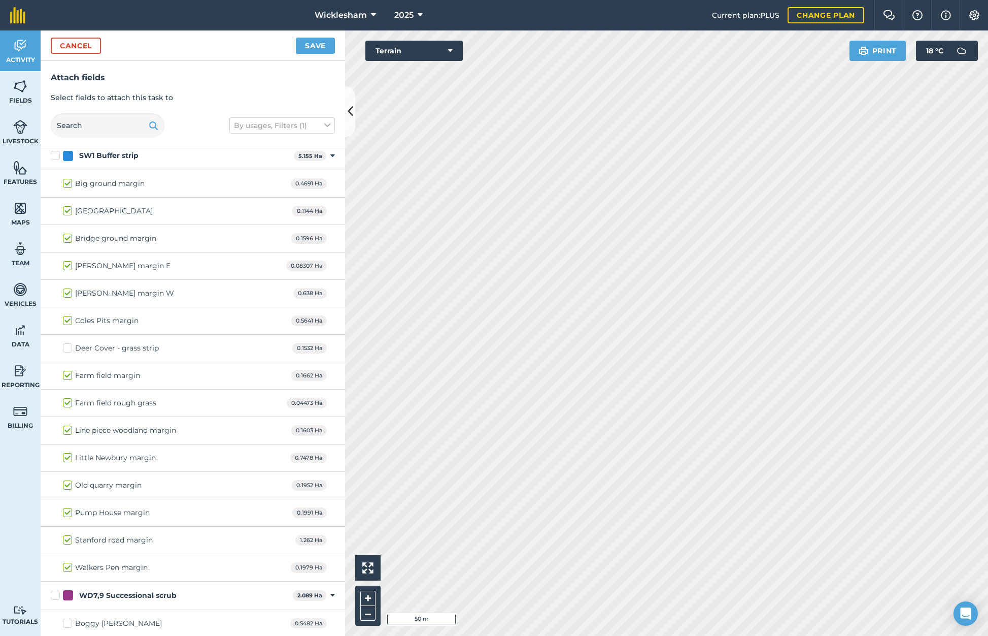
scroll to position [2921, 0]
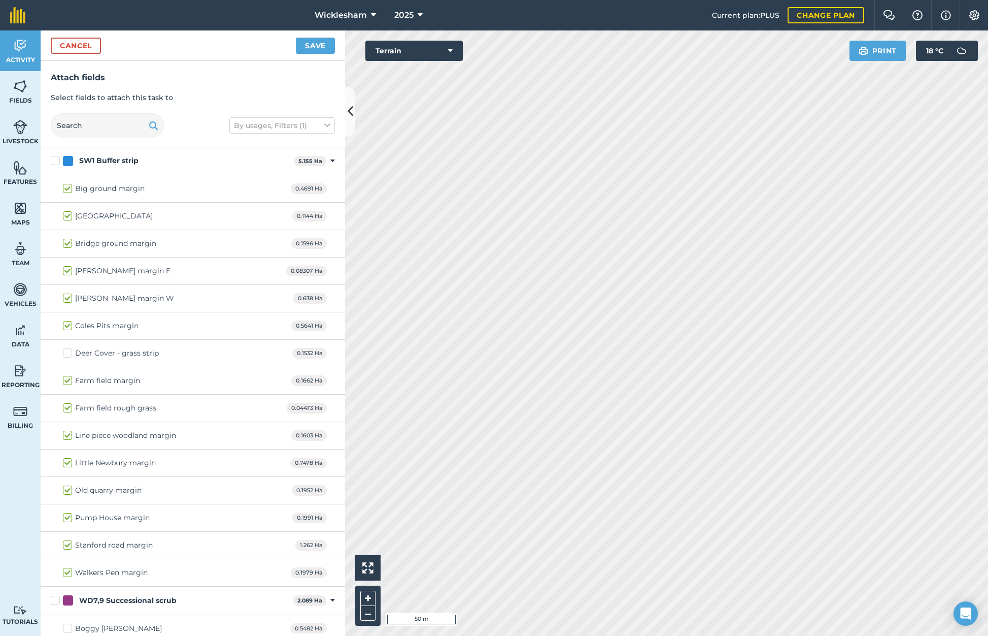
click at [69, 353] on label "Deer Cover - grass strip" at bounding box center [111, 353] width 96 height 11
click at [69, 353] on input "Deer Cover - grass strip" at bounding box center [66, 351] width 7 height 7
checkbox input "true"
click at [317, 46] on button "Save" at bounding box center [315, 46] width 39 height 16
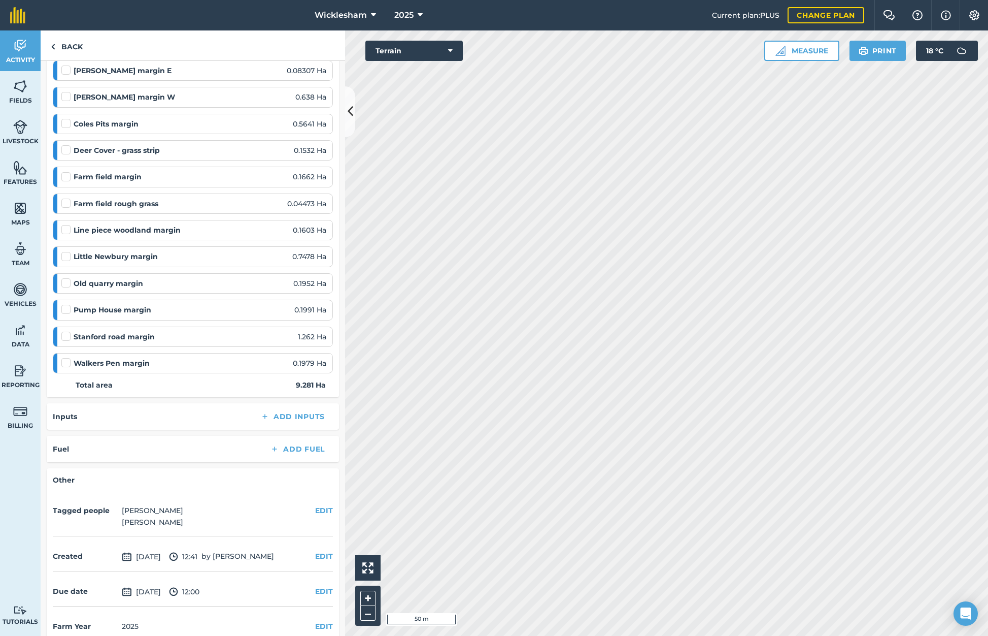
scroll to position [286, 0]
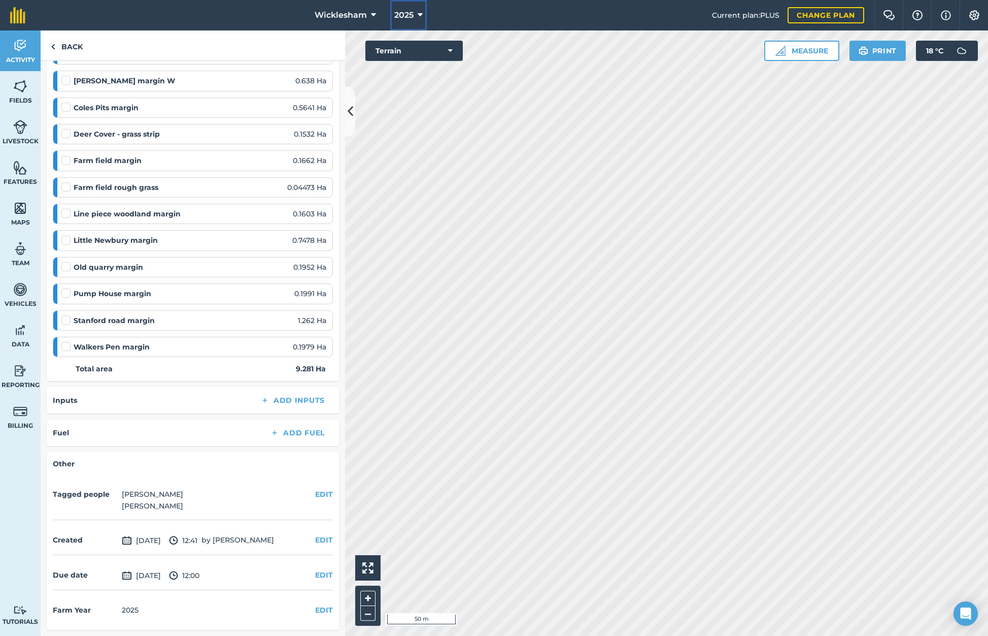
click at [403, 15] on span "2025" at bounding box center [403, 15] width 19 height 12
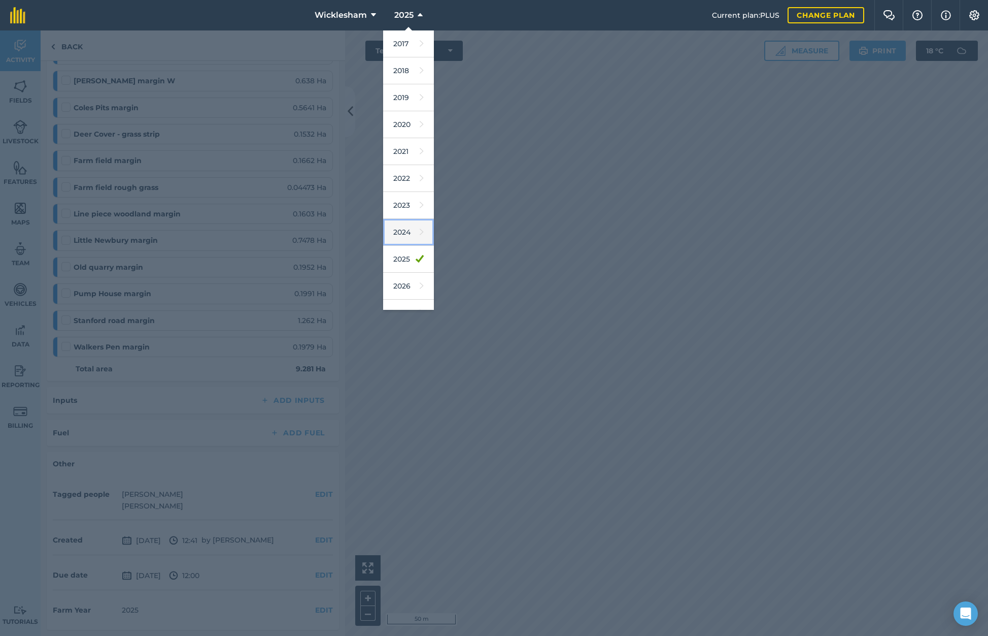
click at [407, 233] on link "2024" at bounding box center [408, 232] width 51 height 27
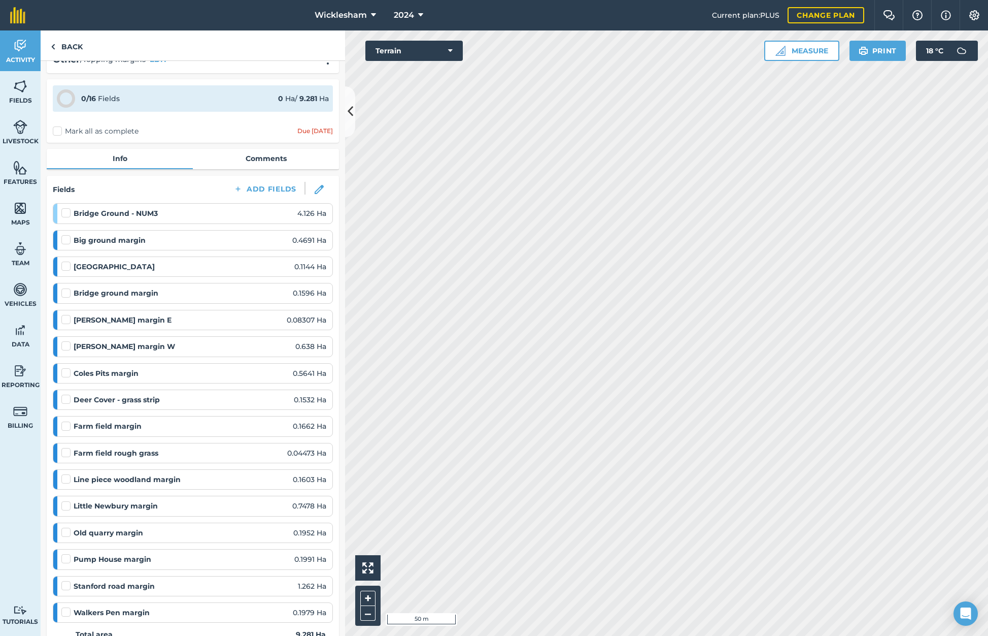
scroll to position [0, 0]
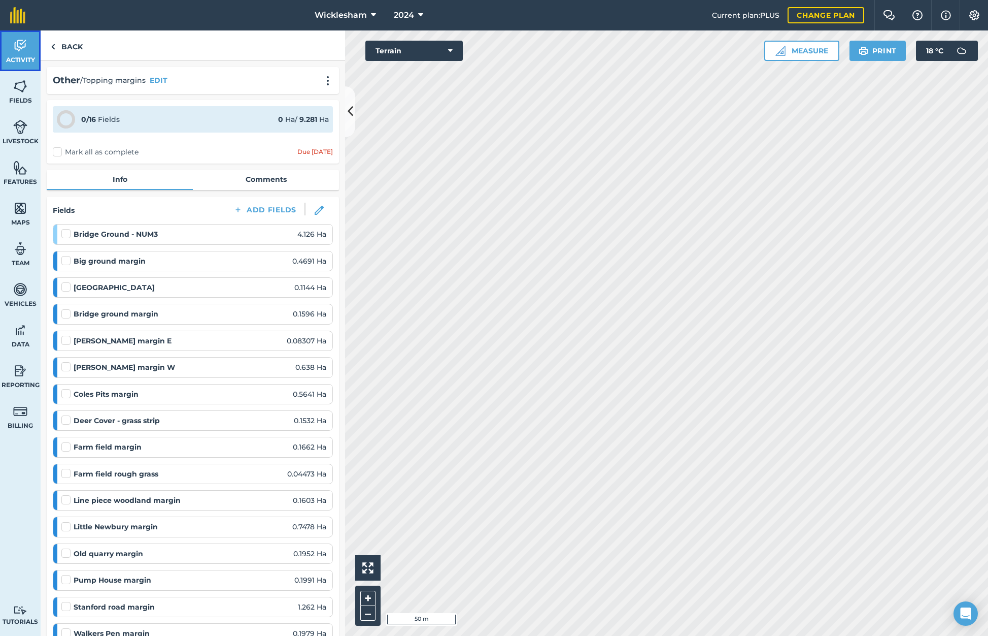
click at [21, 49] on img at bounding box center [20, 45] width 14 height 15
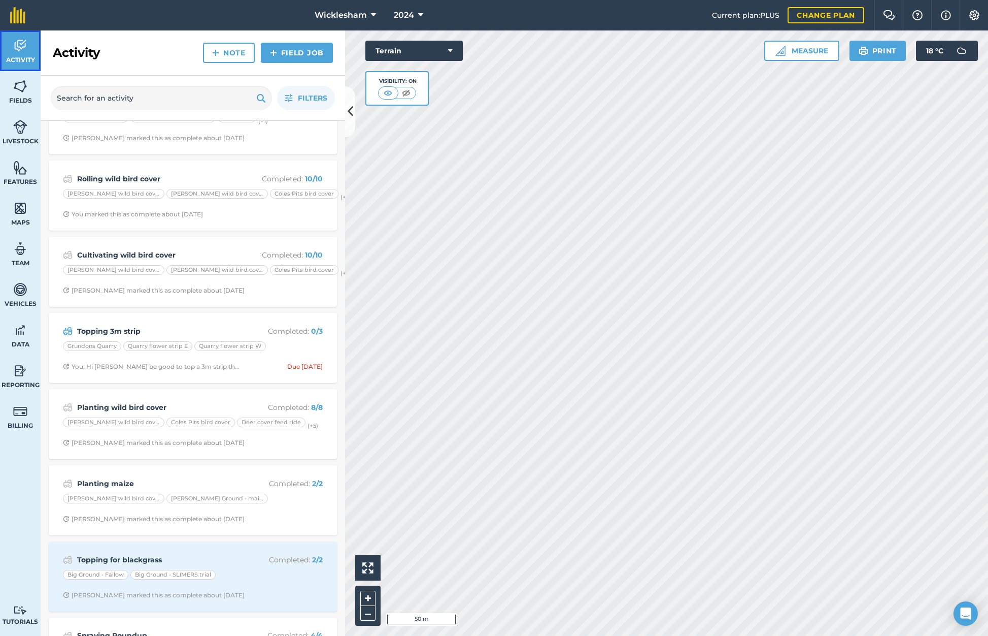
scroll to position [1827, 0]
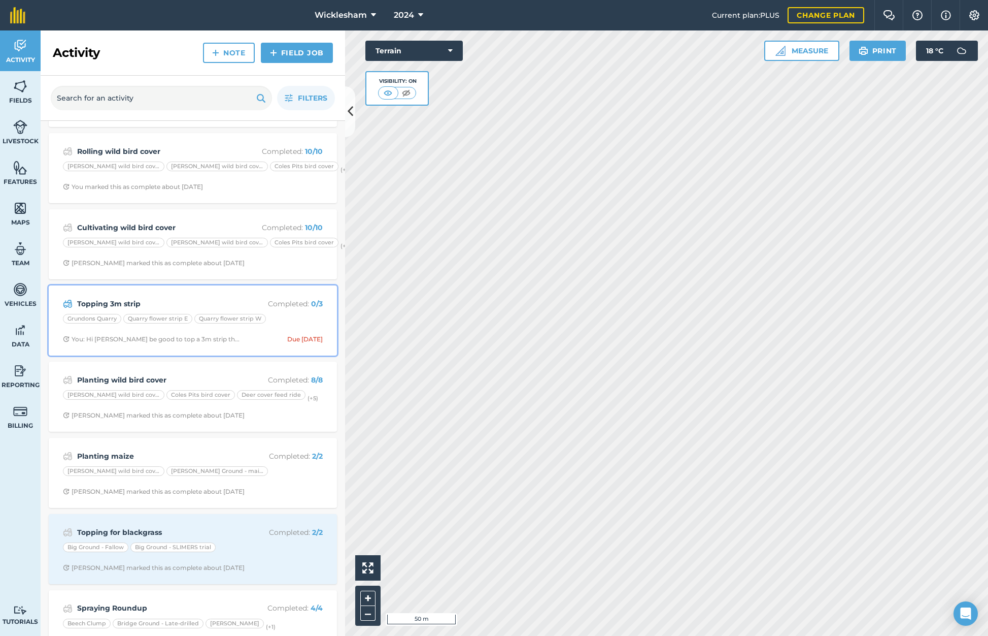
click at [153, 303] on strong "Topping 3m strip" at bounding box center [157, 303] width 161 height 11
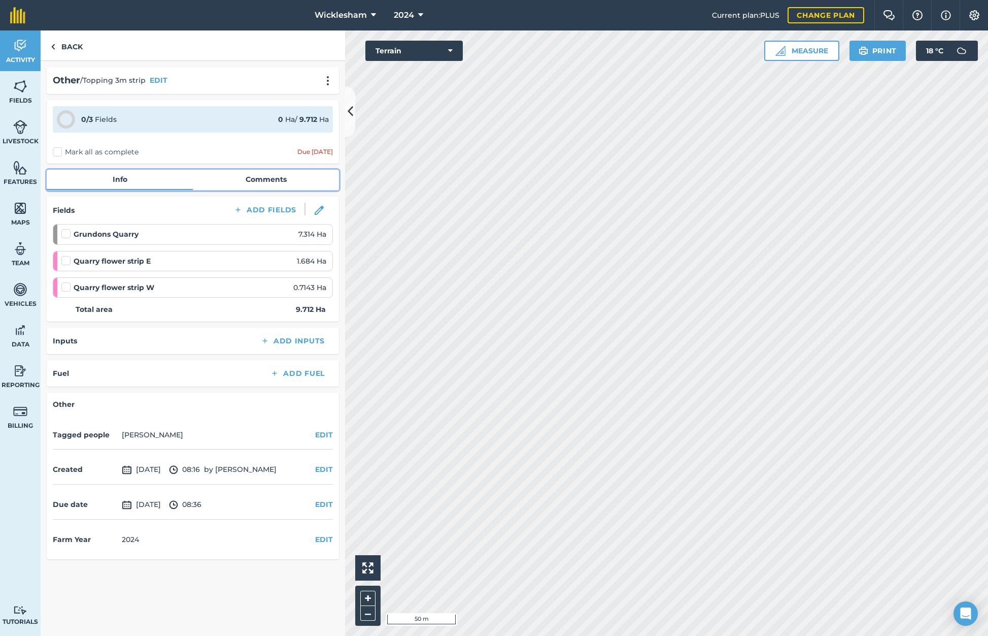
click at [279, 178] on link "Comments" at bounding box center [266, 179] width 146 height 19
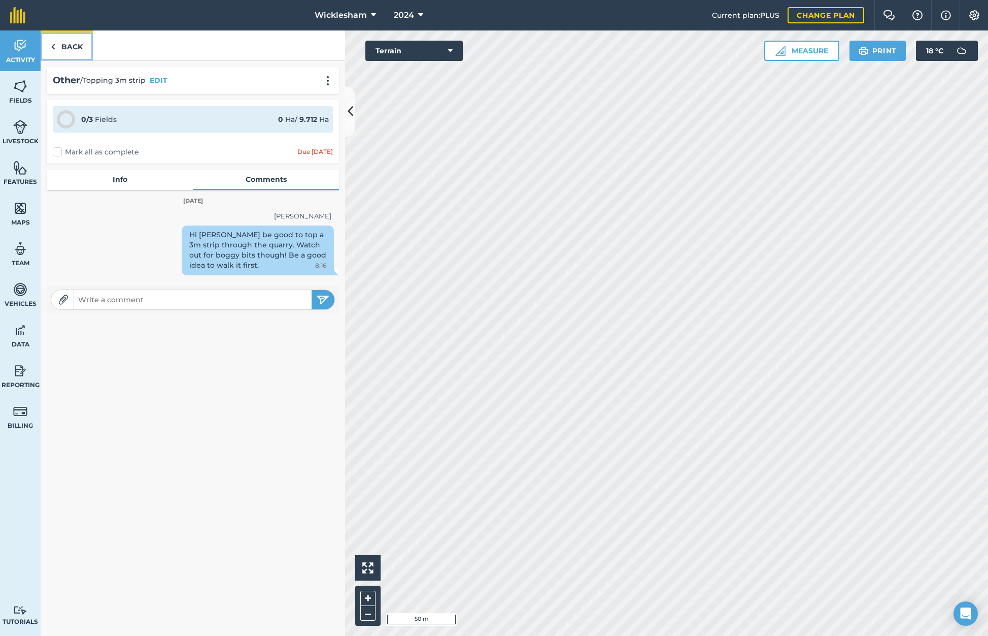
click at [73, 48] on link "Back" at bounding box center [67, 45] width 52 height 30
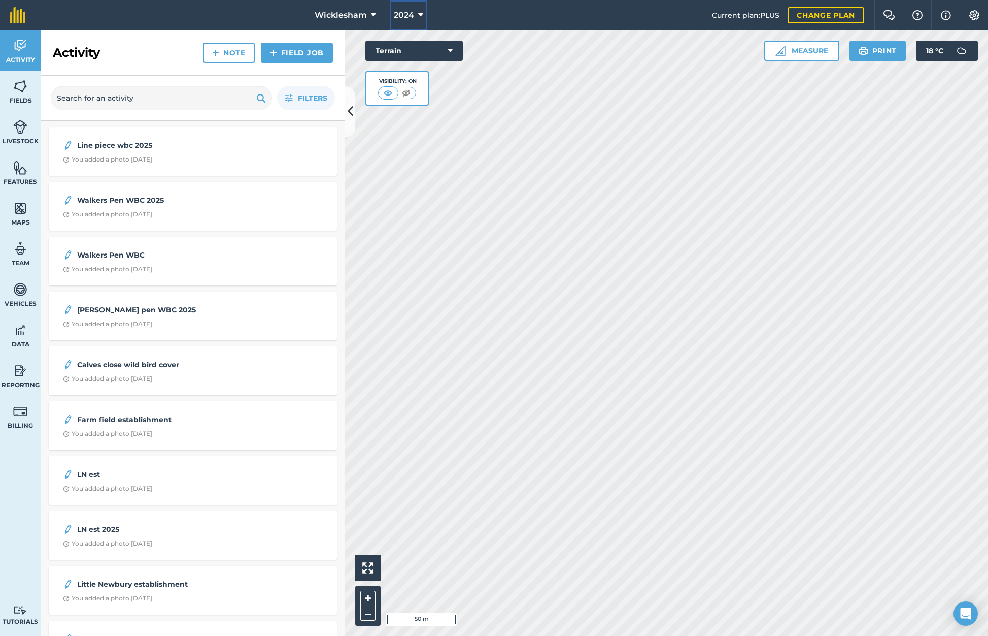
click at [418, 13] on icon at bounding box center [420, 15] width 5 height 12
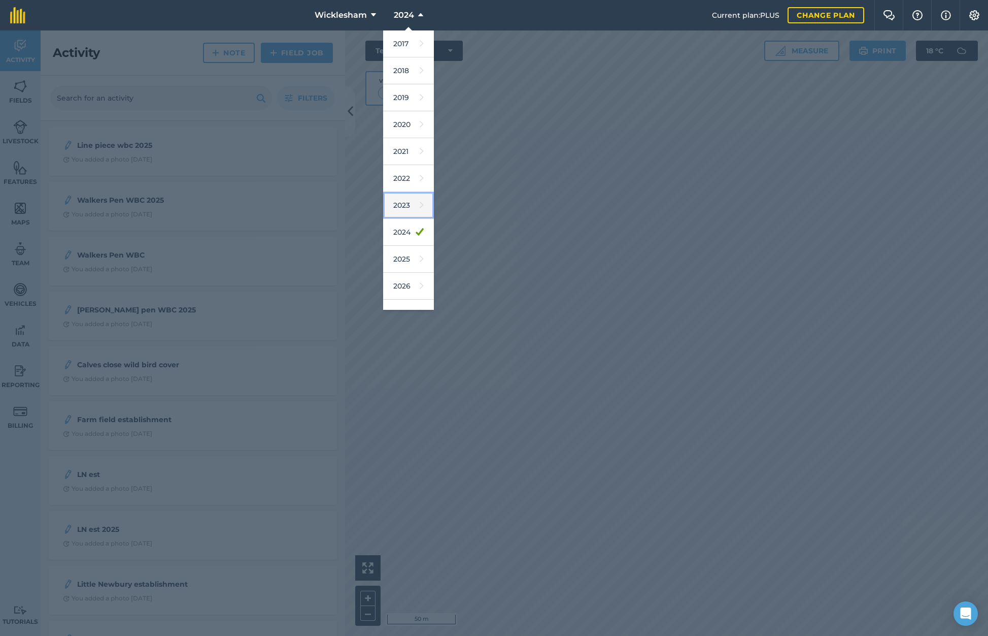
click at [404, 205] on link "2023" at bounding box center [408, 205] width 51 height 27
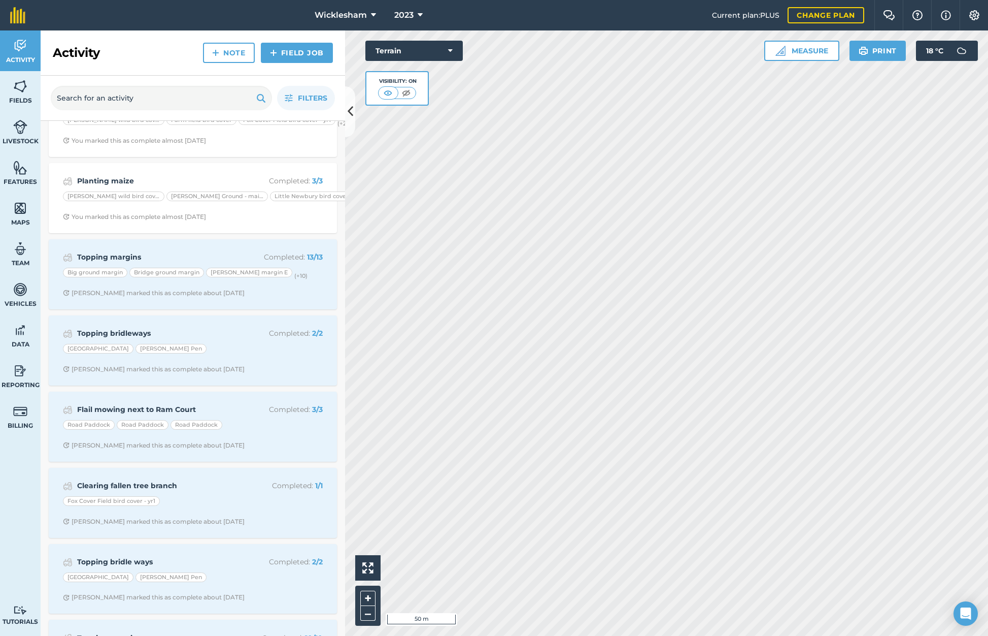
scroll to position [2031, 0]
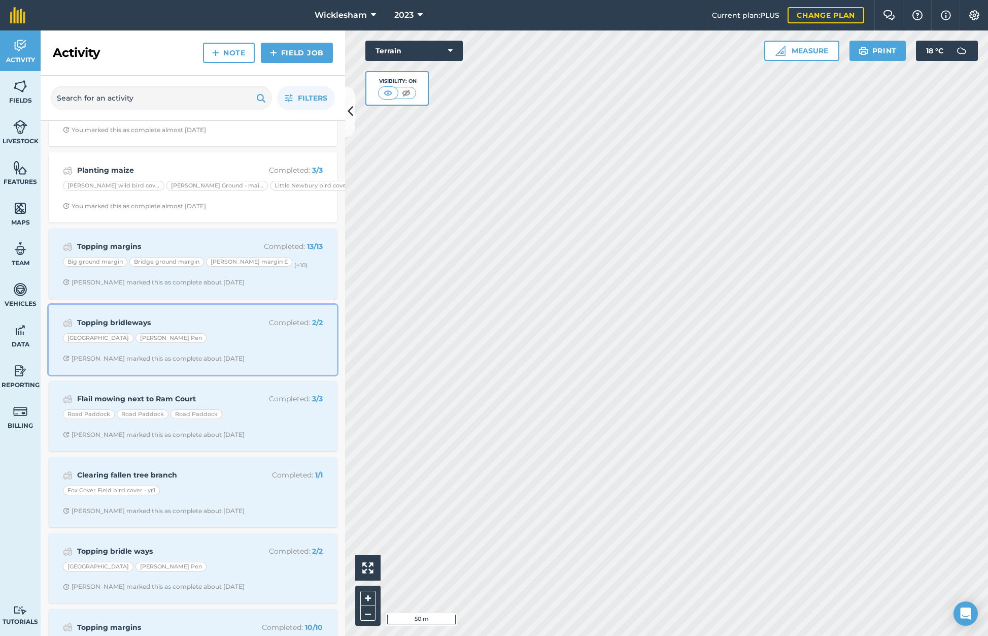
click at [203, 327] on strong "Topping bridleways" at bounding box center [157, 322] width 161 height 11
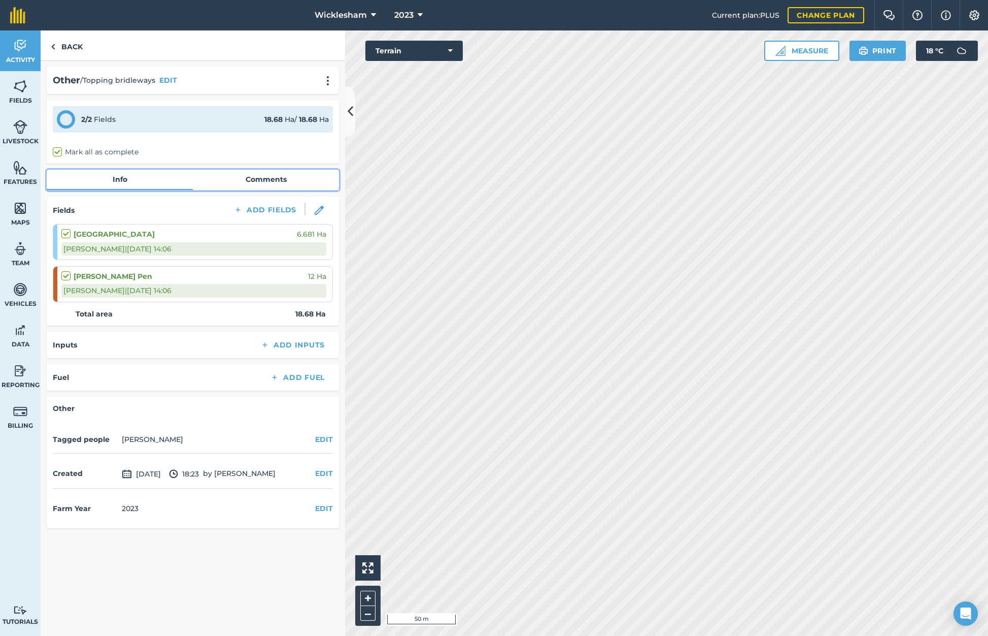
click at [282, 181] on link "Comments" at bounding box center [266, 179] width 146 height 19
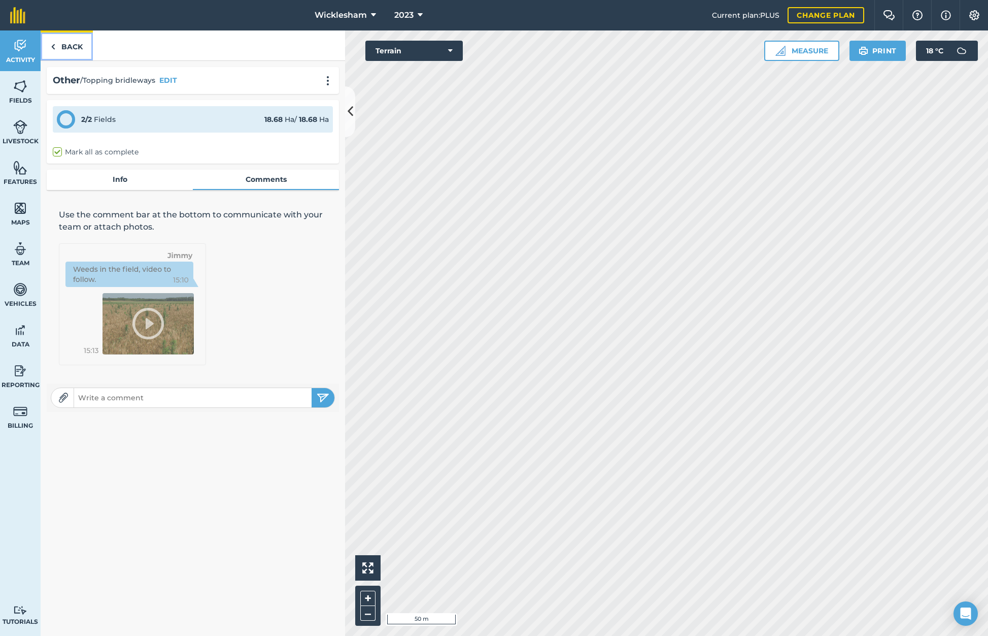
click at [63, 46] on link "Back" at bounding box center [67, 45] width 52 height 30
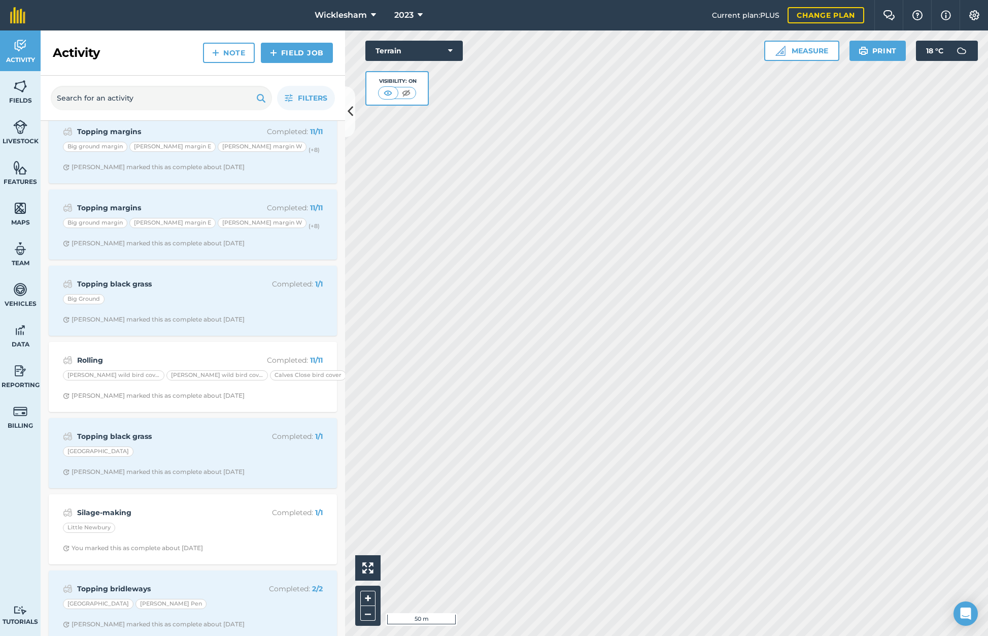
scroll to position [2589, 0]
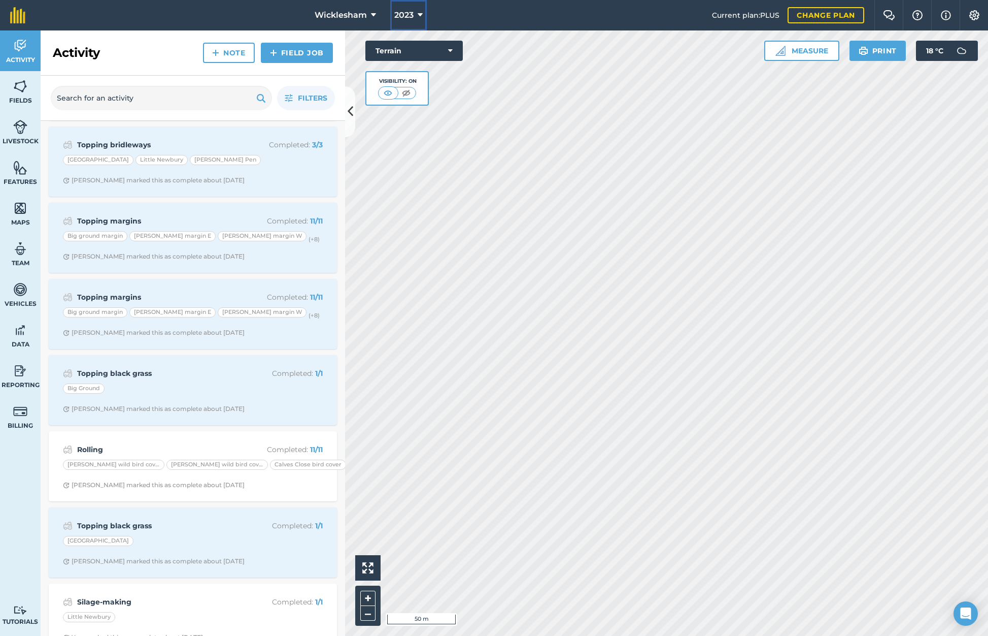
click at [418, 15] on icon at bounding box center [420, 15] width 5 height 12
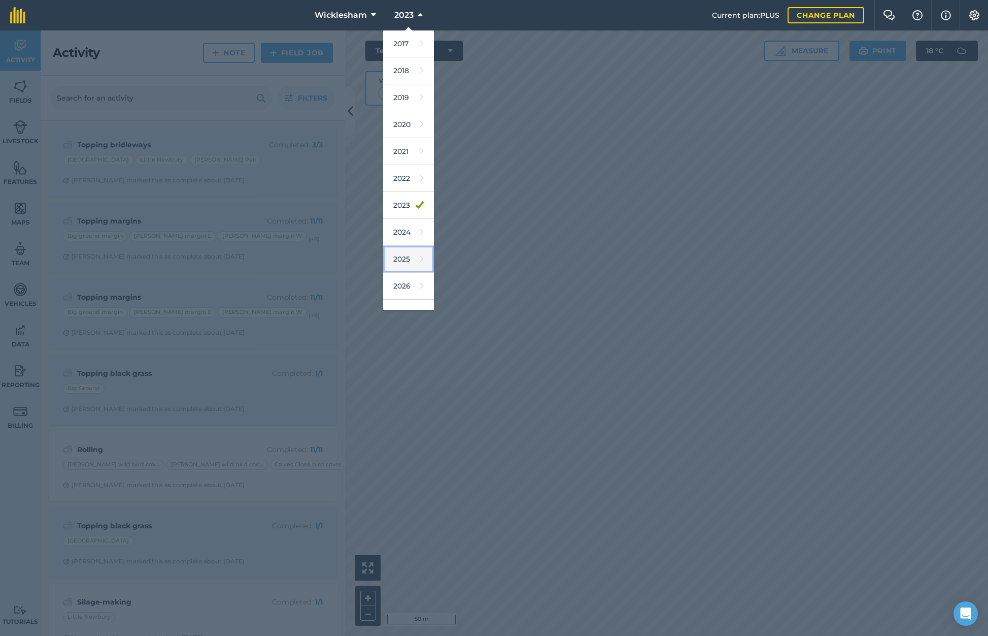
click at [410, 261] on link "2025" at bounding box center [408, 259] width 51 height 27
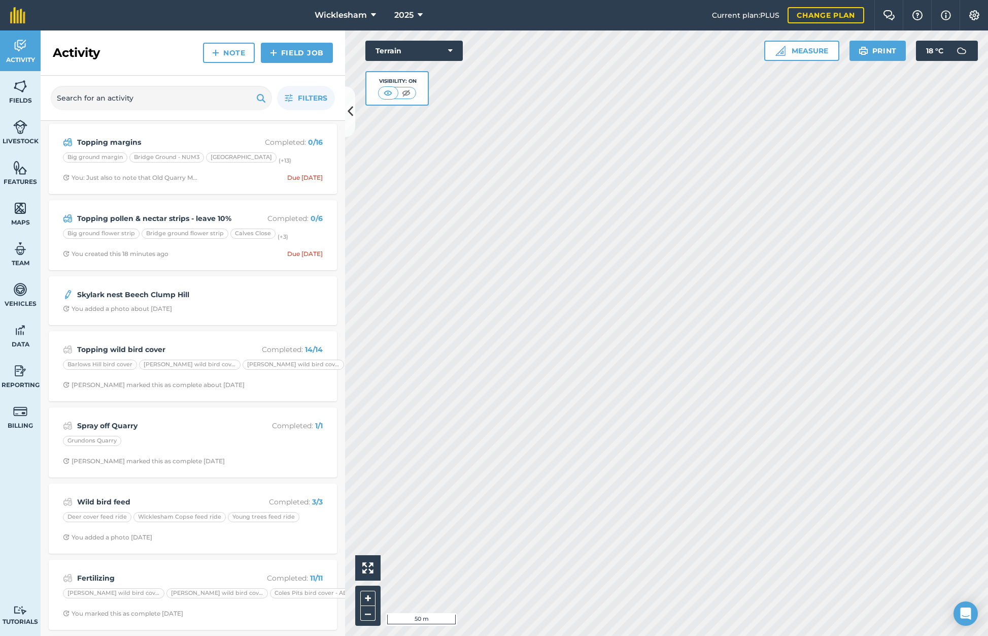
scroll to position [0, 0]
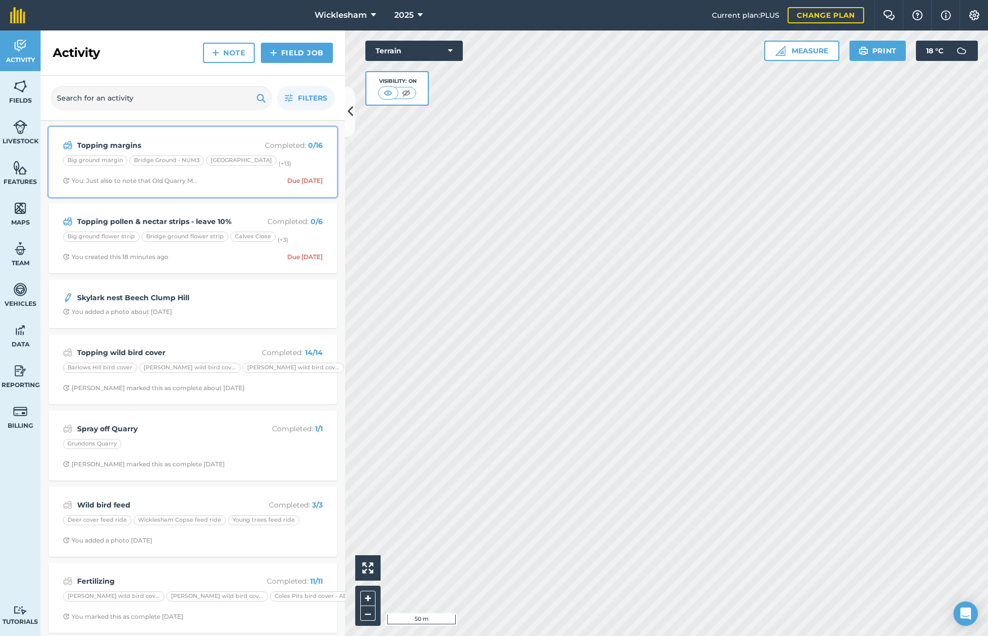
click at [173, 177] on div "You: Just also to note that Old Quarry M..." at bounding box center [130, 181] width 135 height 8
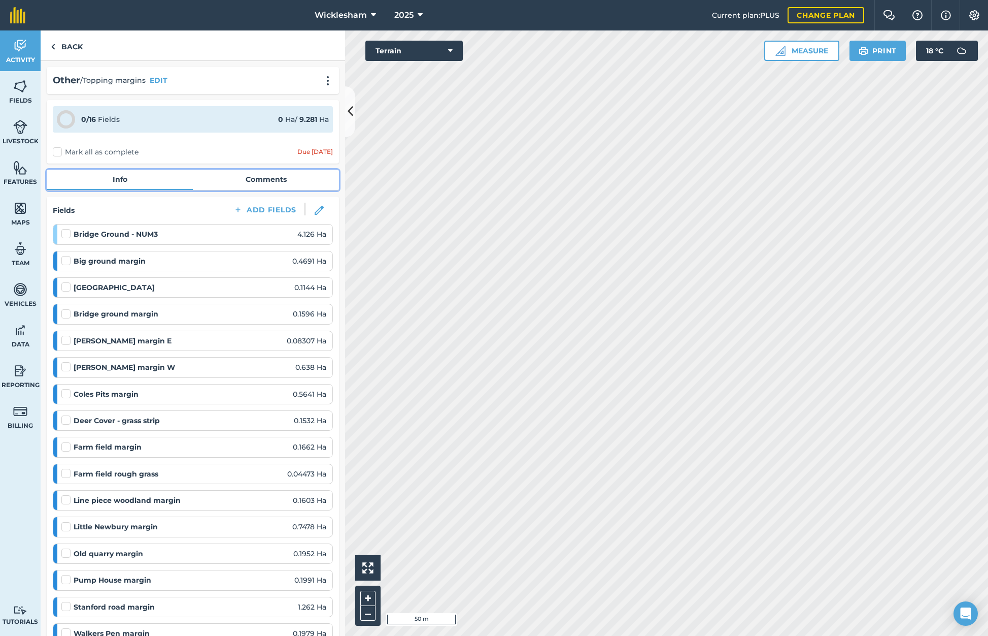
click at [268, 178] on link "Comments" at bounding box center [266, 179] width 146 height 19
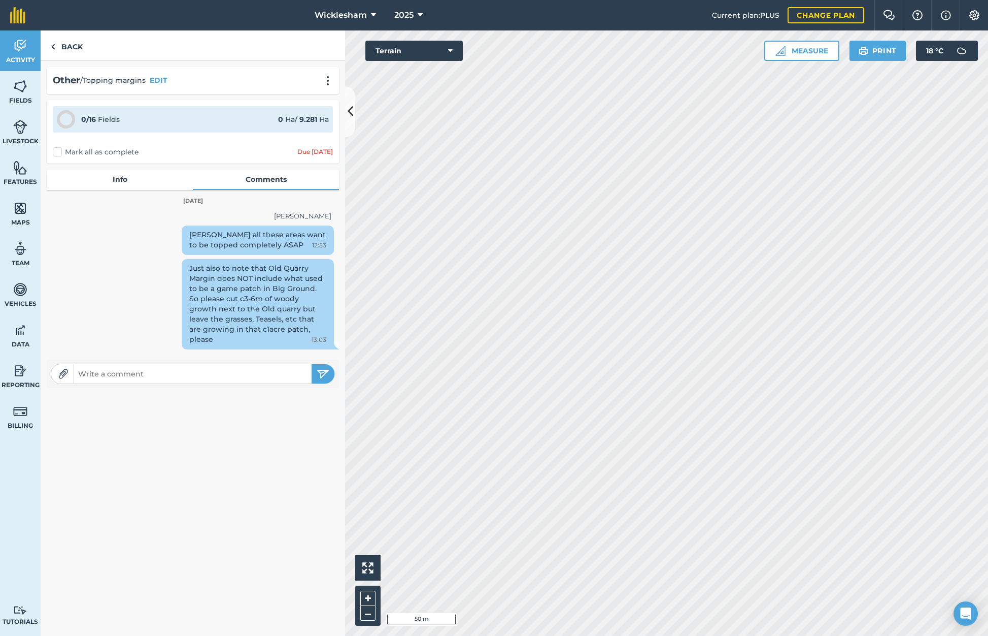
click at [185, 367] on input "text" at bounding box center [193, 374] width 238 height 14
type input "Please can you also top the footpaths, bridleways - usual areas around Deer Cov…"
click at [319, 368] on img "submit" at bounding box center [323, 374] width 13 height 12
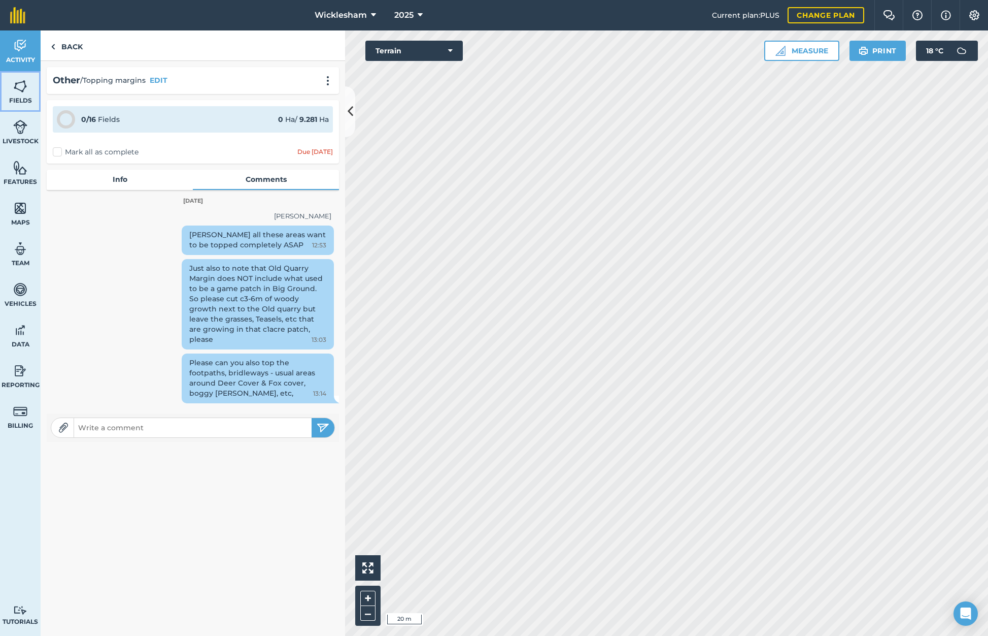
click at [19, 89] on img at bounding box center [20, 86] width 14 height 15
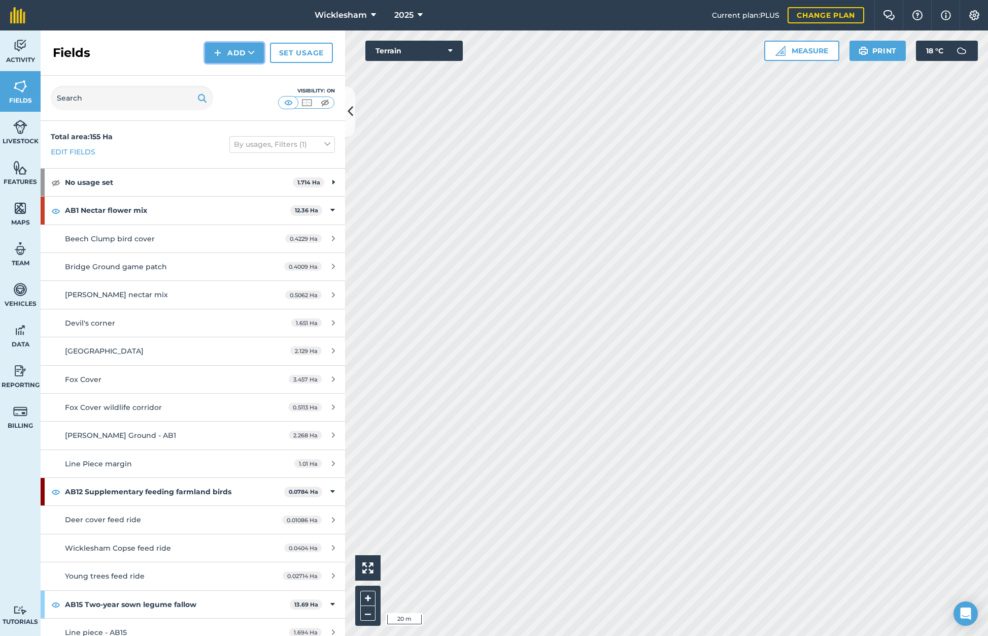
click at [231, 53] on button "Add" at bounding box center [234, 53] width 59 height 20
click at [235, 74] on link "Draw" at bounding box center [235, 75] width 56 height 22
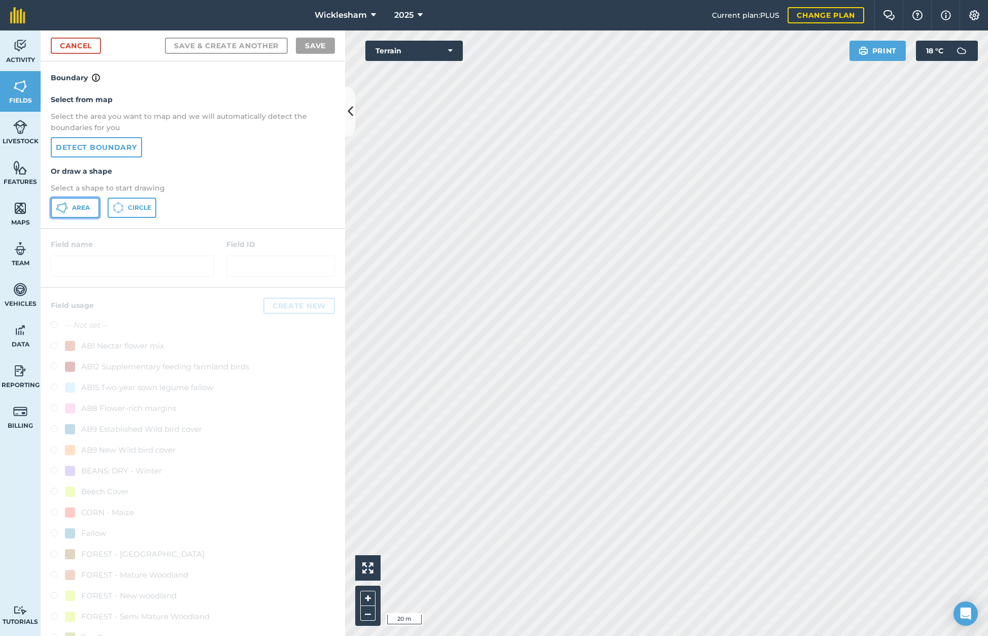
click at [68, 206] on button "Area" at bounding box center [75, 207] width 49 height 20
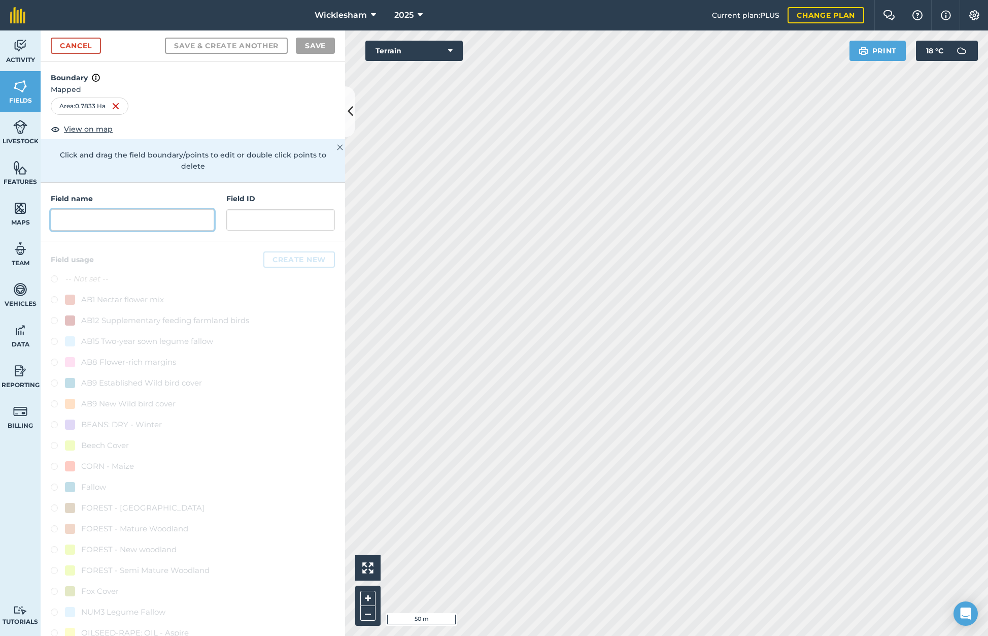
click at [106, 217] on input "text" at bounding box center [132, 219] width 163 height 21
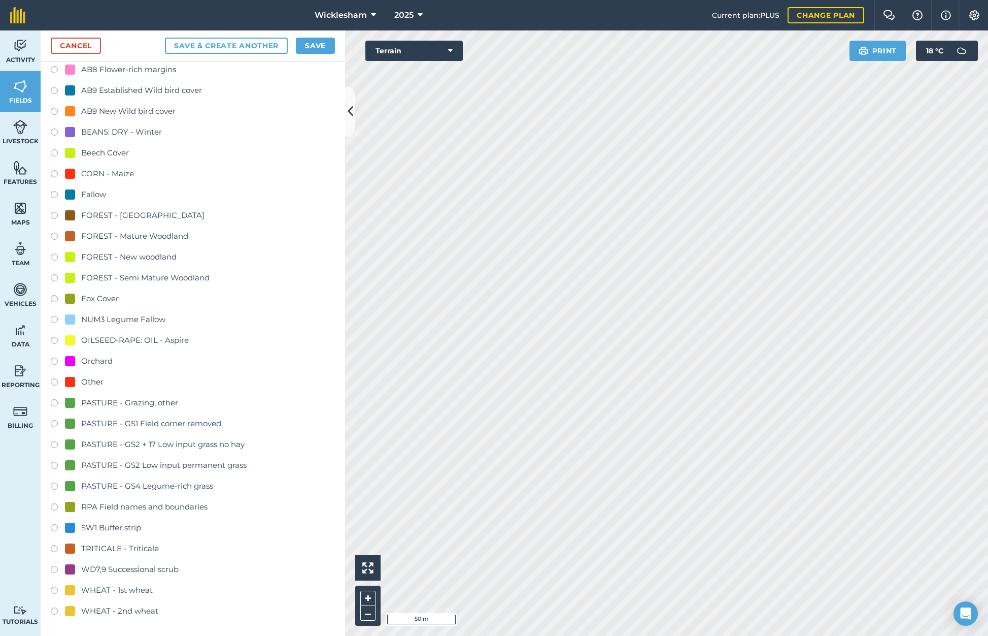
scroll to position [293, 0]
type input "Driveway"
click at [55, 528] on label at bounding box center [58, 528] width 14 height 10
radio input "true"
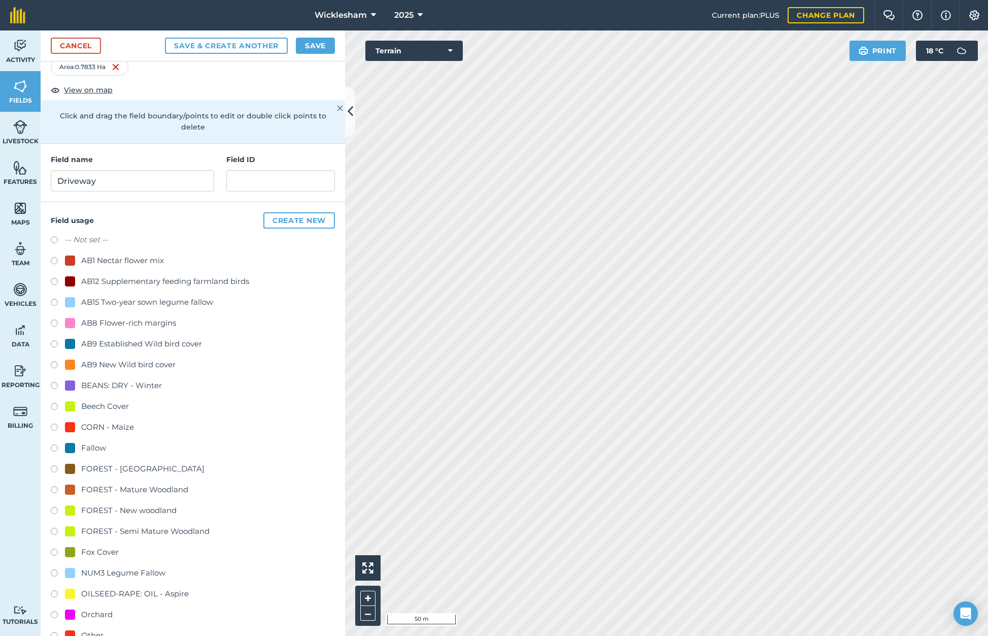
scroll to position [0, 0]
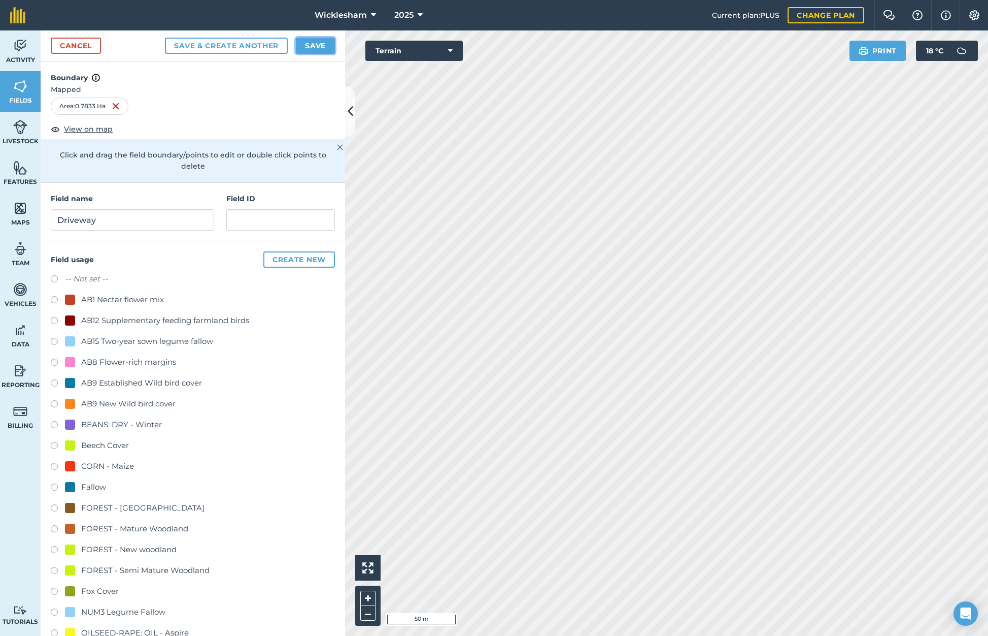
click at [321, 43] on button "Save" at bounding box center [315, 46] width 39 height 16
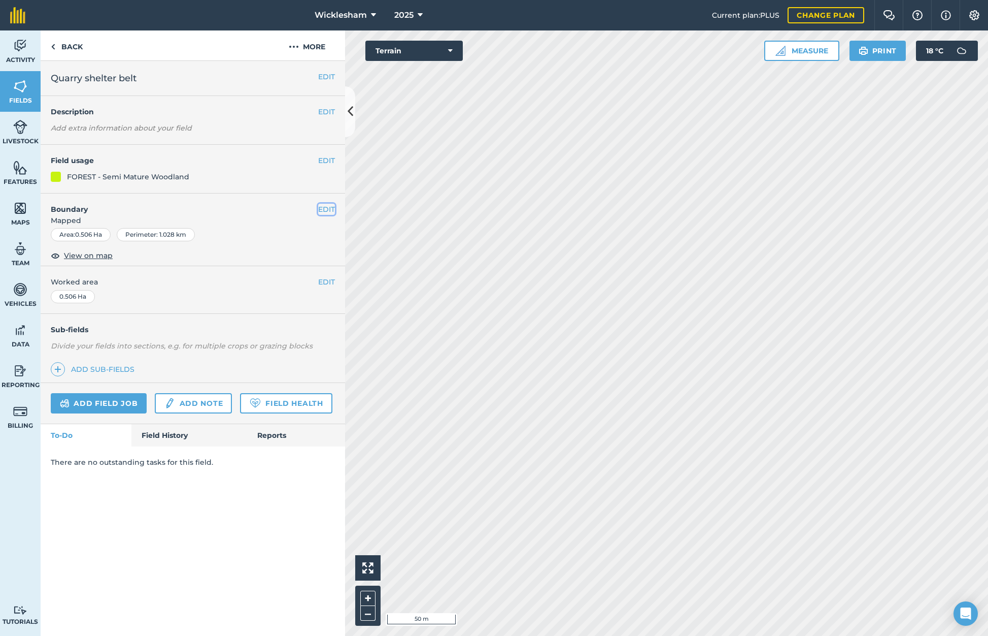
click at [328, 206] on button "EDIT" at bounding box center [326, 209] width 17 height 11
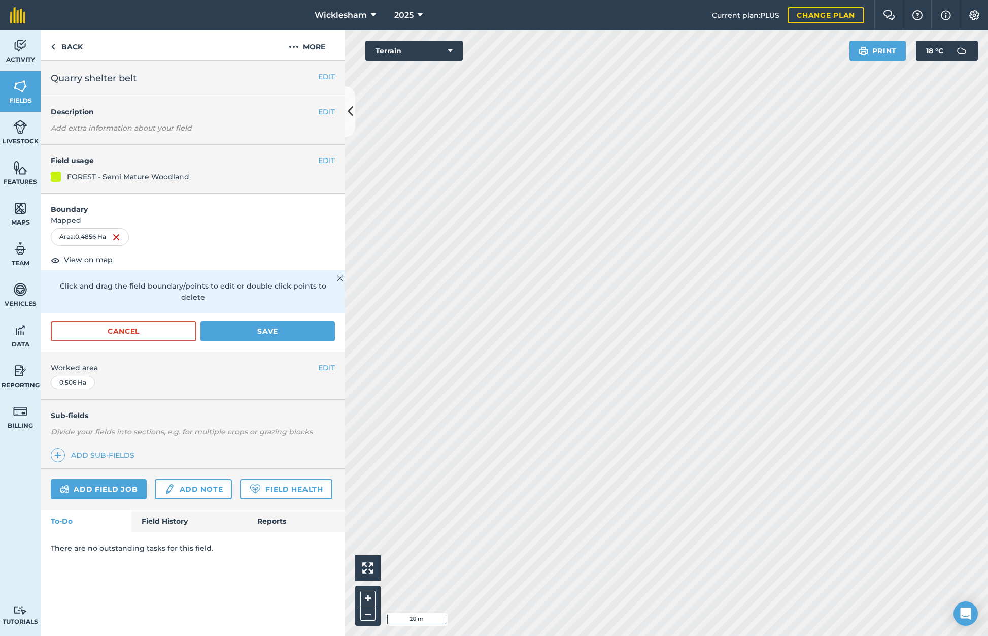
click at [514, 635] on html "Wicklesham 2025 Current plan : PLUS Change plan Farm Chat Help Info Settings Wi…" at bounding box center [494, 318] width 988 height 636
click at [261, 321] on button "Save" at bounding box center [268, 331] width 135 height 20
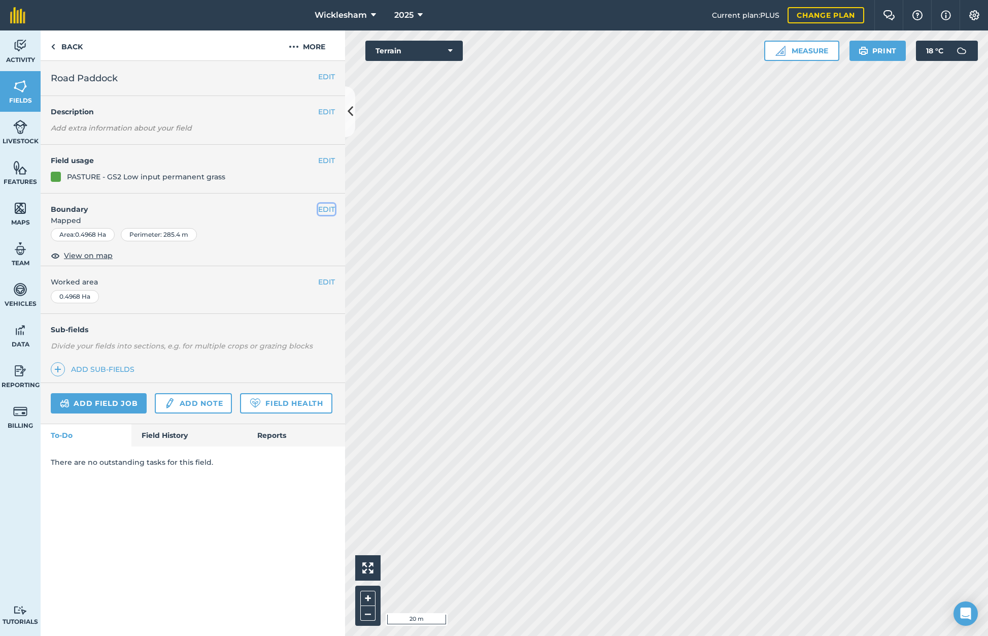
click at [328, 207] on button "EDIT" at bounding box center [326, 209] width 17 height 11
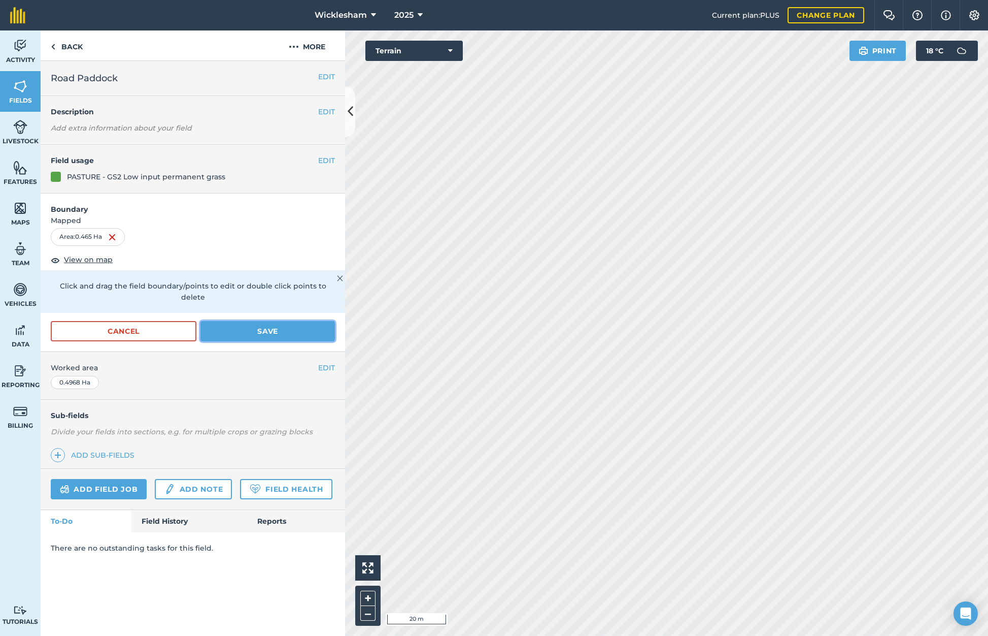
click at [279, 321] on button "Save" at bounding box center [268, 331] width 135 height 20
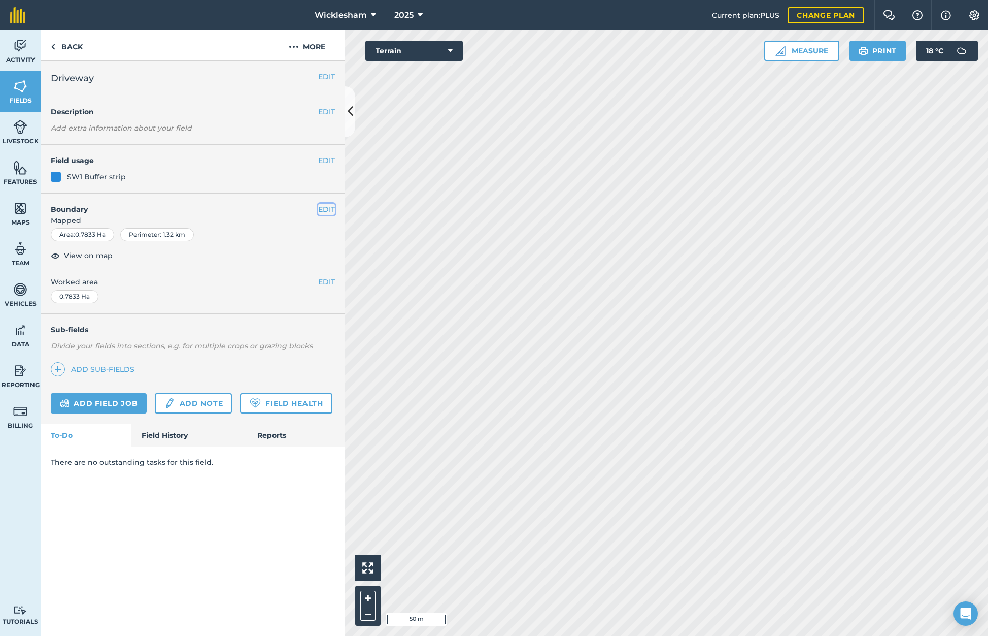
click at [325, 208] on button "EDIT" at bounding box center [326, 209] width 17 height 11
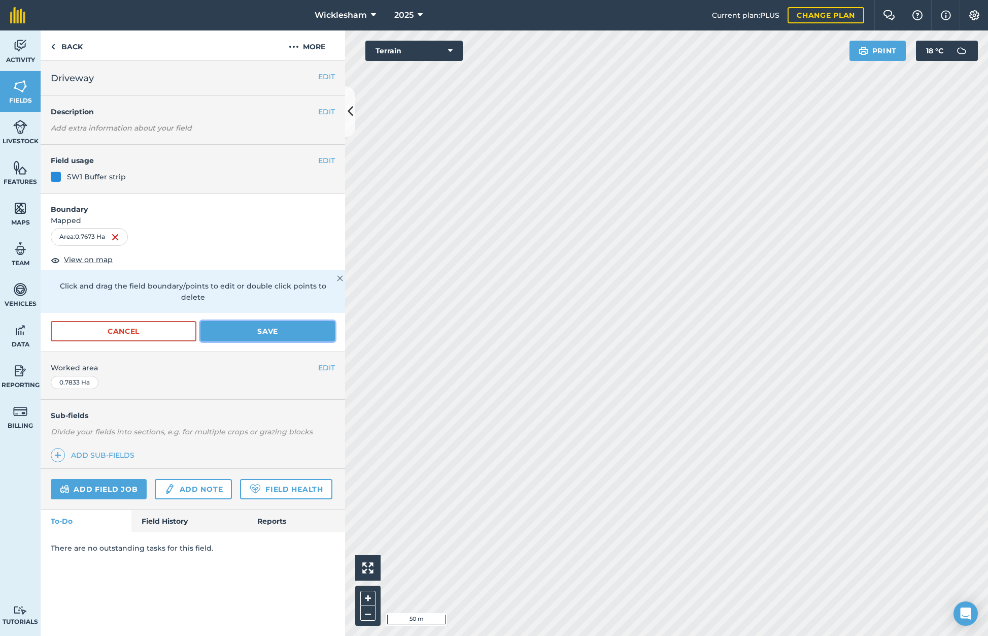
click at [261, 321] on button "Save" at bounding box center [268, 331] width 135 height 20
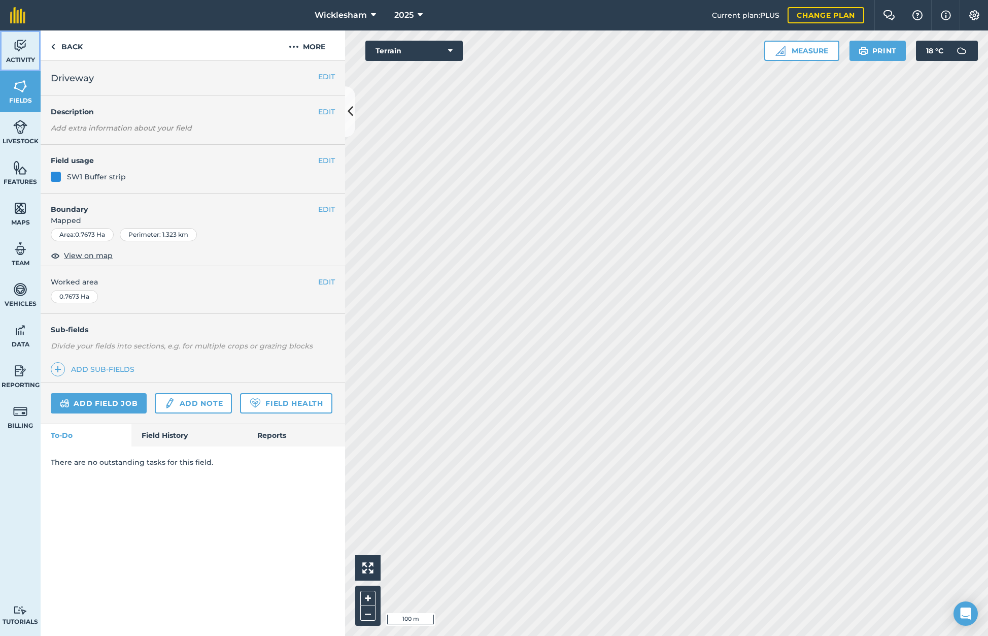
click at [13, 52] on img at bounding box center [20, 45] width 14 height 15
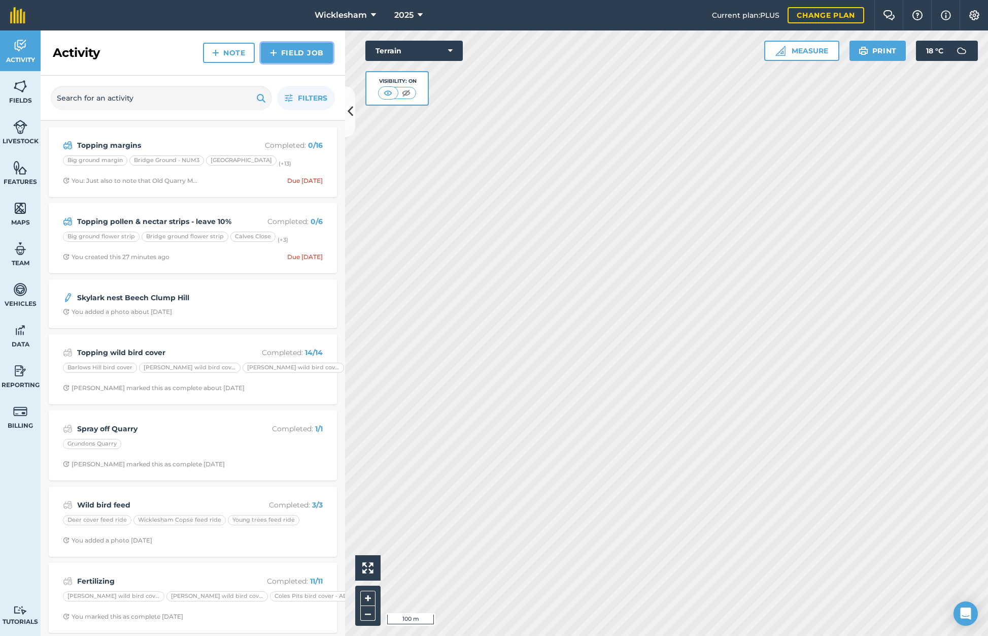
click at [308, 54] on link "Field Job" at bounding box center [297, 53] width 72 height 20
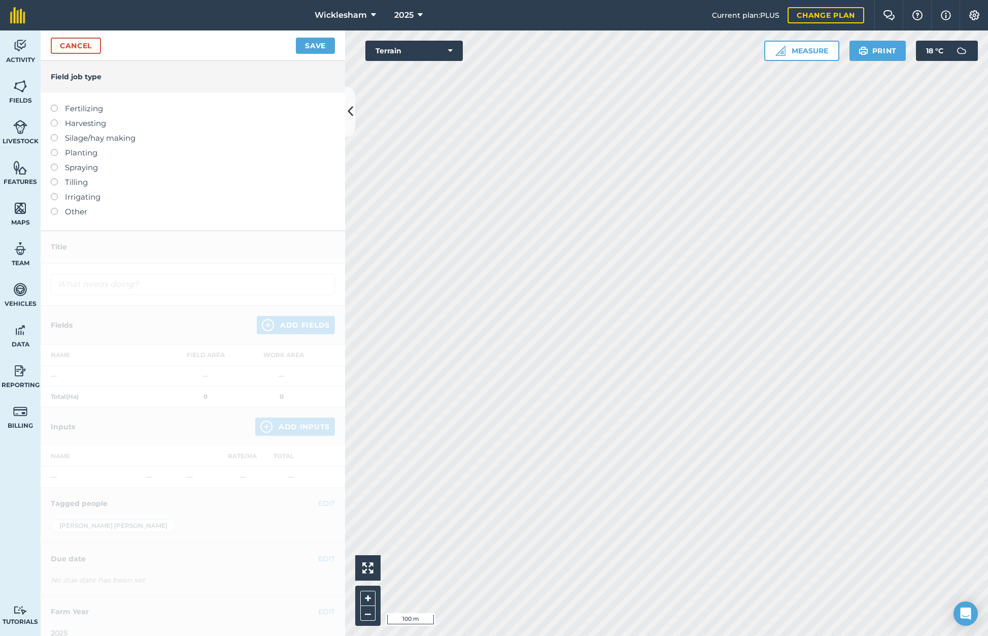
click at [51, 208] on label at bounding box center [58, 208] width 14 height 0
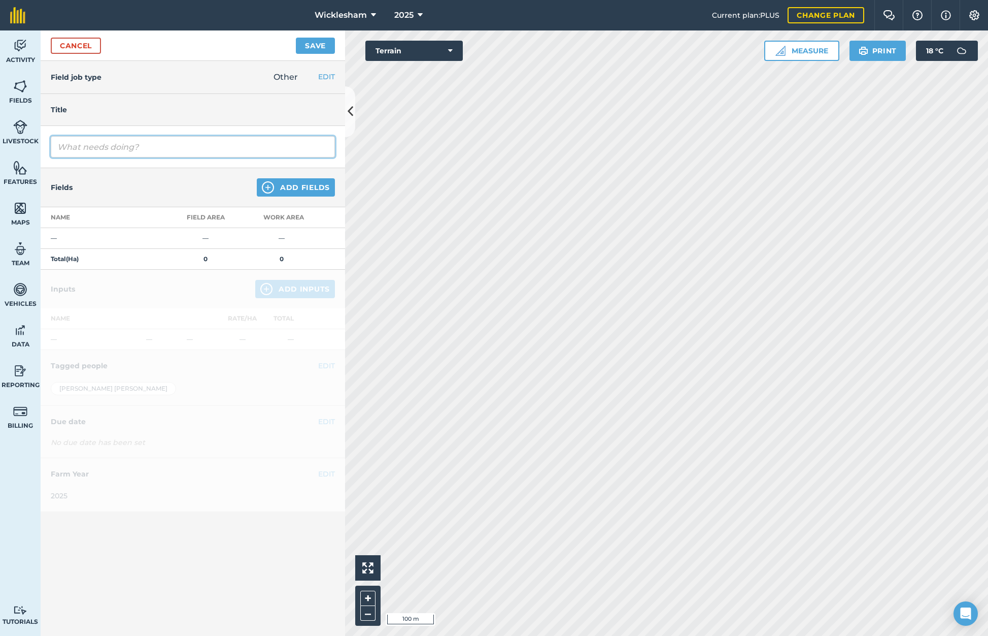
click at [121, 144] on input "text" at bounding box center [193, 146] width 284 height 21
type input "Topping Driveway"
click at [291, 182] on button "Add Fields" at bounding box center [296, 187] width 78 height 18
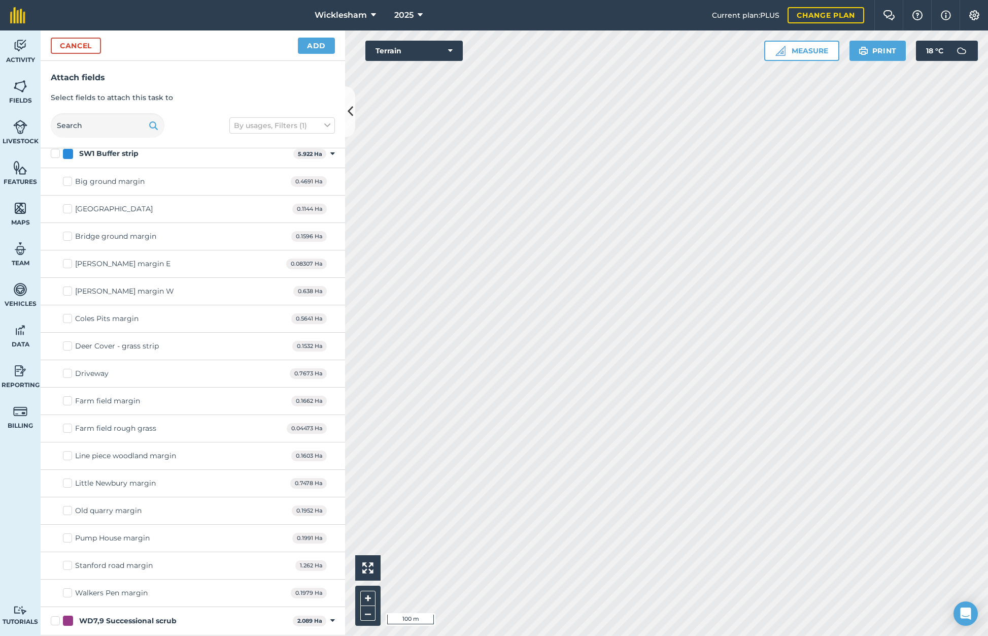
scroll to position [2894, 0]
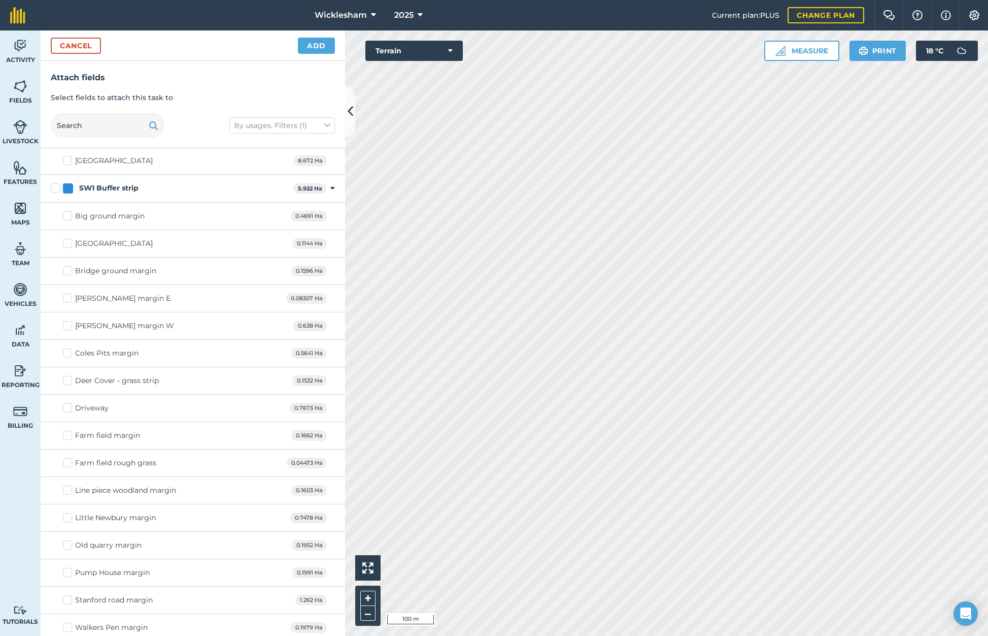
click at [68, 406] on label "Driveway" at bounding box center [86, 408] width 46 height 11
click at [68, 406] on input "Driveway" at bounding box center [66, 406] width 7 height 7
checkbox input "true"
click at [314, 46] on button "Add" at bounding box center [316, 46] width 37 height 16
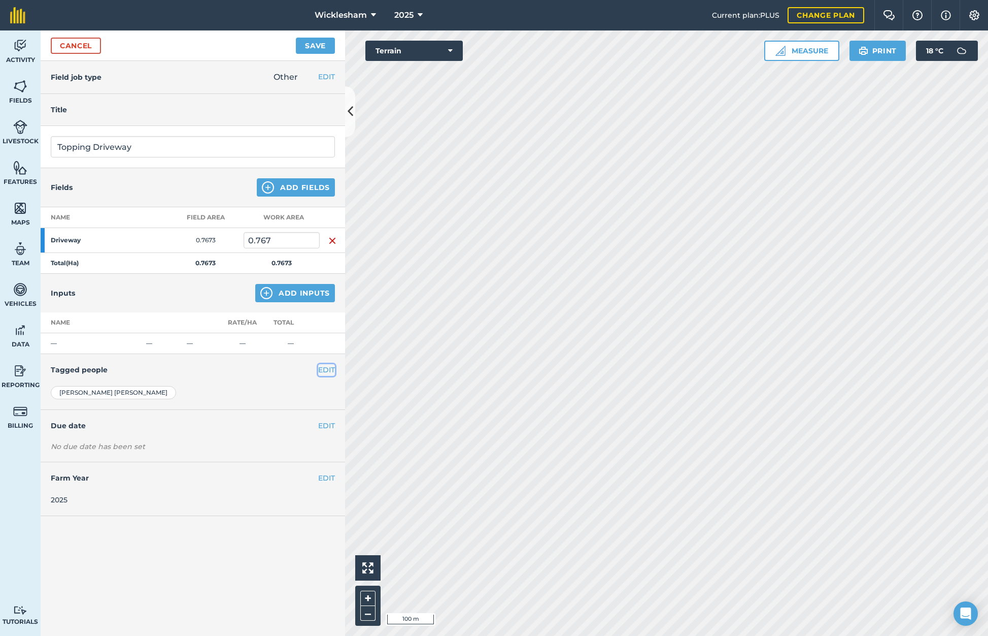
click at [325, 368] on button "EDIT" at bounding box center [326, 369] width 17 height 11
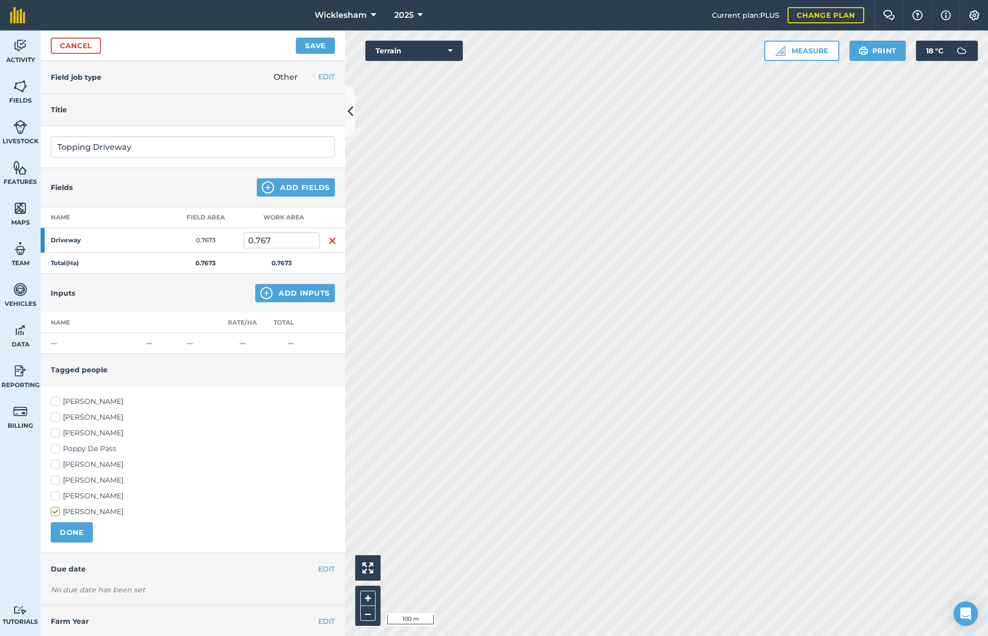
drag, startPoint x: 55, startPoint y: 416, endPoint x: 65, endPoint y: 417, distance: 10.3
click at [54, 416] on label "[PERSON_NAME]" at bounding box center [193, 417] width 284 height 11
click at [54, 416] on input "[PERSON_NAME]" at bounding box center [54, 415] width 7 height 7
checkbox input "true"
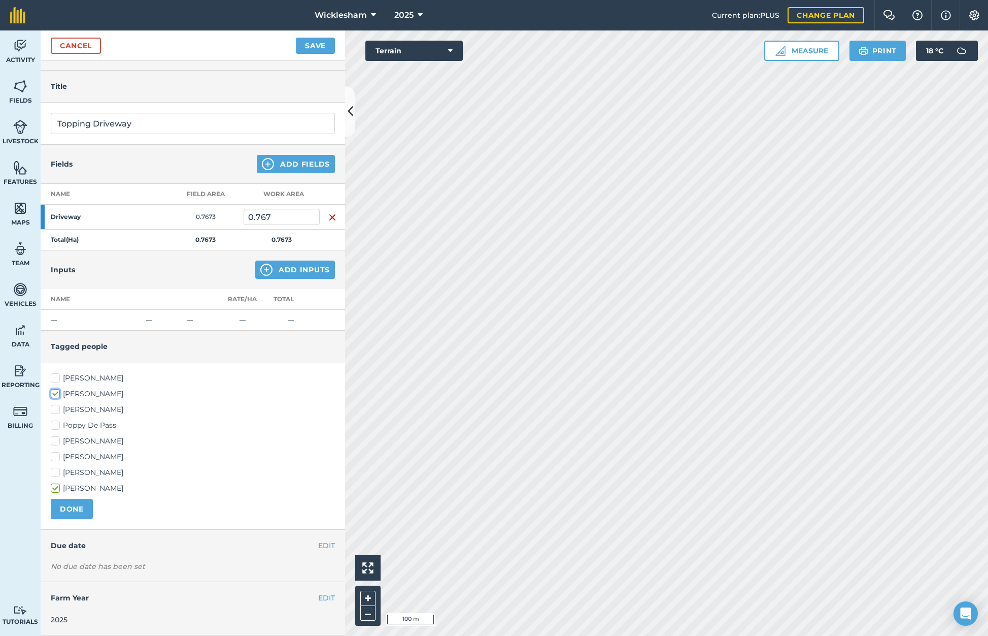
scroll to position [0, 0]
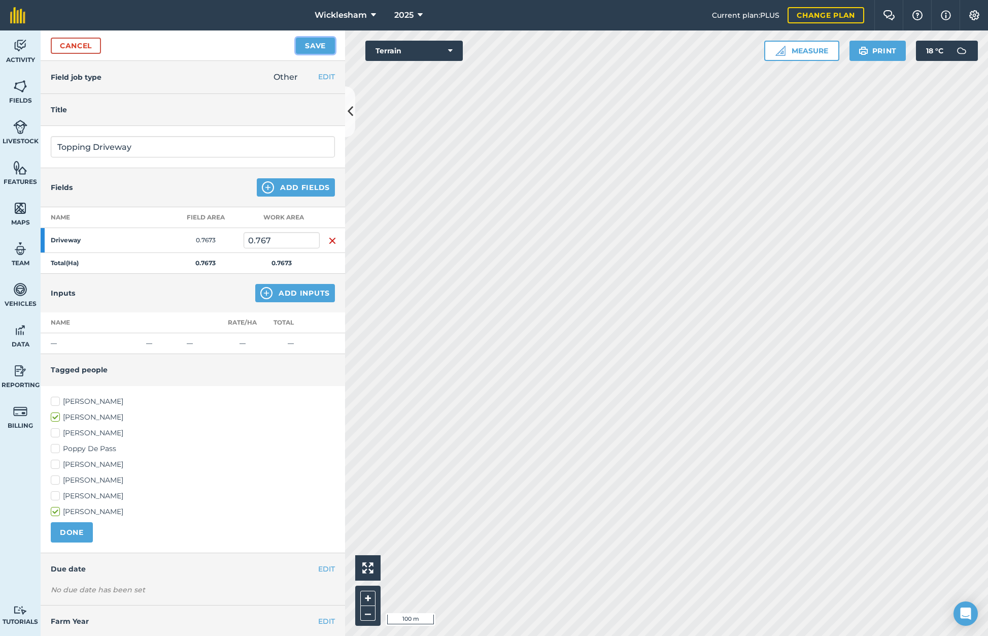
click at [317, 45] on button "Save" at bounding box center [315, 46] width 39 height 16
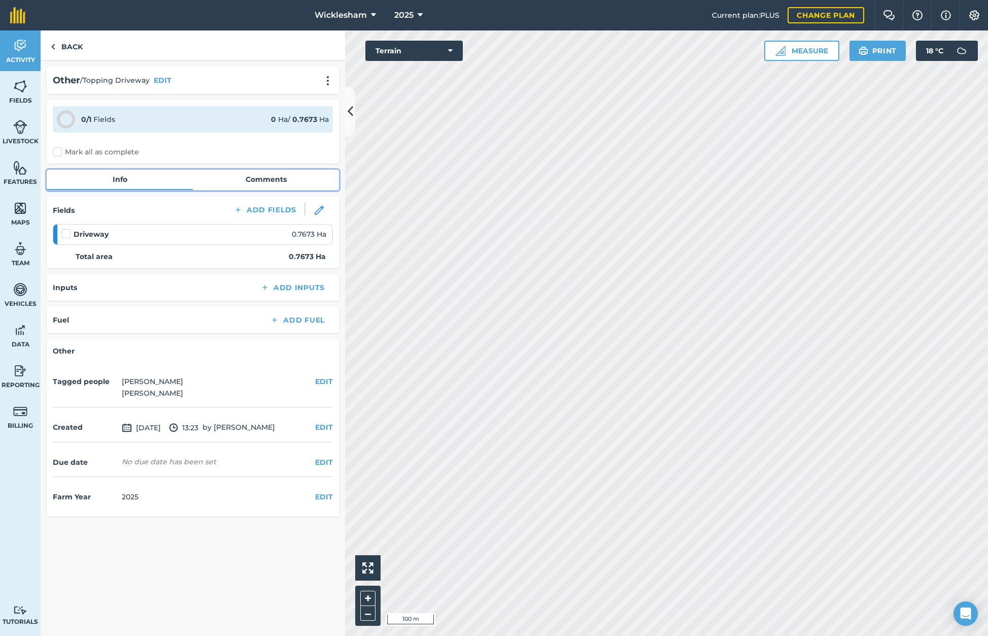
click at [276, 178] on link "Comments" at bounding box center [266, 179] width 146 height 19
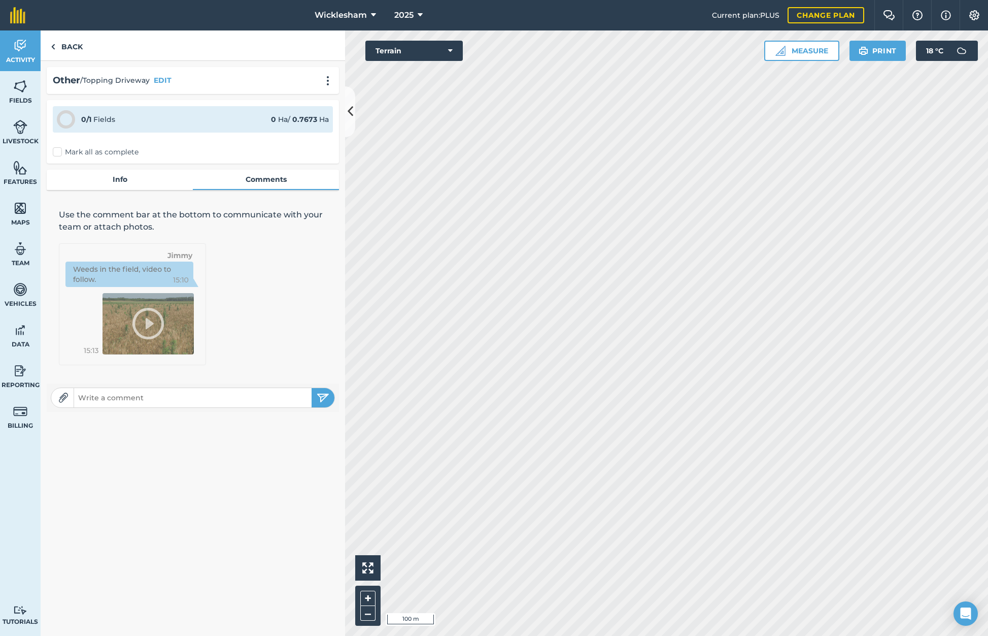
click at [187, 395] on input "text" at bounding box center [193, 397] width 238 height 14
type input "All of the long grass along the drive needs topping. Please also cut the banks …"
click at [326, 396] on img "submit" at bounding box center [323, 397] width 13 height 12
